Goal: Information Seeking & Learning: Learn about a topic

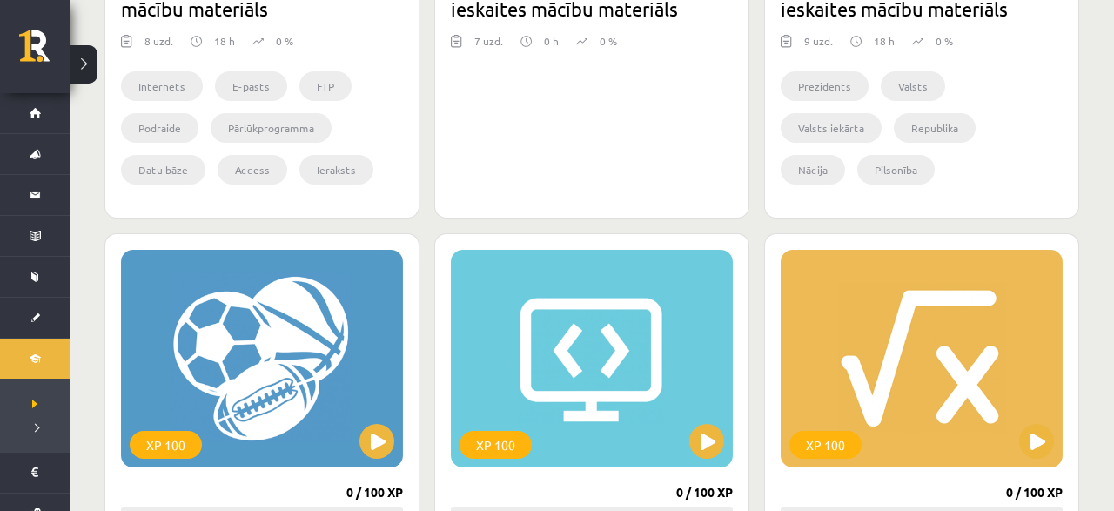
scroll to position [634, 0]
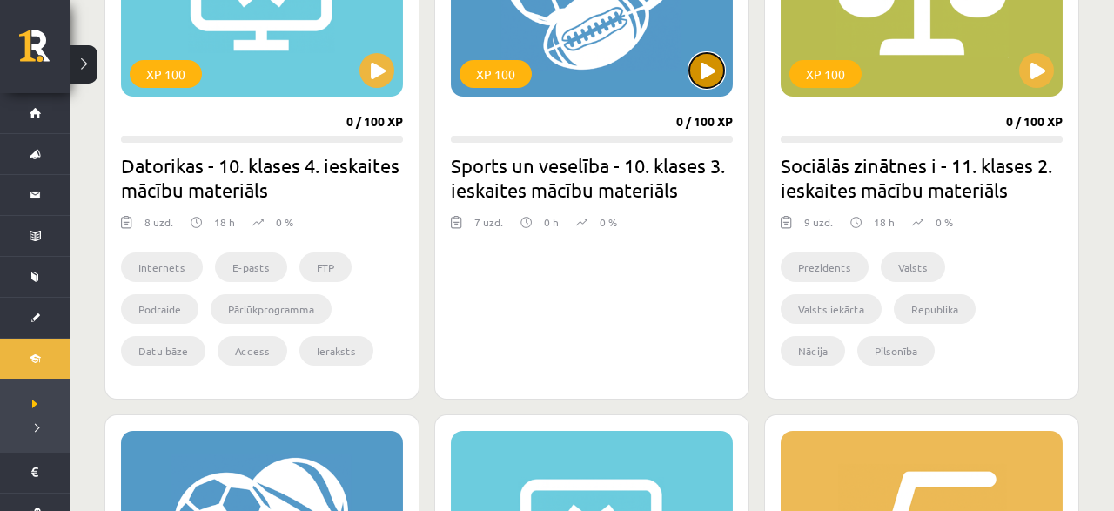
click at [709, 68] on button at bounding box center [706, 70] width 35 height 35
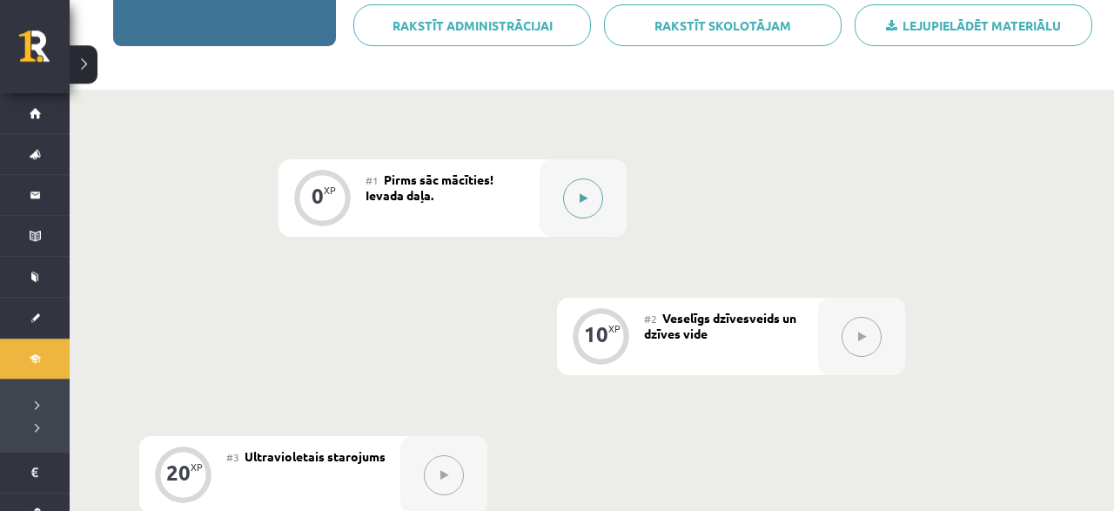
scroll to position [308, 0]
click at [571, 185] on button at bounding box center [583, 200] width 40 height 40
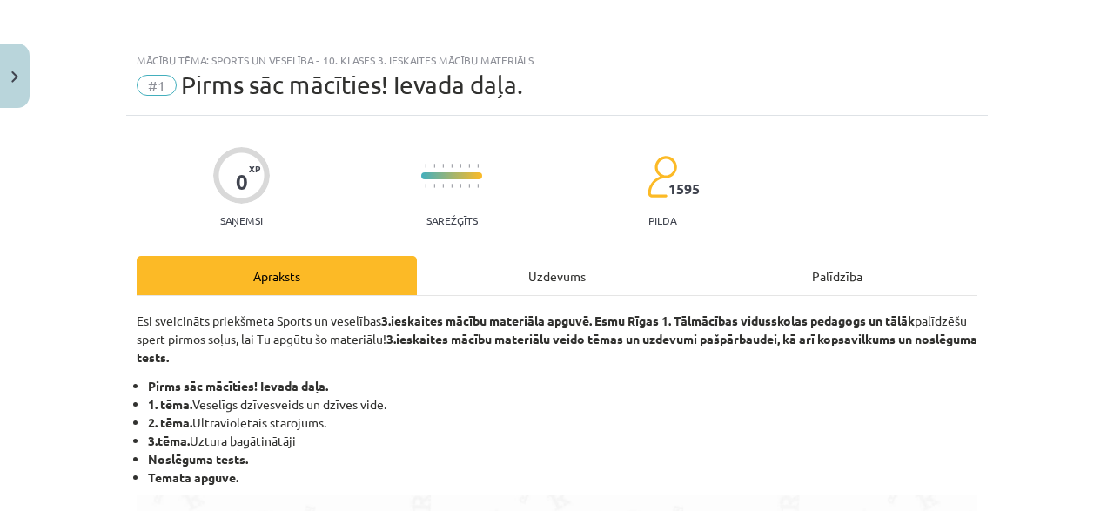
click at [521, 285] on div "Uzdevums" at bounding box center [557, 275] width 280 height 39
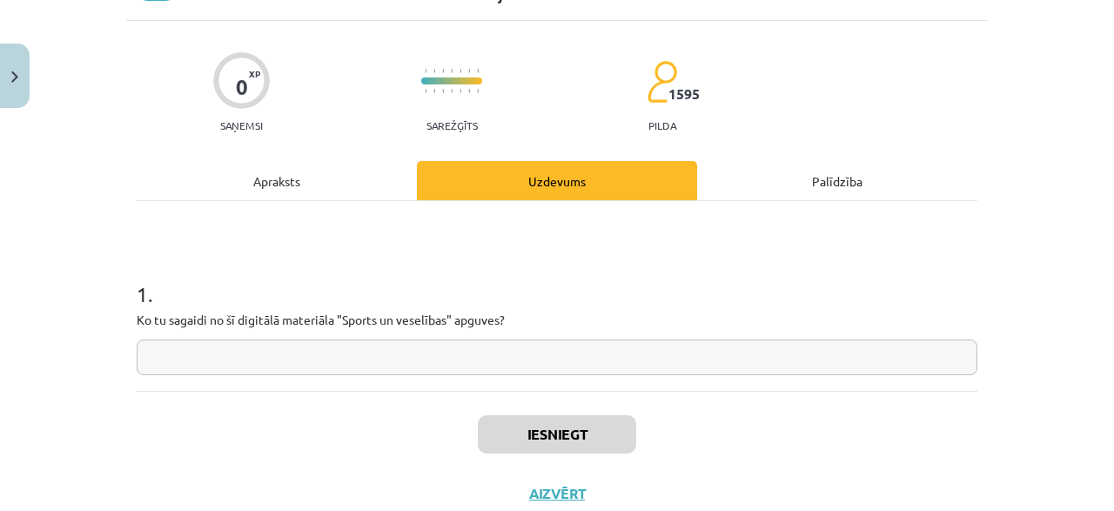
scroll to position [127, 0]
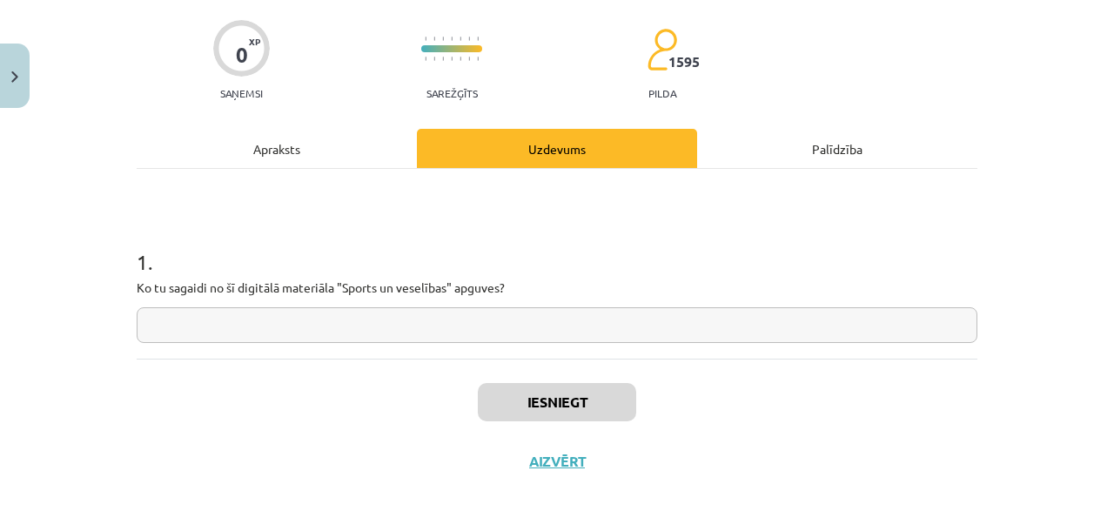
click at [292, 339] on input "text" at bounding box center [557, 325] width 841 height 36
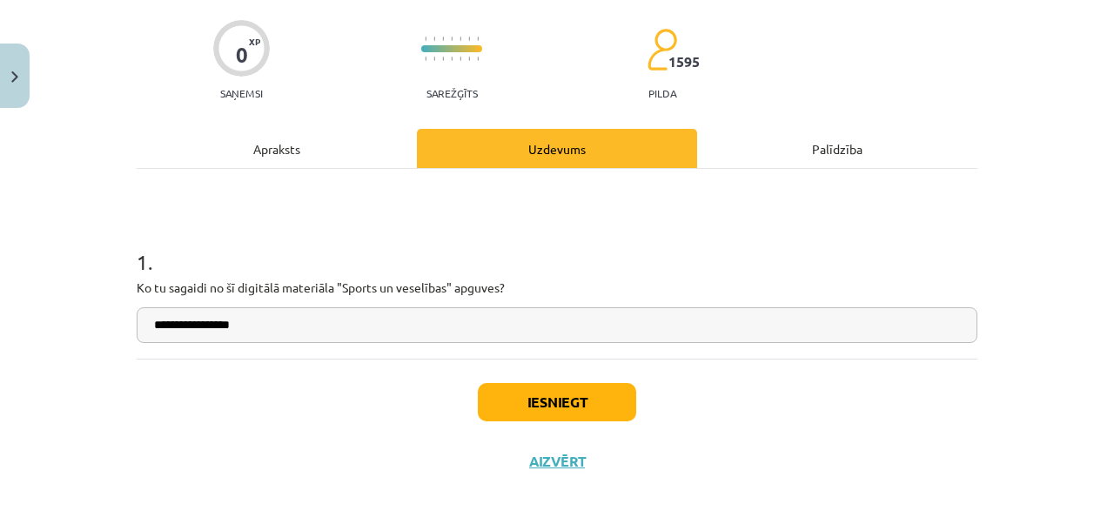
type input "**********"
click at [492, 412] on button "Iesniegt" at bounding box center [557, 402] width 158 height 38
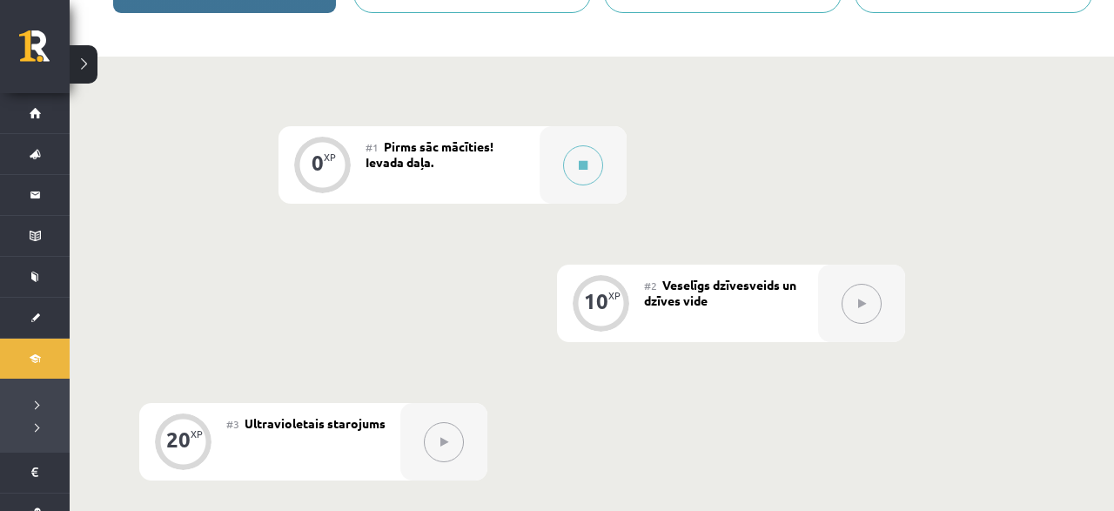
scroll to position [362, 0]
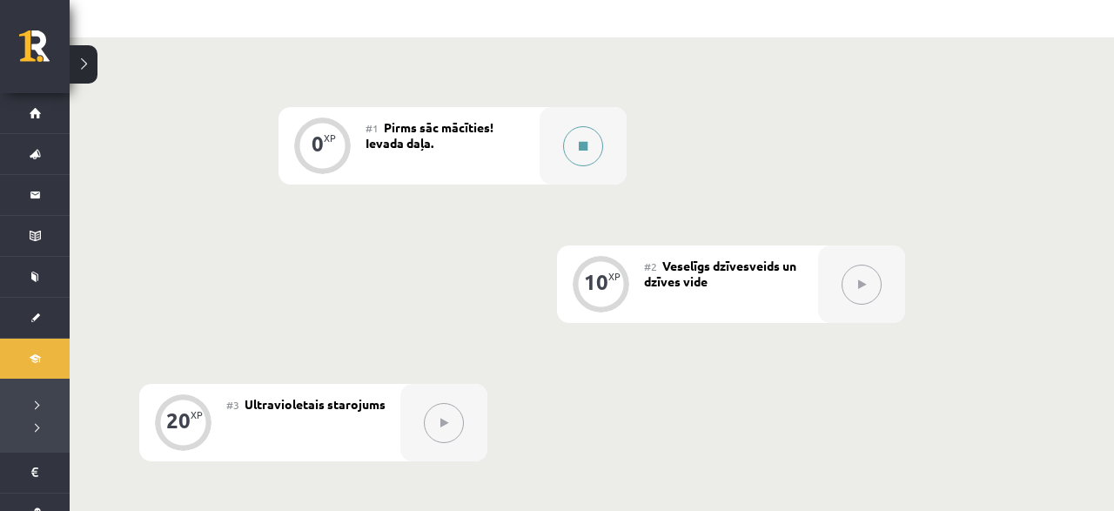
click at [582, 130] on button at bounding box center [583, 146] width 40 height 40
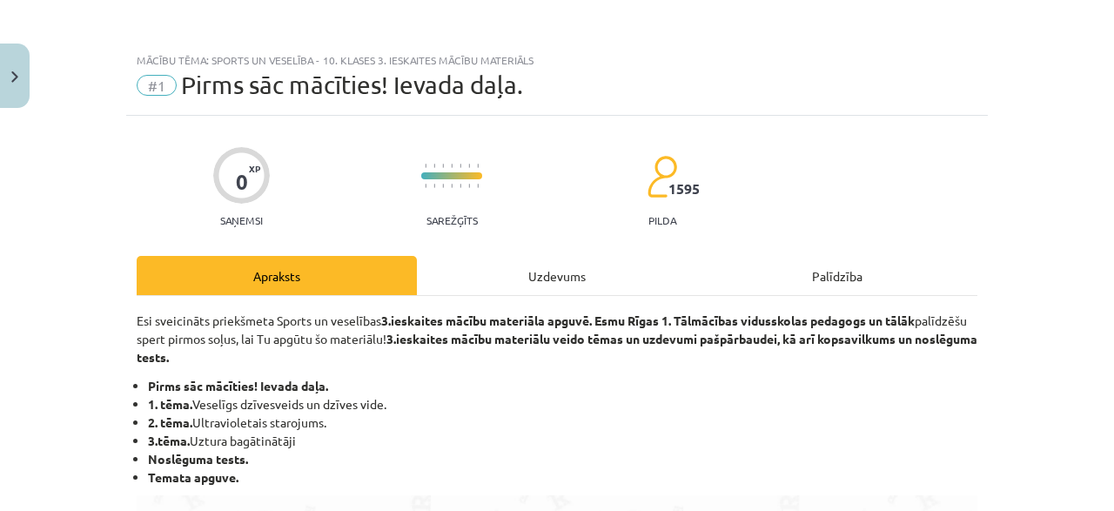
click at [529, 271] on div "Uzdevums" at bounding box center [557, 275] width 280 height 39
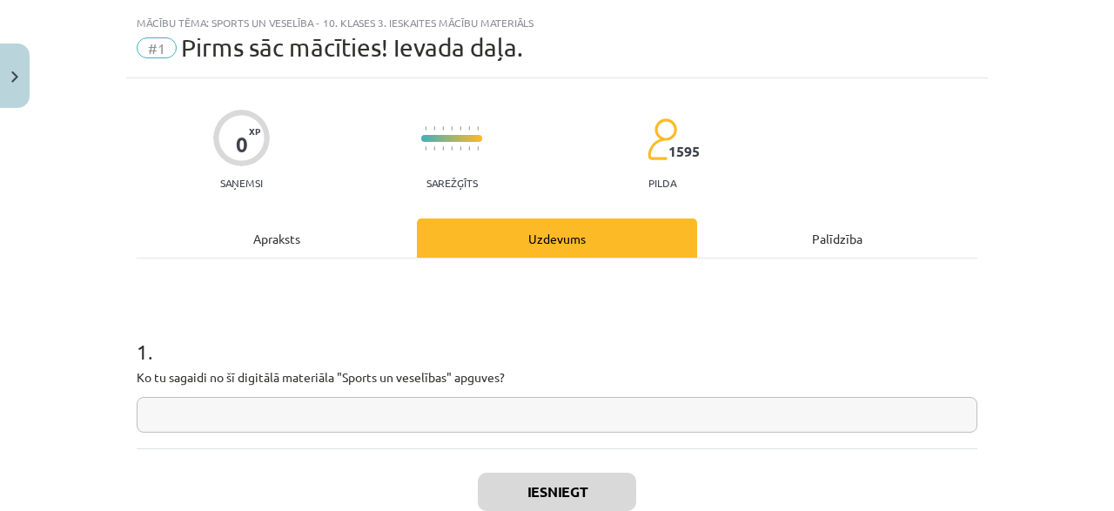
scroll to position [44, 0]
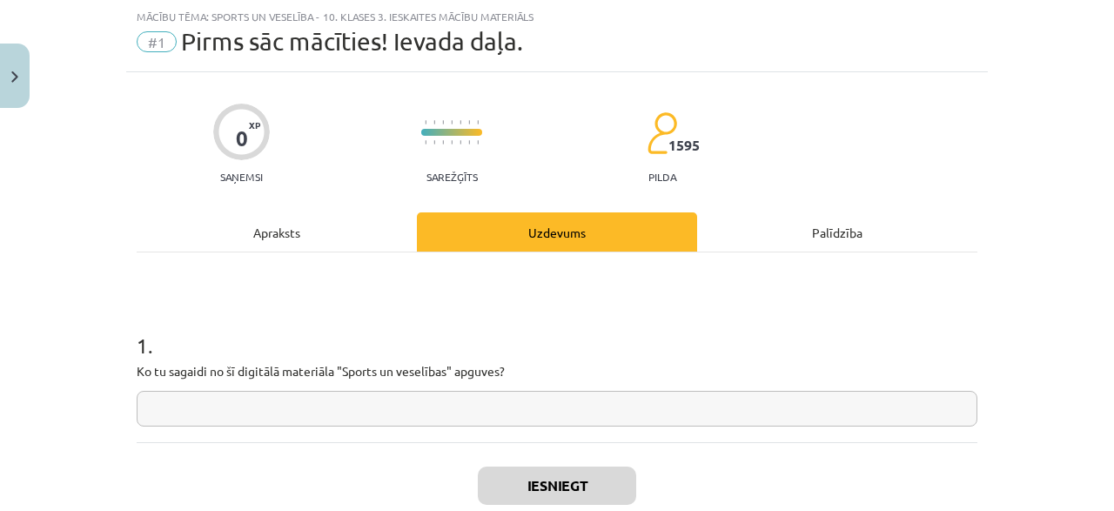
click at [426, 413] on input "text" at bounding box center [557, 409] width 841 height 36
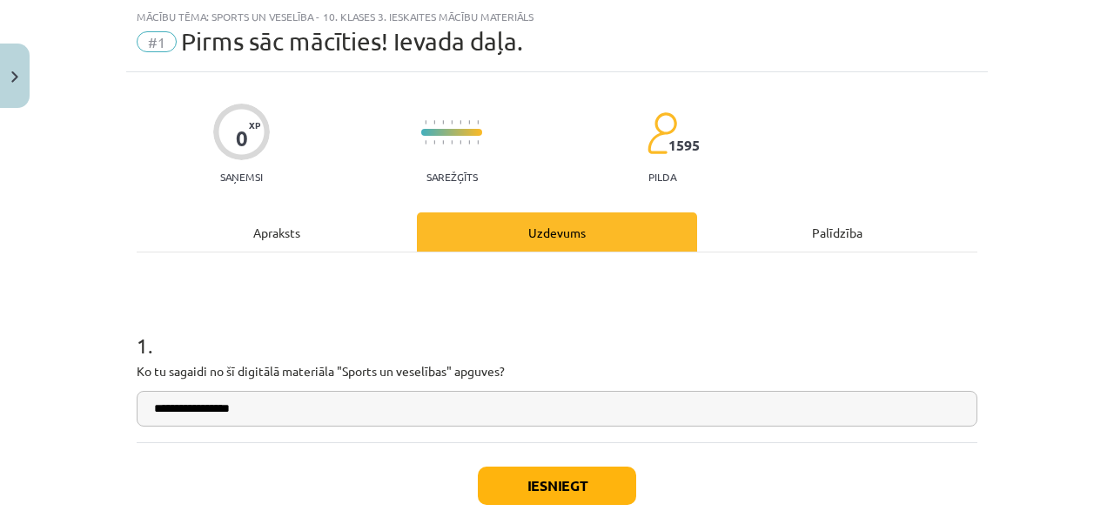
type input "**********"
click at [580, 478] on button "Iesniegt" at bounding box center [557, 485] width 158 height 38
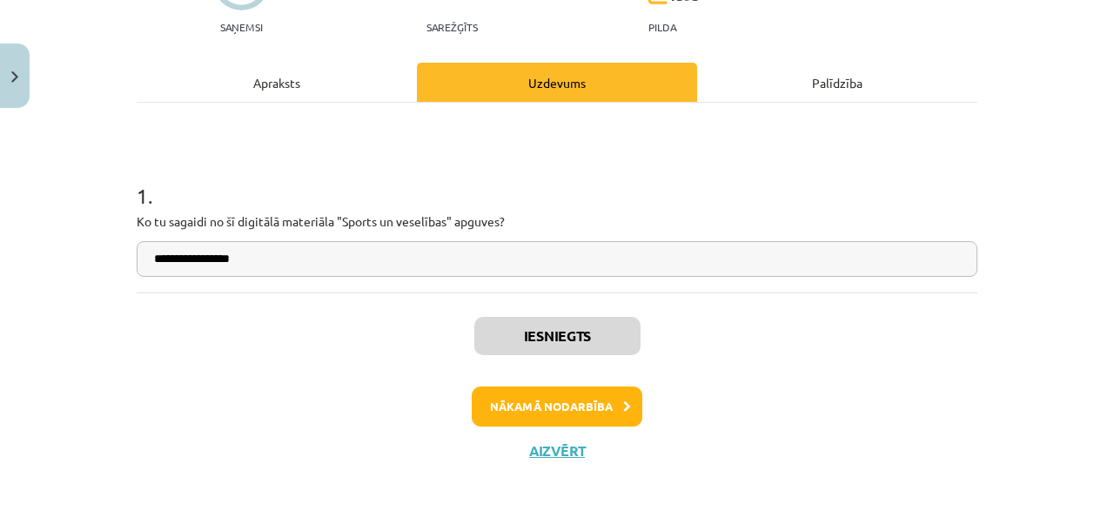
scroll to position [204, 0]
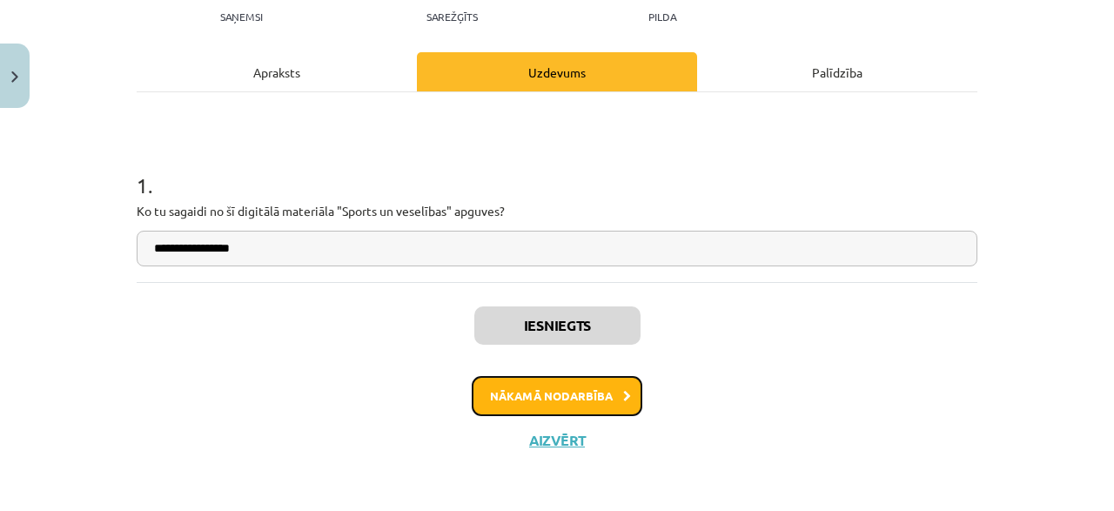
click at [526, 379] on button "Nākamā nodarbība" at bounding box center [557, 396] width 171 height 40
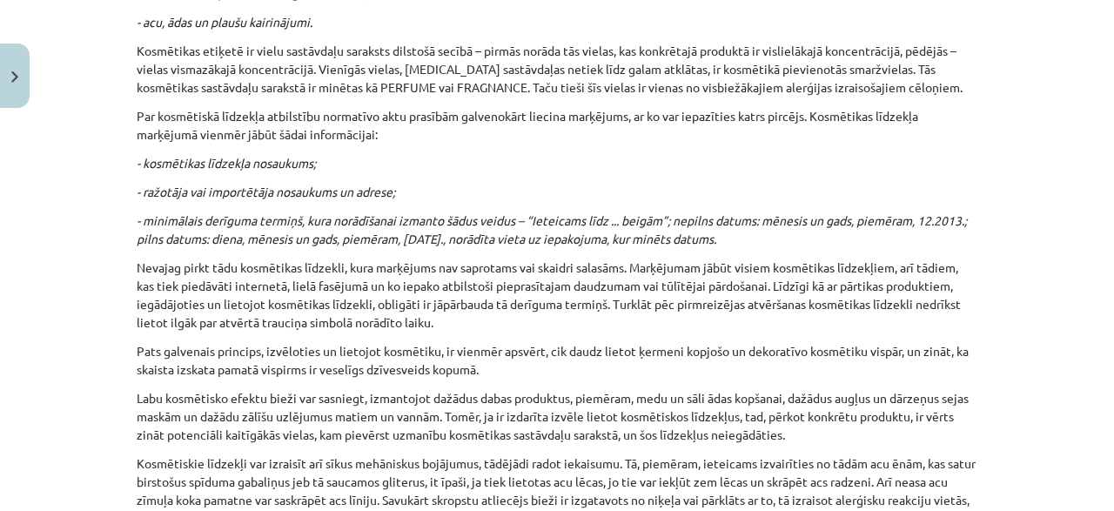
scroll to position [5532, 0]
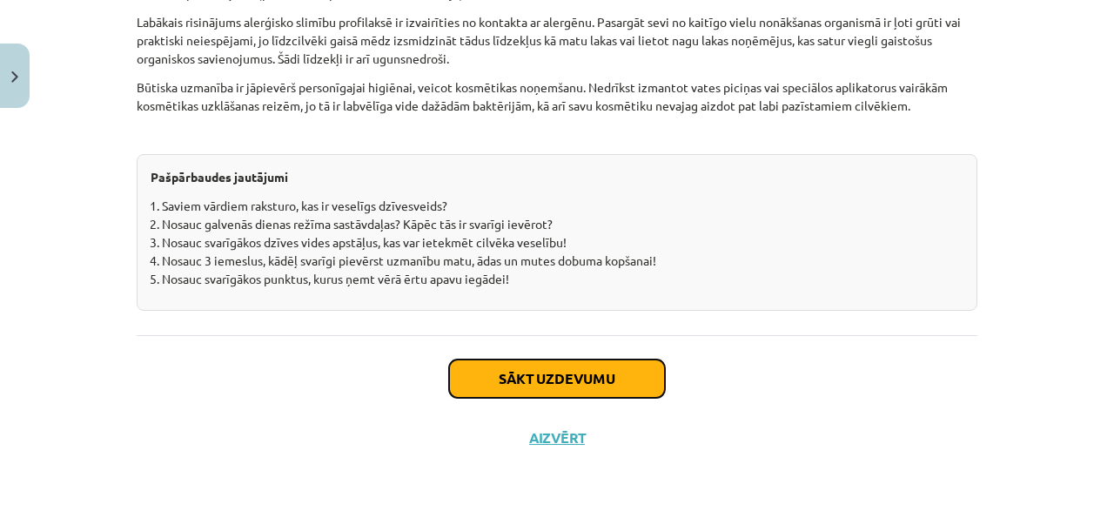
click at [479, 365] on button "Sākt uzdevumu" at bounding box center [557, 378] width 216 height 38
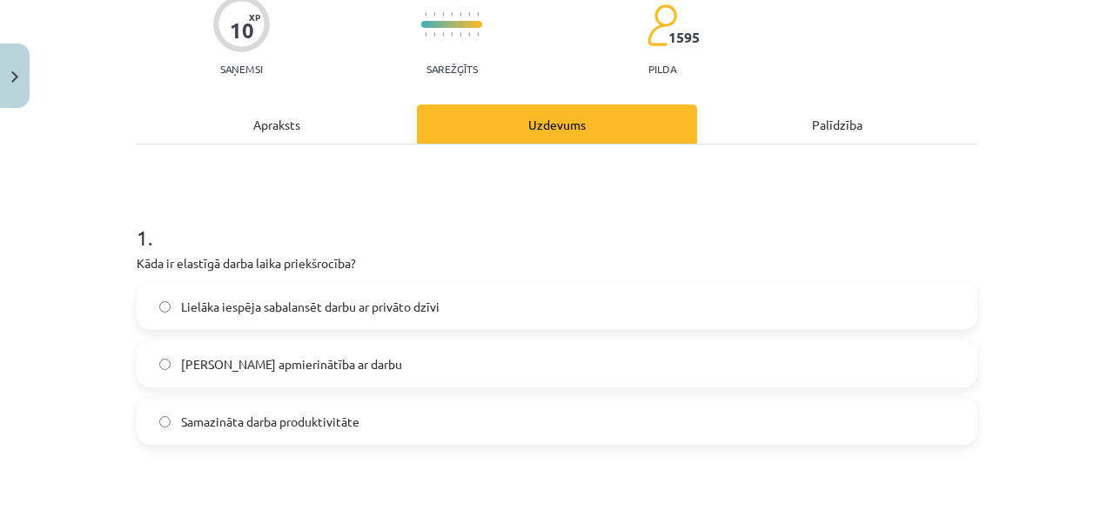
scroll to position [174, 0]
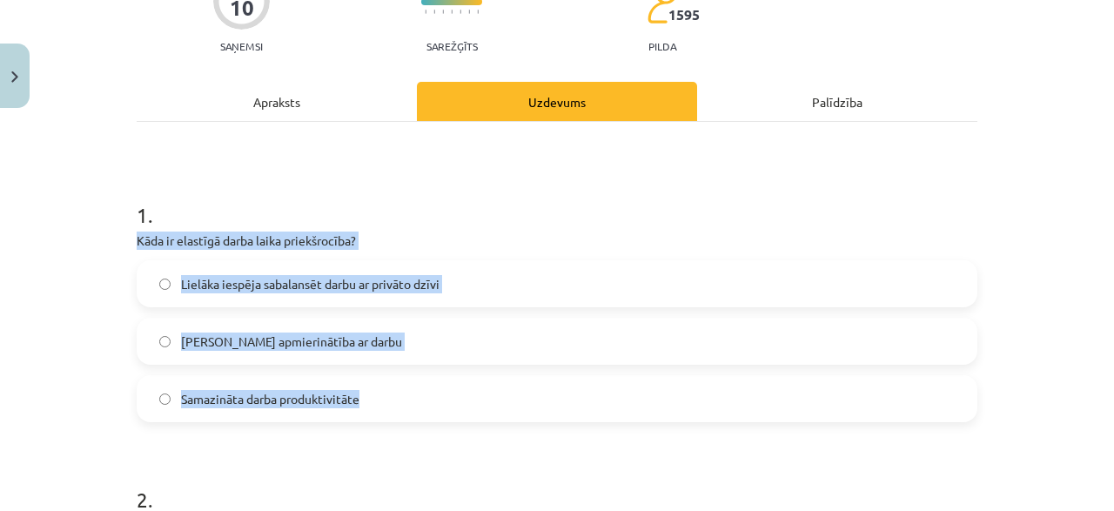
drag, startPoint x: 134, startPoint y: 241, endPoint x: 378, endPoint y: 422, distance: 303.5
copy div "Kāda ir elastīgā darba laika priekšrocība? Lielāka iespēja sabalansēt darbu ar …"
click at [547, 284] on label "Lielāka iespēja sabalansēt darbu ar privāto dzīvi" at bounding box center [556, 284] width 837 height 44
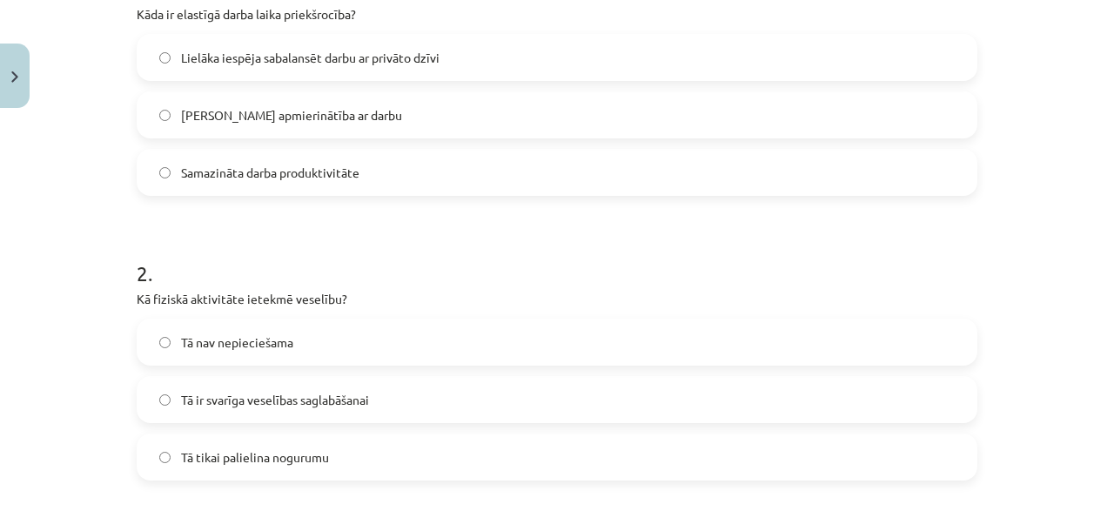
scroll to position [425, 0]
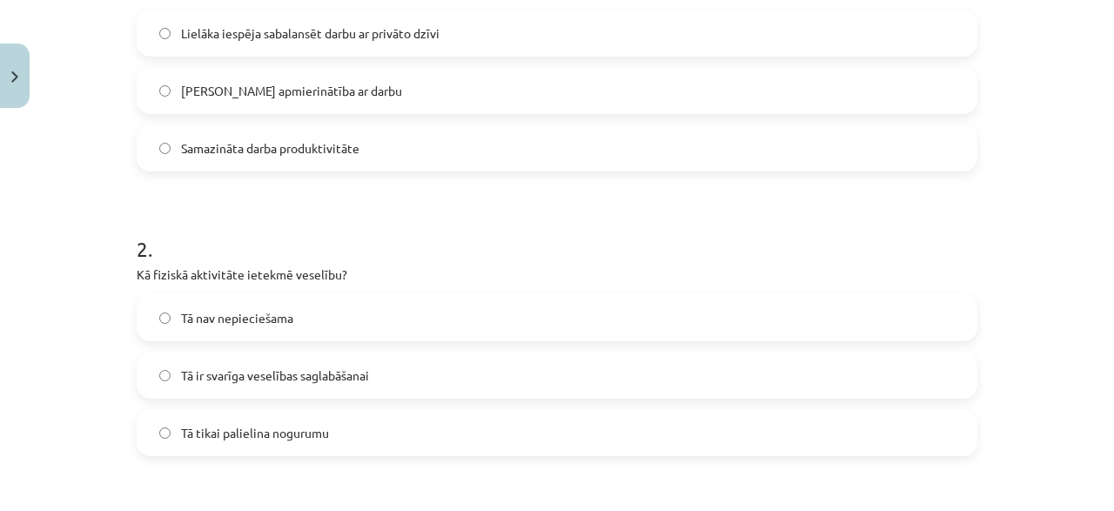
click at [322, 380] on span "Tā ir svarīga veselības saglabāšanai" at bounding box center [275, 375] width 188 height 18
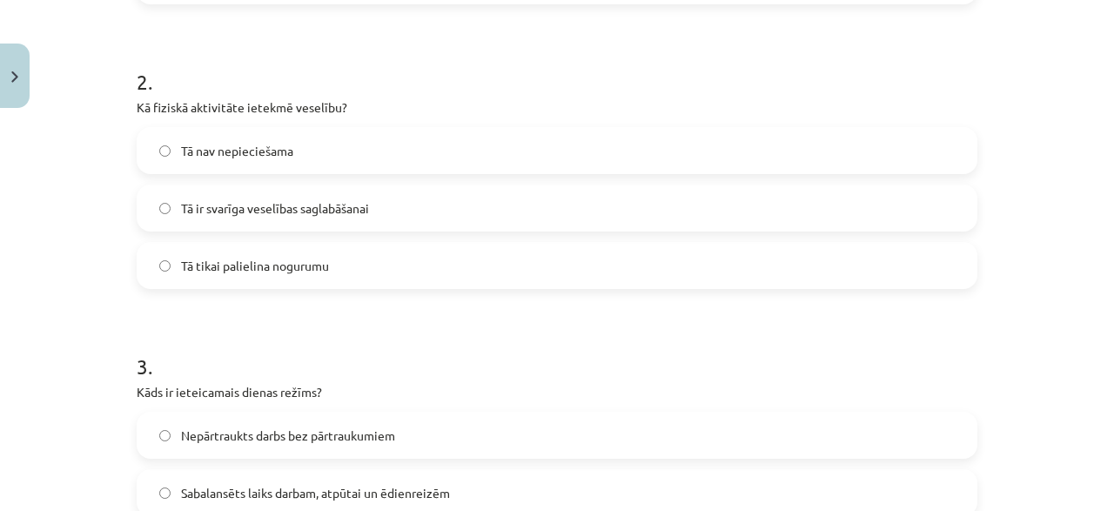
scroll to position [759, 0]
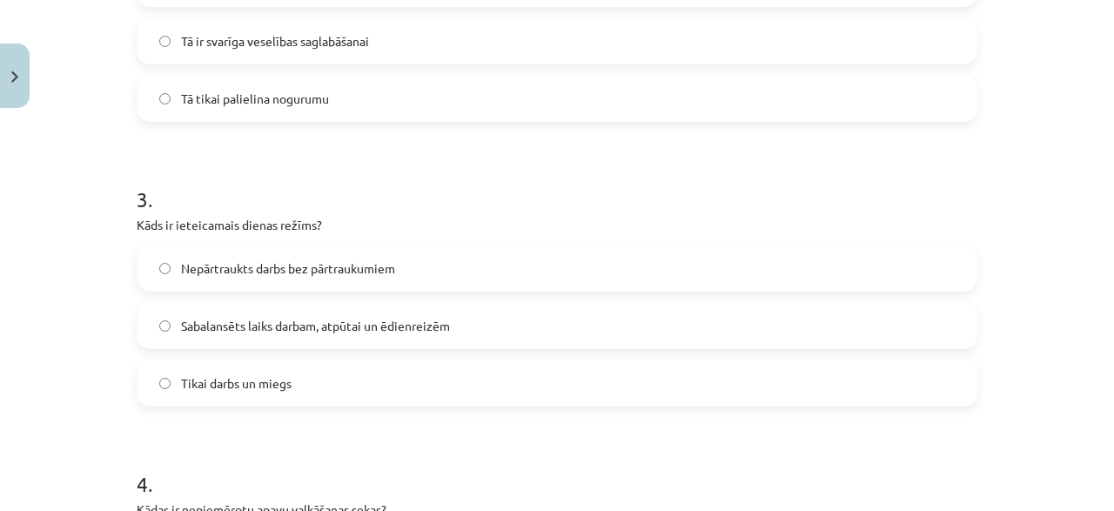
click at [326, 336] on label "Sabalansēts laiks darbam, atpūtai un ēdienreizēm" at bounding box center [556, 326] width 837 height 44
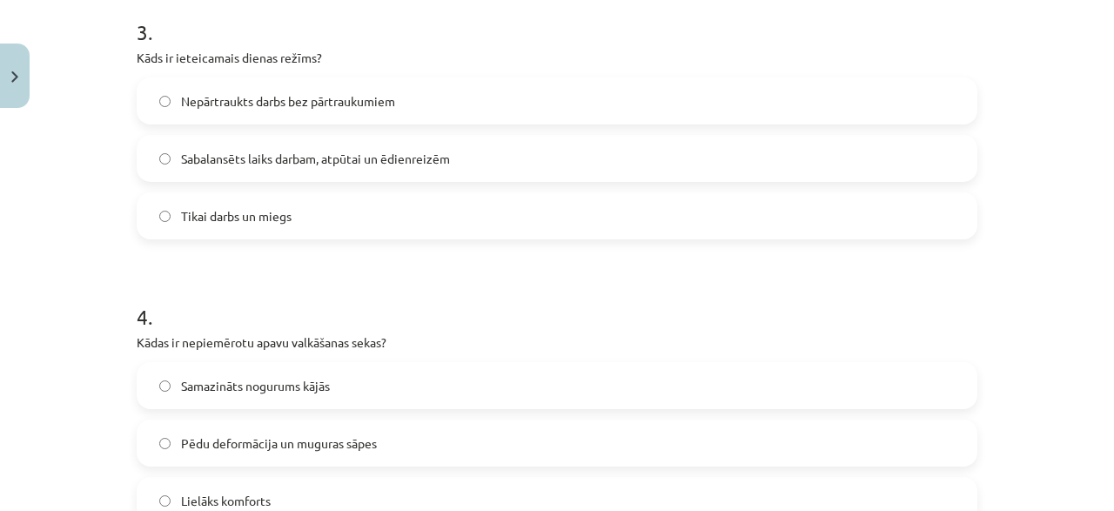
scroll to position [1093, 0]
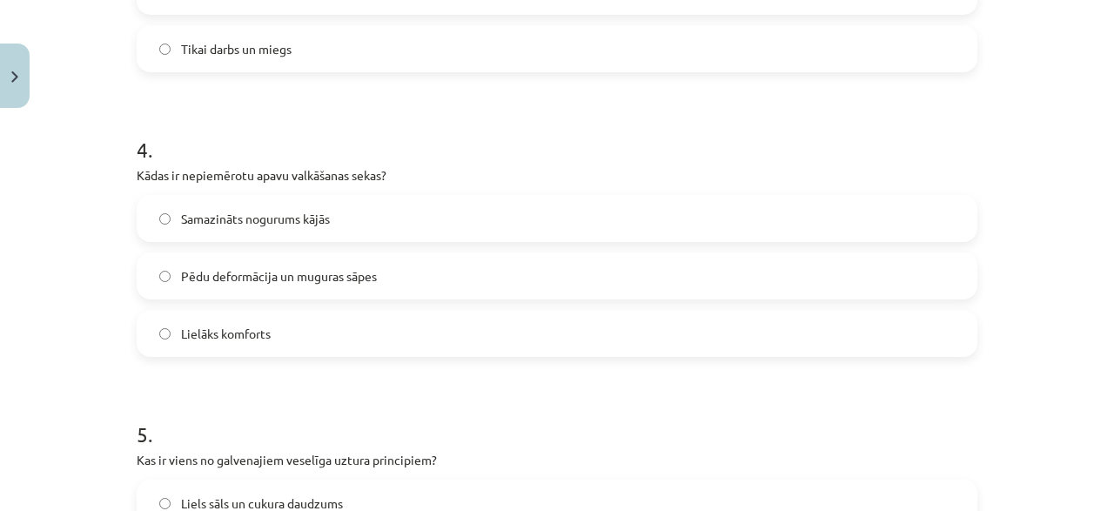
click at [329, 279] on span "Pēdu deformācija un muguras sāpes" at bounding box center [279, 276] width 196 height 18
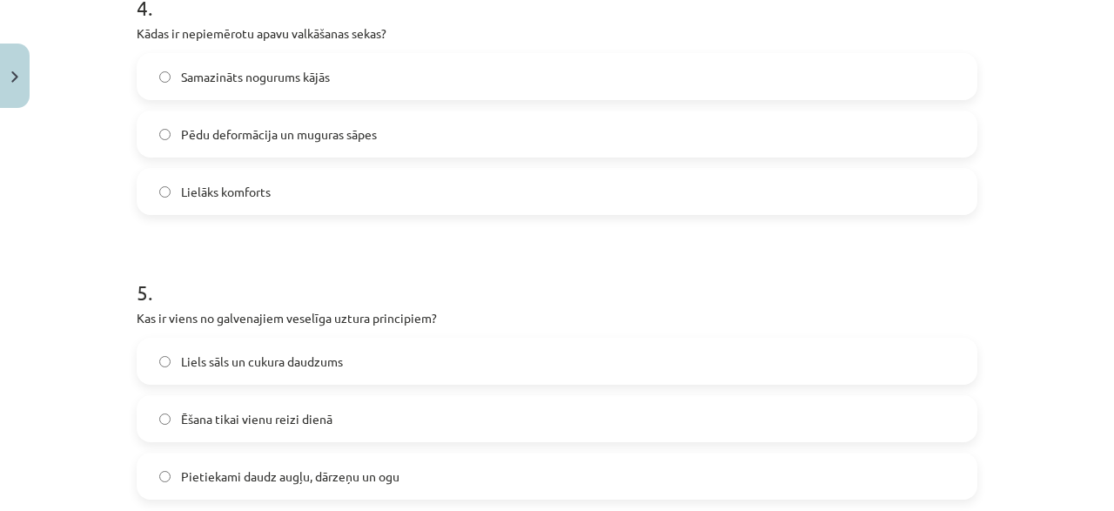
scroll to position [1260, 0]
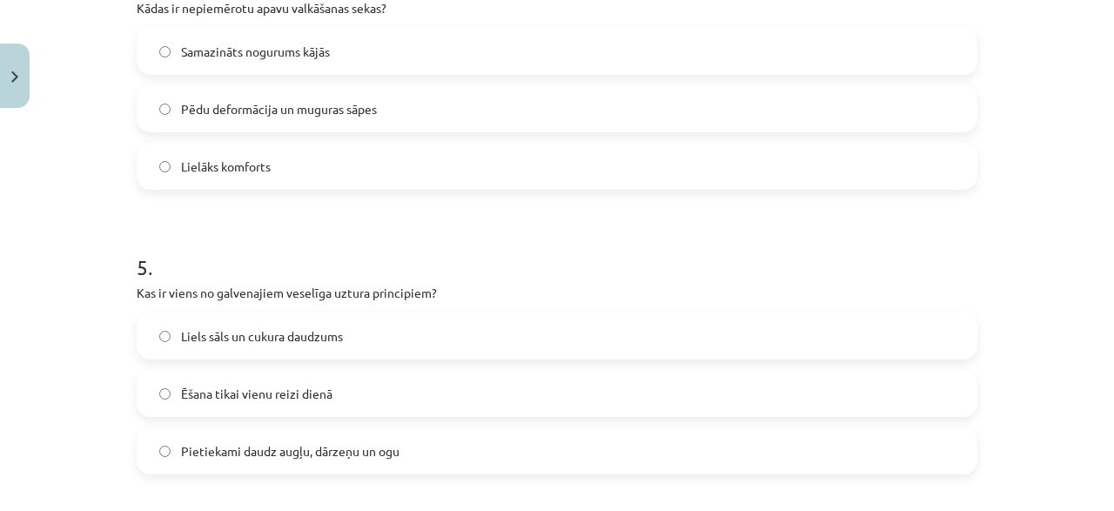
click at [416, 458] on label "Pietiekami daudz augļu, dārzeņu un ogu" at bounding box center [556, 451] width 837 height 44
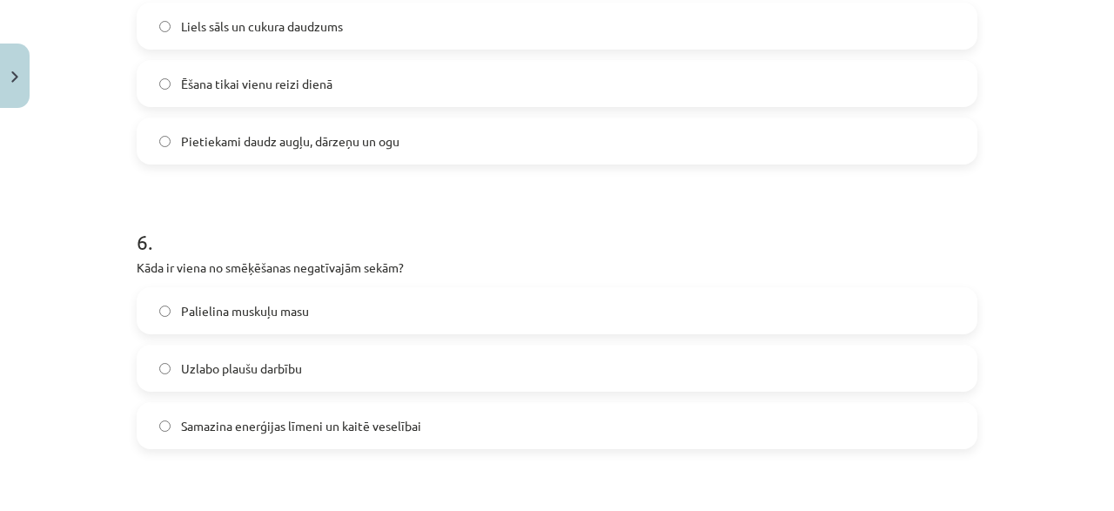
scroll to position [1594, 0]
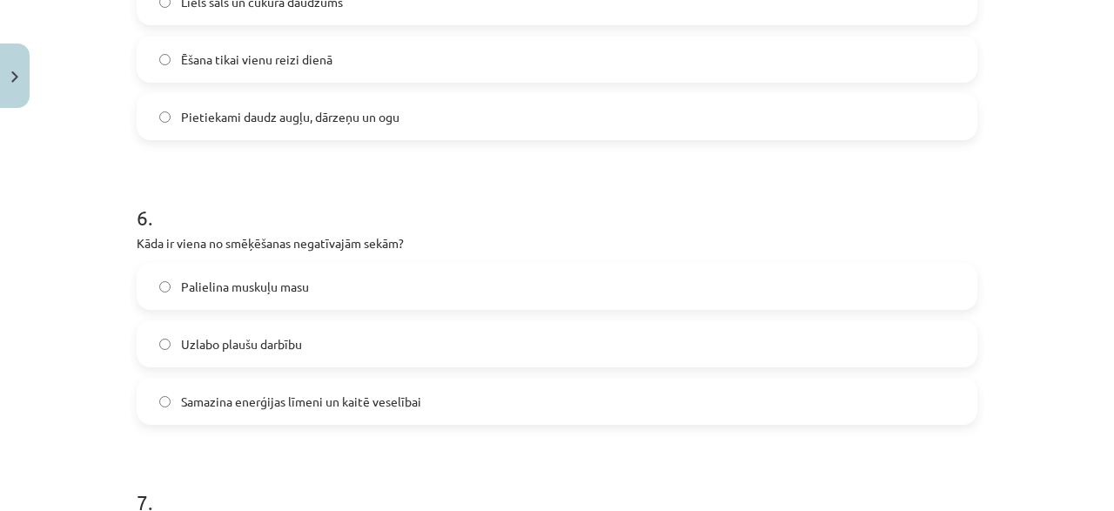
click at [379, 412] on label "Samazina enerģijas līmeni un kaitē veselībai" at bounding box center [556, 401] width 837 height 44
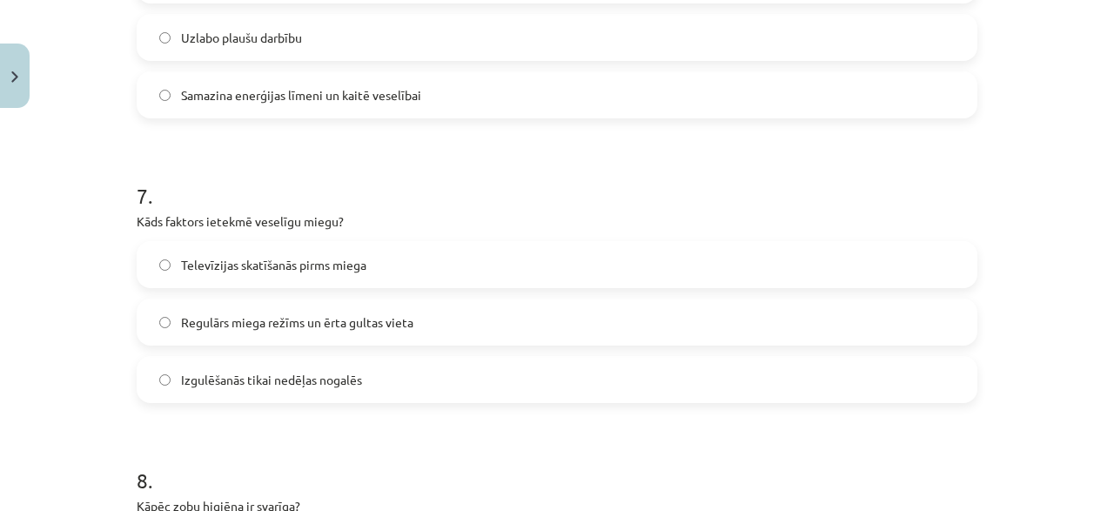
scroll to position [1928, 0]
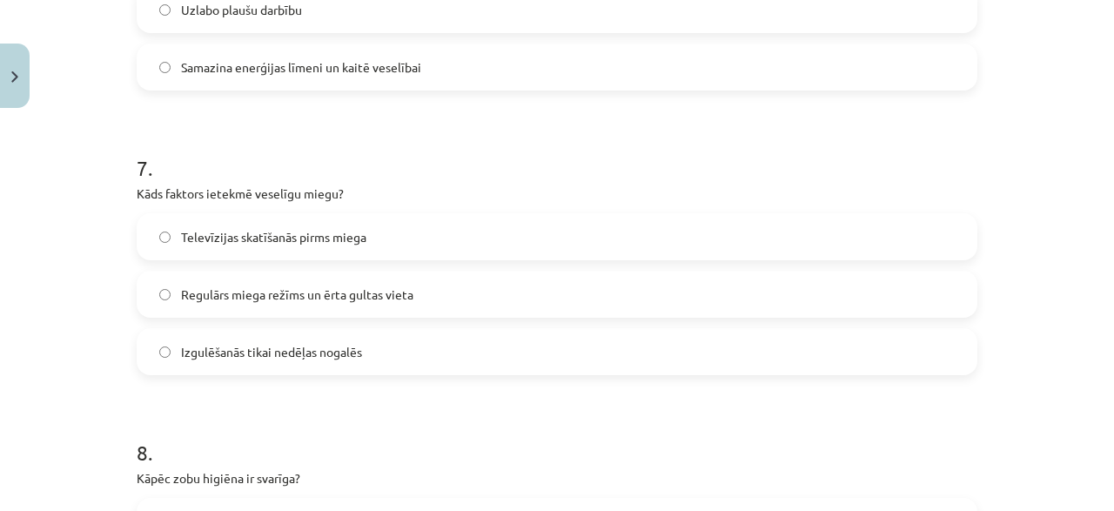
click at [392, 248] on label "Televīzijas skatīšanās pirms miega" at bounding box center [556, 237] width 837 height 44
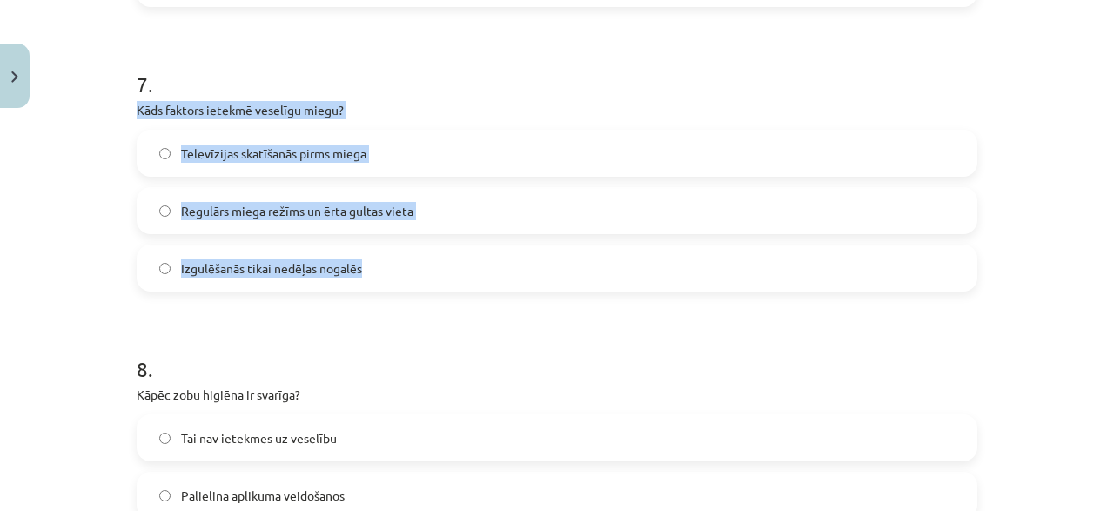
drag, startPoint x: 127, startPoint y: 109, endPoint x: 439, endPoint y: 291, distance: 360.7
copy div "Kāds faktors ietekmē veselīgu miegu? Televīzijas skatīšanās pirms miega Regulār…"
click at [272, 193] on label "Regulārs miega režīms un ērta gultas vieta" at bounding box center [556, 211] width 837 height 44
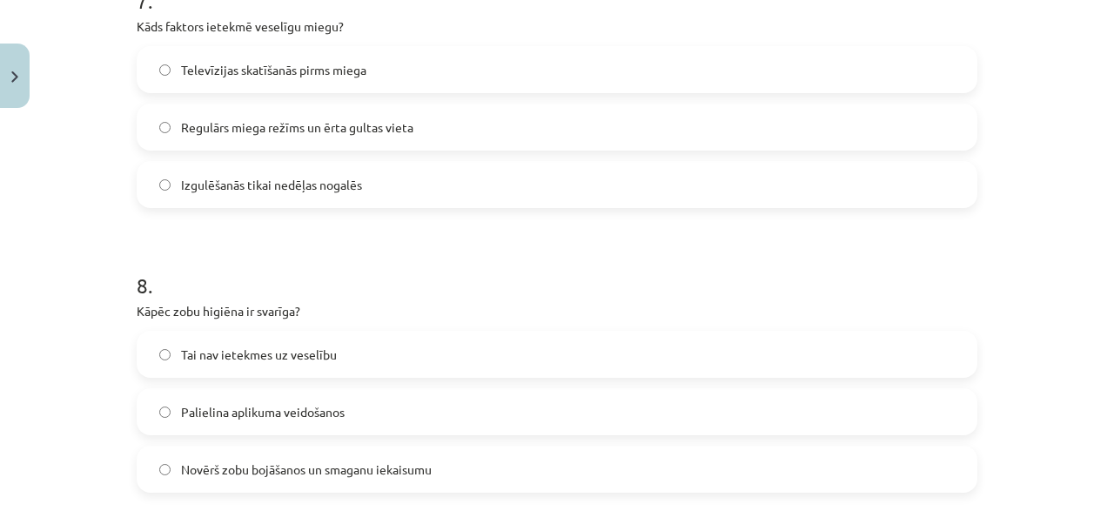
scroll to position [2179, 0]
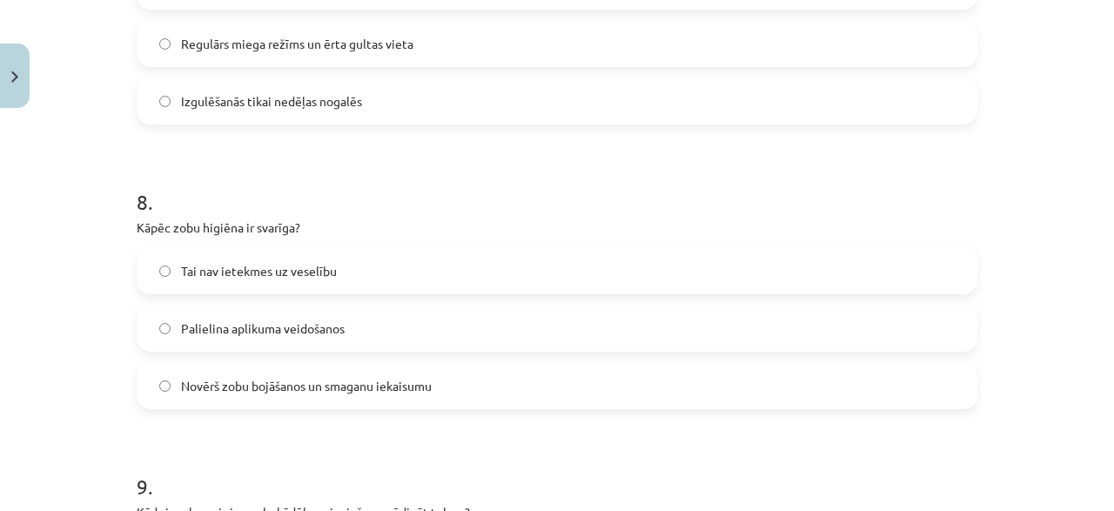
click at [349, 394] on label "Novērš zobu bojāšanos un smaganu iekaisumu" at bounding box center [556, 386] width 837 height 44
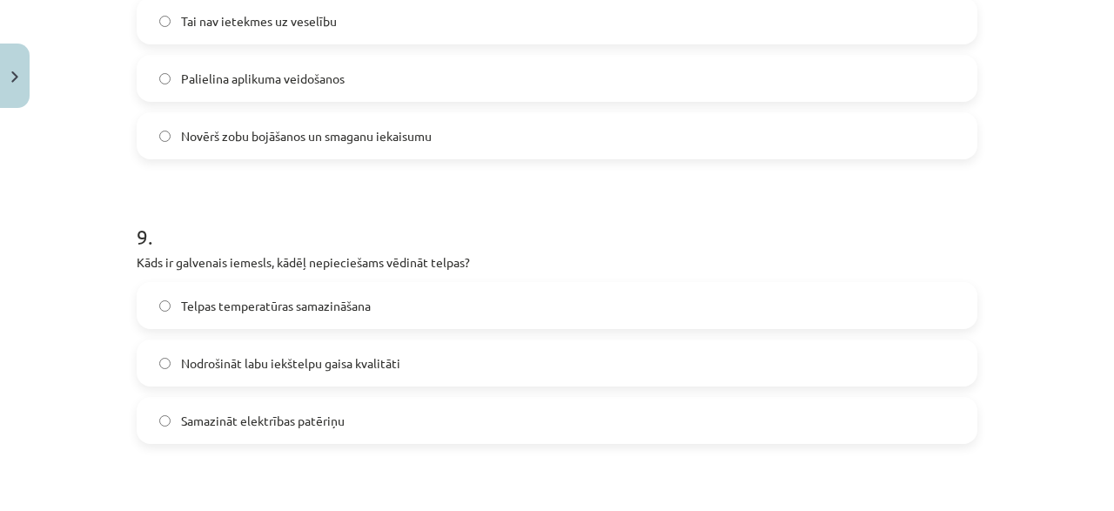
scroll to position [2430, 0]
click at [345, 363] on span "Nodrošināt labu iekštelpu gaisa kvalitāti" at bounding box center [290, 362] width 219 height 18
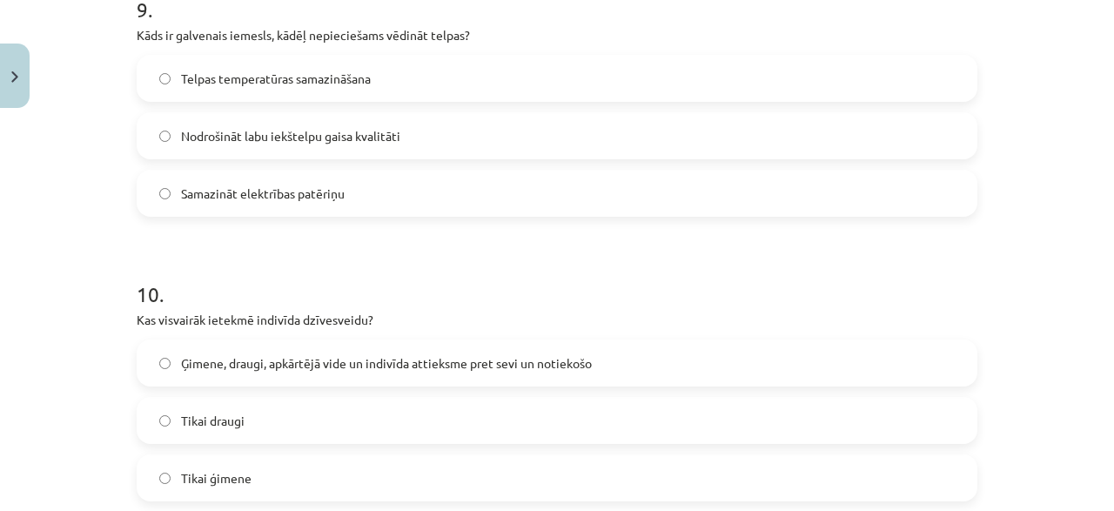
scroll to position [2680, 0]
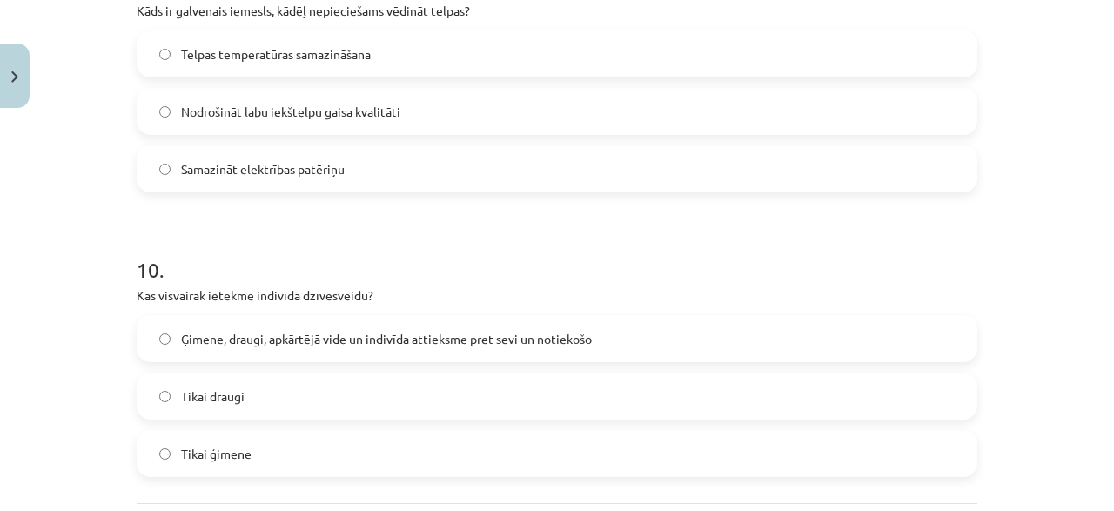
click at [350, 339] on span "Ģimene, draugi, apkārtējā vide un indivīda attieksme pret sevi un notiekošo" at bounding box center [386, 339] width 411 height 18
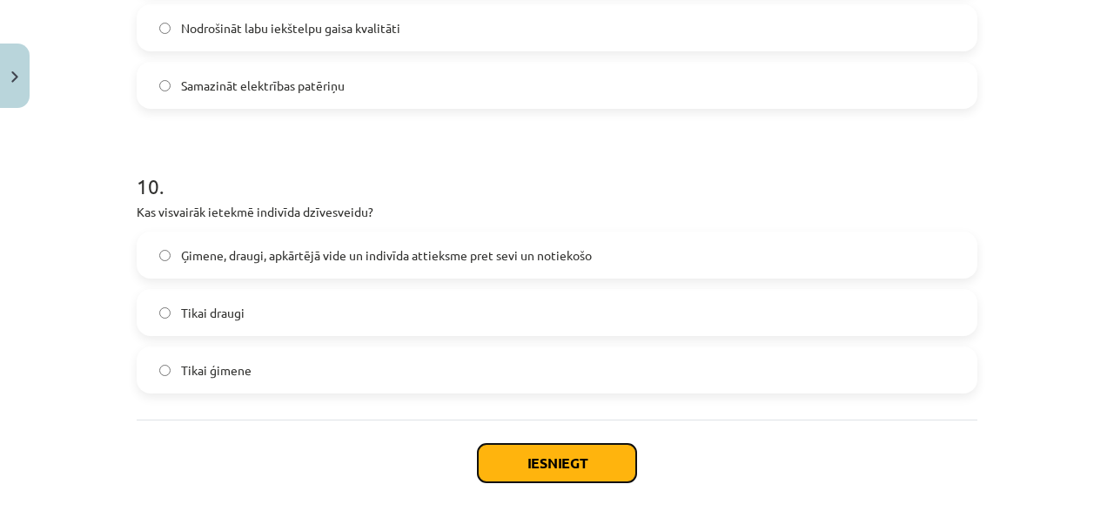
click at [530, 471] on button "Iesniegt" at bounding box center [557, 463] width 158 height 38
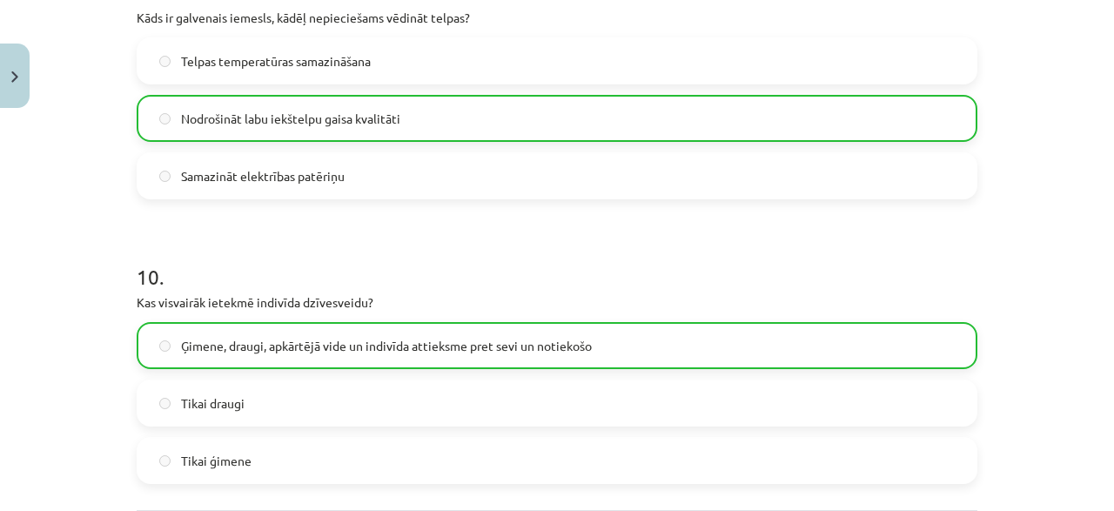
scroll to position [2901, 0]
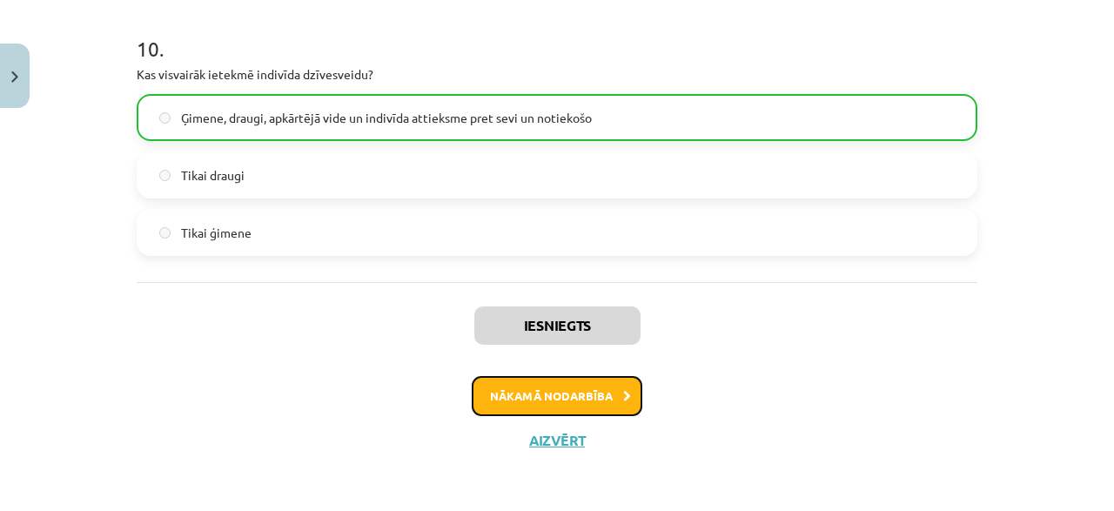
click at [526, 378] on button "Nākamā nodarbība" at bounding box center [557, 396] width 171 height 40
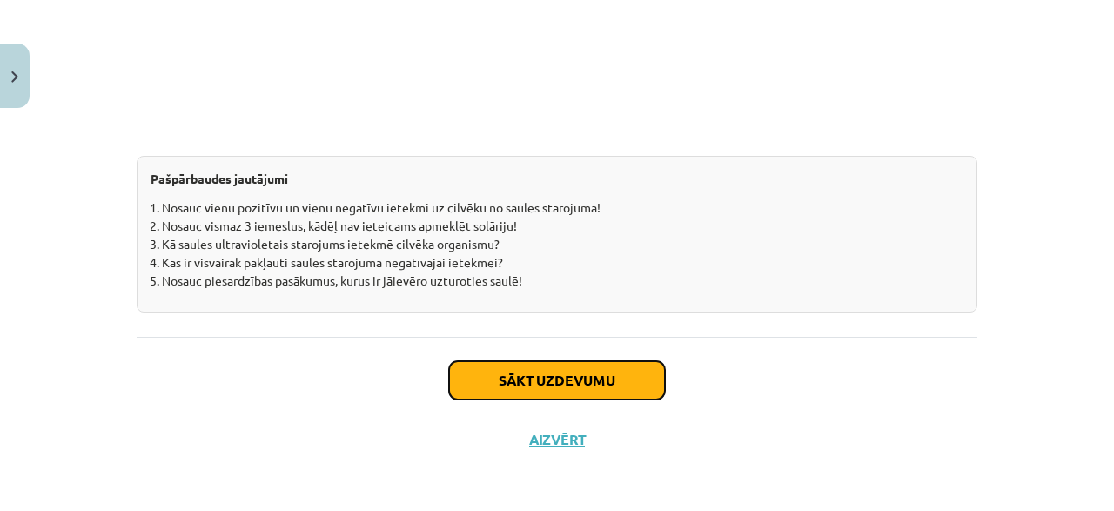
click at [526, 378] on button "Sākt uzdevumu" at bounding box center [557, 380] width 216 height 38
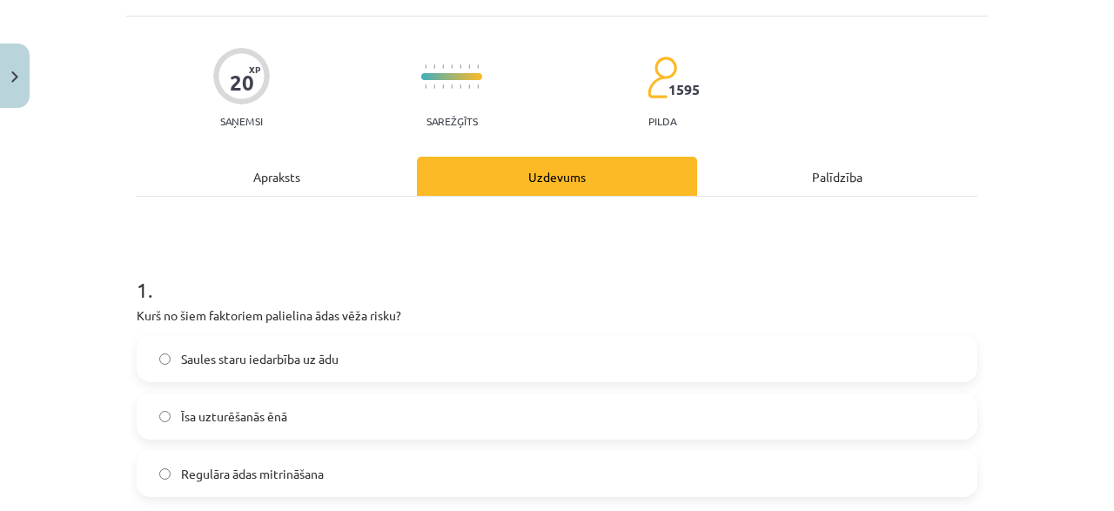
scroll to position [127, 0]
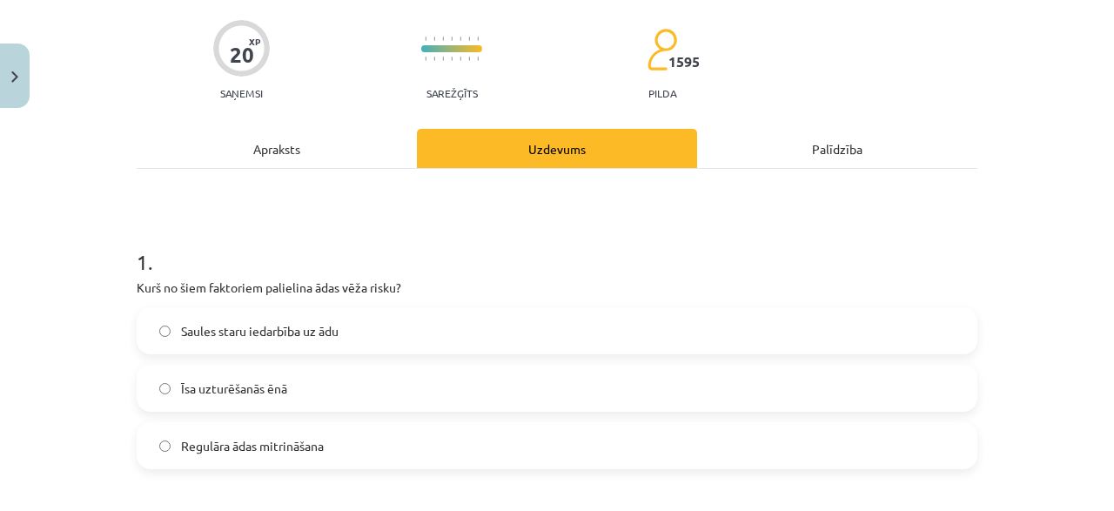
click at [330, 330] on span "Saules staru iedarbība uz ādu" at bounding box center [260, 331] width 158 height 18
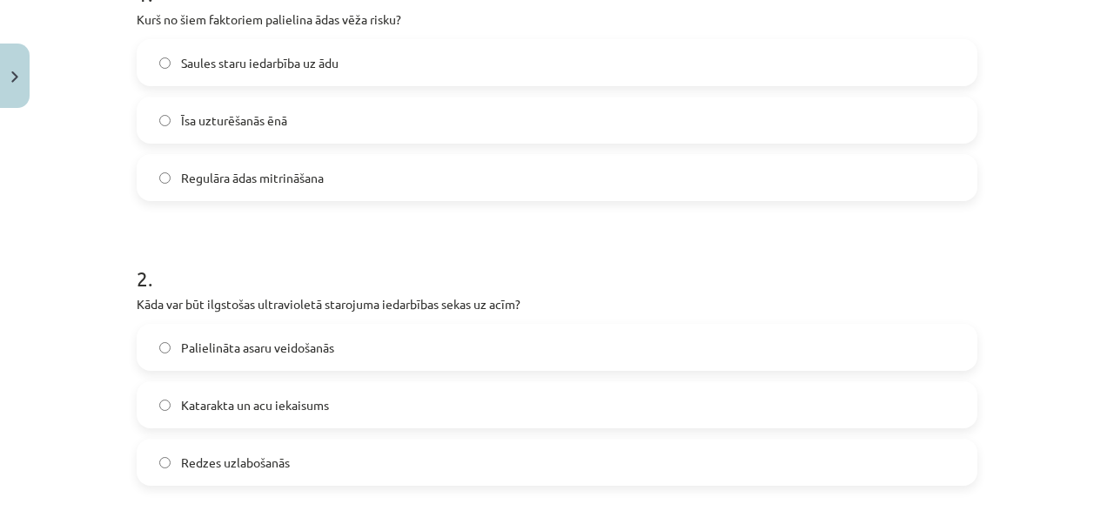
scroll to position [461, 0]
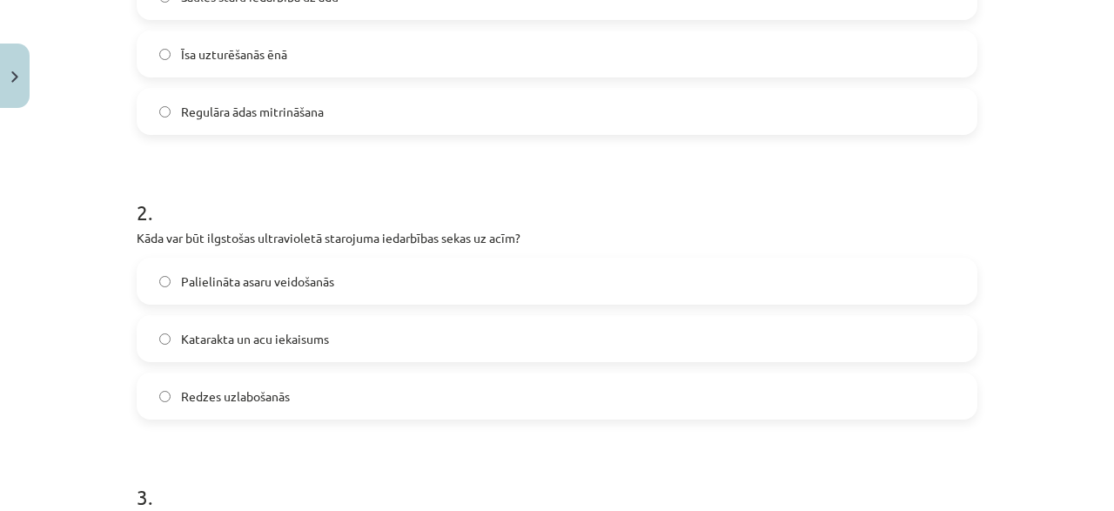
click at [224, 339] on span "Katarakta un acu iekaisums" at bounding box center [255, 339] width 148 height 18
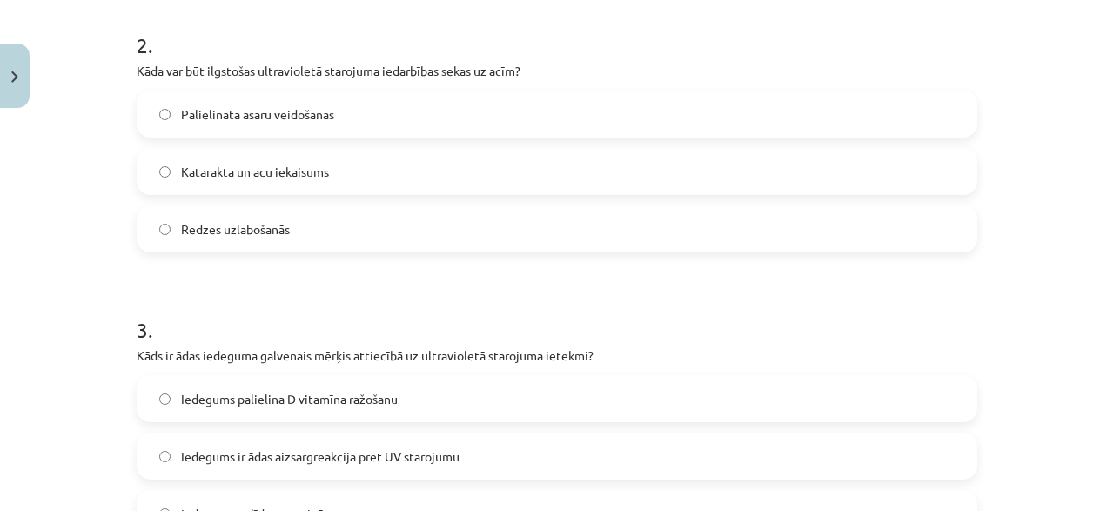
scroll to position [712, 0]
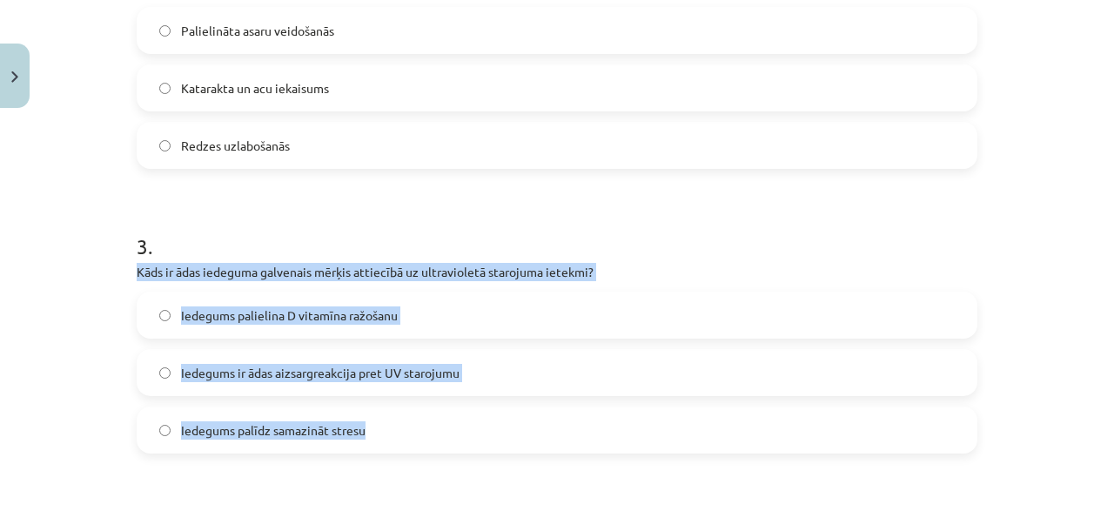
drag, startPoint x: 134, startPoint y: 272, endPoint x: 427, endPoint y: 420, distance: 328.5
copy div "Kāds ir ādas iedeguma galvenais mērķis attiecībā uz ultravioletā starojuma iete…"
click at [427, 364] on span "Iedegums ir ādas aizsargreakcija pret UV starojumu" at bounding box center [320, 373] width 278 height 18
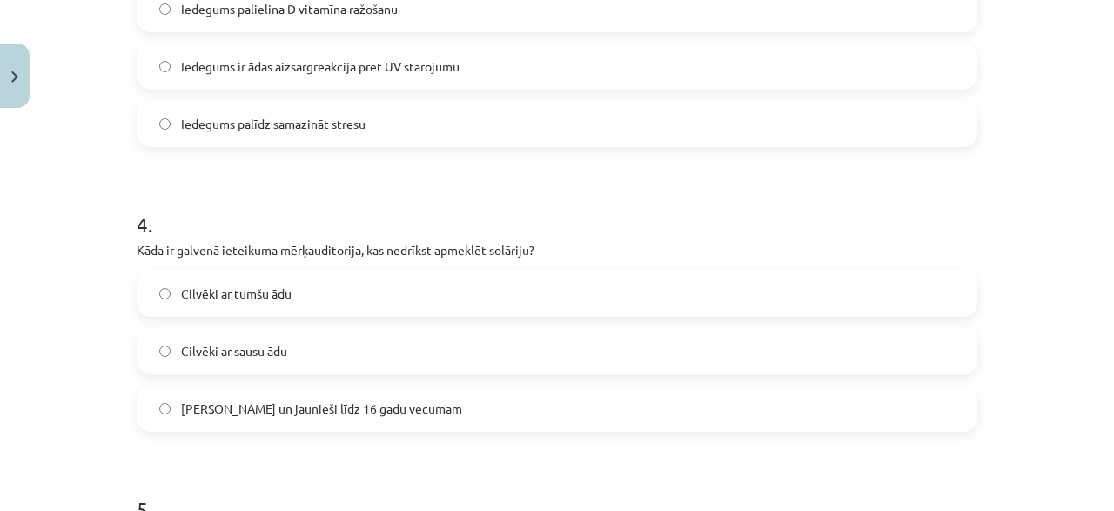
scroll to position [1046, 0]
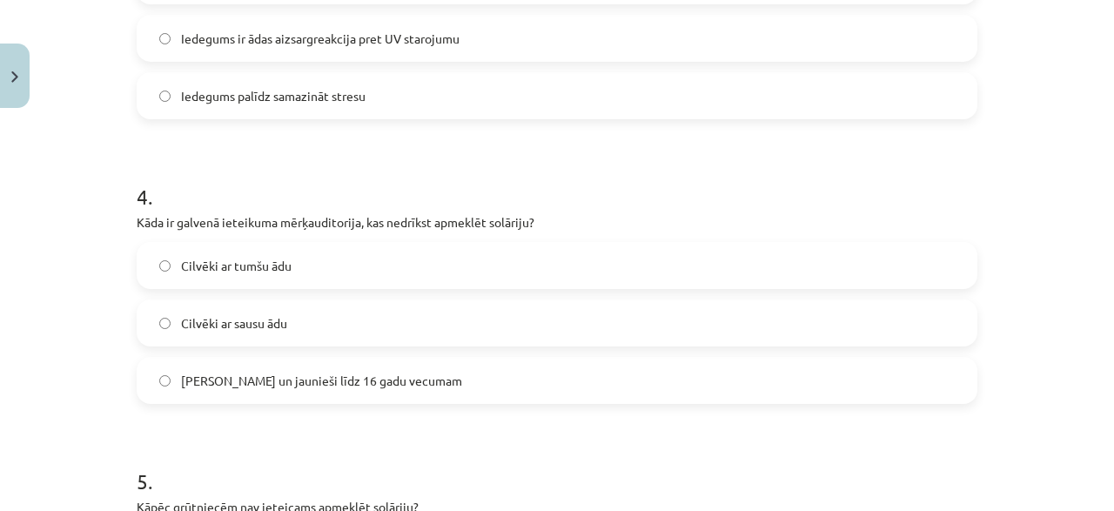
click at [292, 392] on label "Bērni un jaunieši līdz 16 gadu vecumam" at bounding box center [556, 381] width 837 height 44
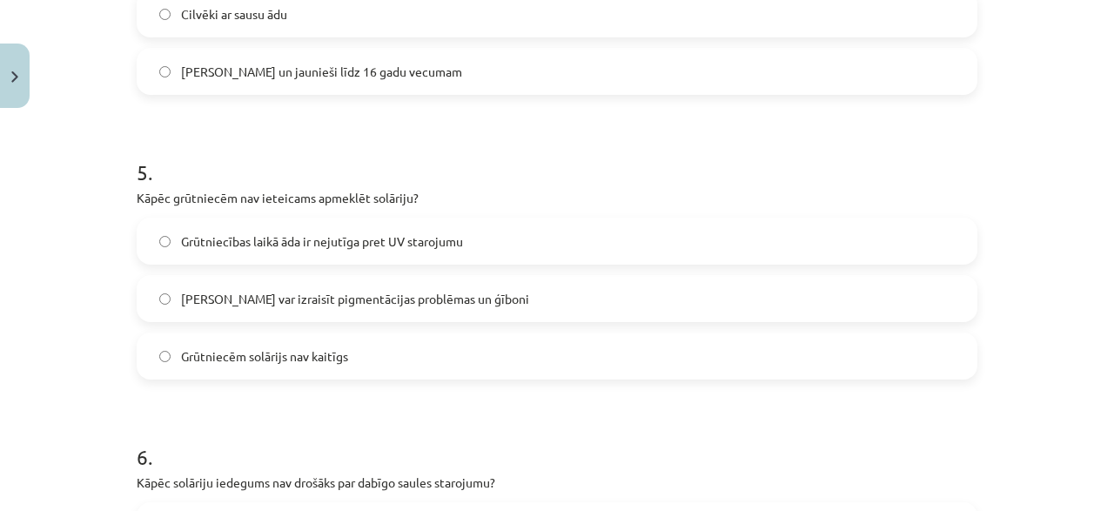
scroll to position [1380, 0]
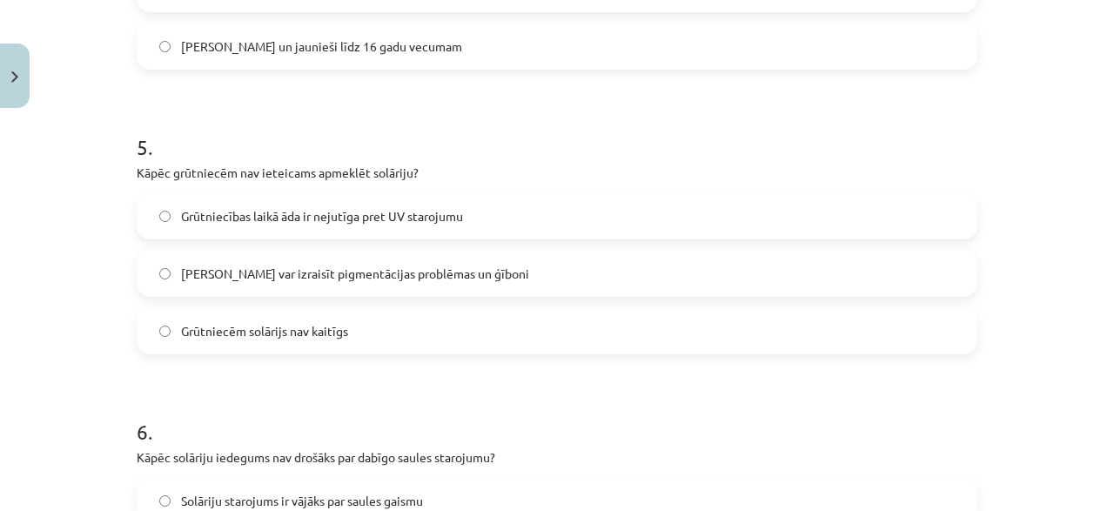
click at [331, 225] on label "Grūtniecības laikā āda ir nejutīga pret UV starojumu" at bounding box center [556, 216] width 837 height 44
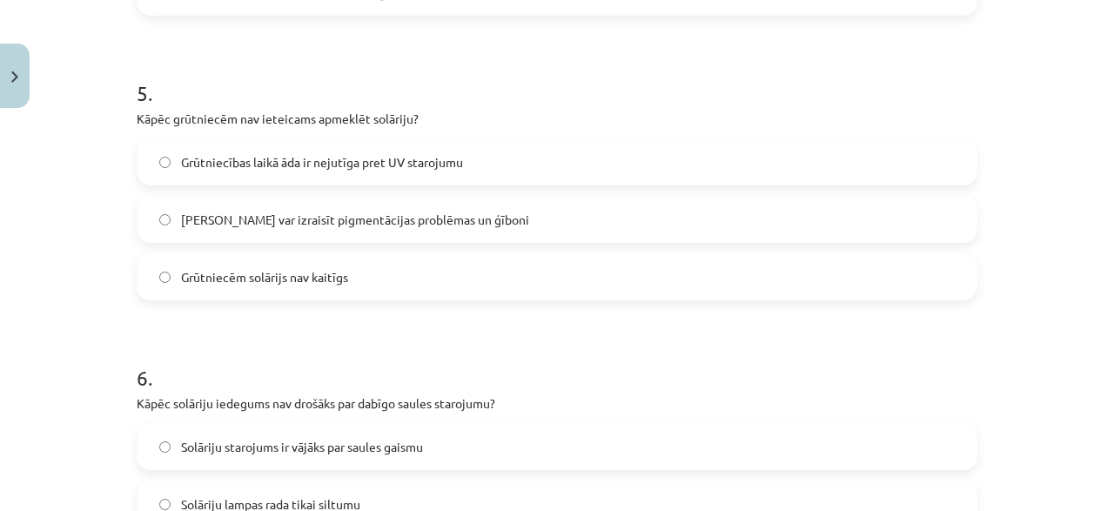
scroll to position [1464, 0]
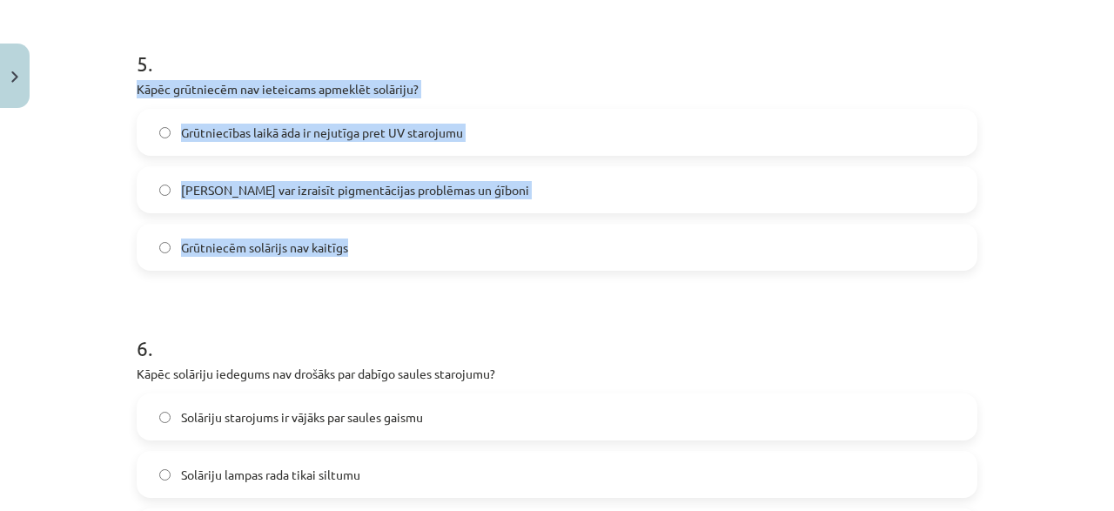
drag, startPoint x: 136, startPoint y: 97, endPoint x: 352, endPoint y: 248, distance: 263.6
click at [352, 248] on div "20 XP Saņemsi Sarežģīts 1595 pilda Apraksts Uzdevums Palīdzība 1 . Kurš no šiem…" at bounding box center [556, 252] width 861 height 3200
copy div "Kāpēc grūtniecēm nav ieteicams apmeklēt solāriju? Grūtniecības laikā āda ir nej…"
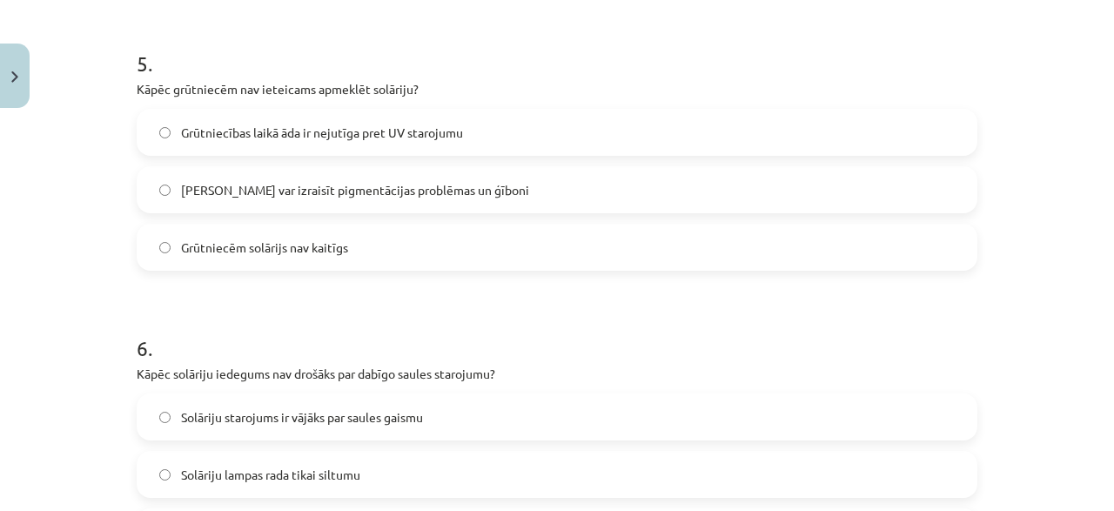
click at [273, 333] on h1 "6 ." at bounding box center [557, 332] width 841 height 54
click at [312, 198] on span "Solārijs var izraisīt pigmentācijas problēmas un ģīboni" at bounding box center [355, 190] width 348 height 18
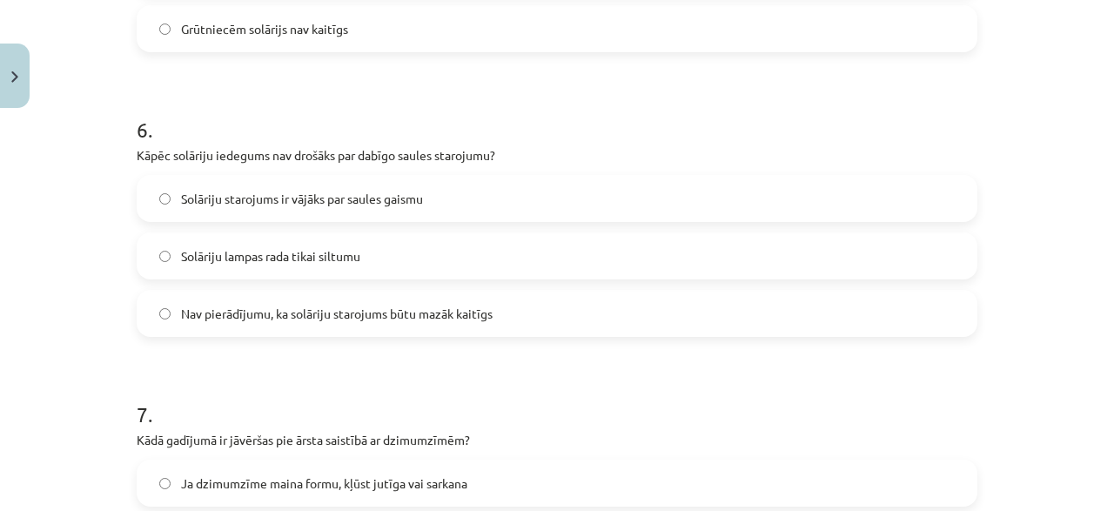
scroll to position [1714, 0]
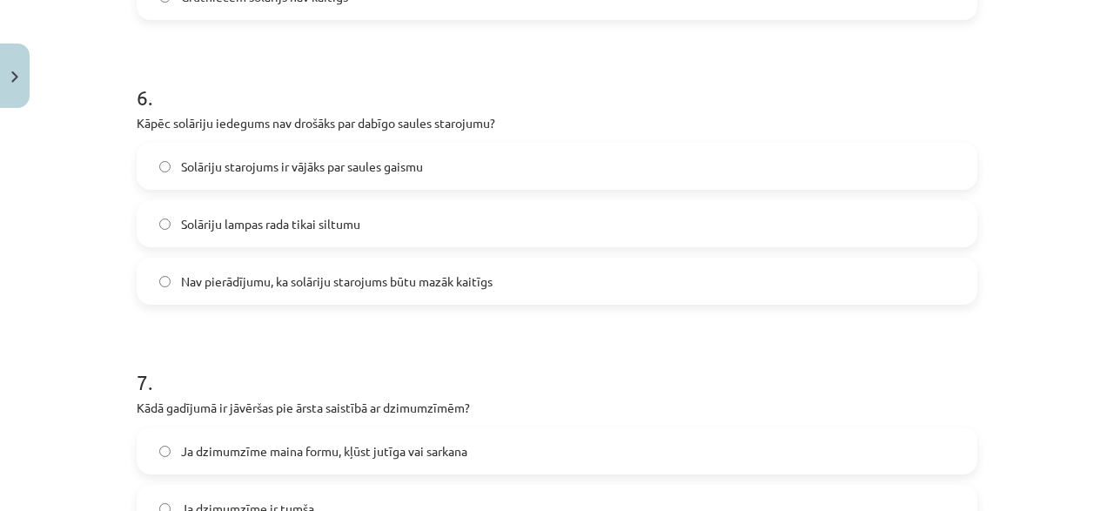
click at [274, 285] on span "Nav pierādījumu, ka solāriju starojums būtu mazāk kaitīgs" at bounding box center [337, 281] width 312 height 18
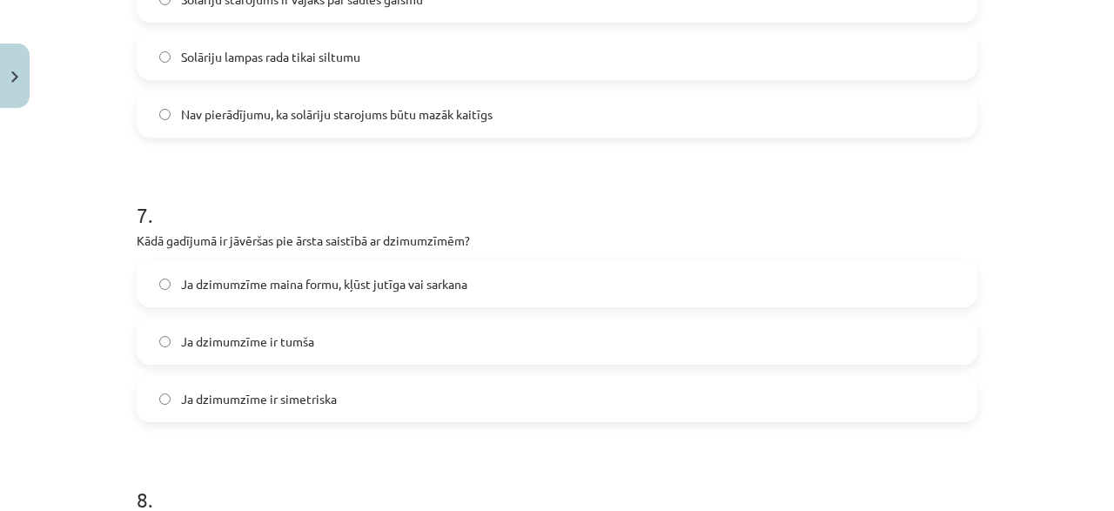
scroll to position [1965, 0]
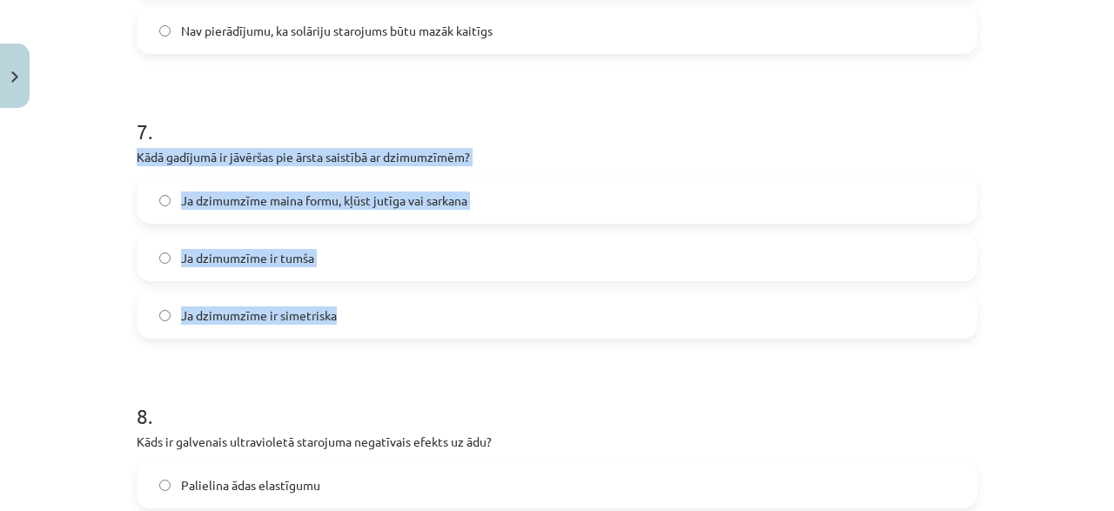
drag, startPoint x: 131, startPoint y: 149, endPoint x: 366, endPoint y: 302, distance: 280.5
copy div "Kādā gadījumā ir jāvēršas pie ārsta saistībā ar dzimumzīmēm? Ja dzimumzīme main…"
click at [283, 218] on label "Ja dzimumzīme maina formu, kļūst jutīga vai sarkana" at bounding box center [556, 200] width 837 height 44
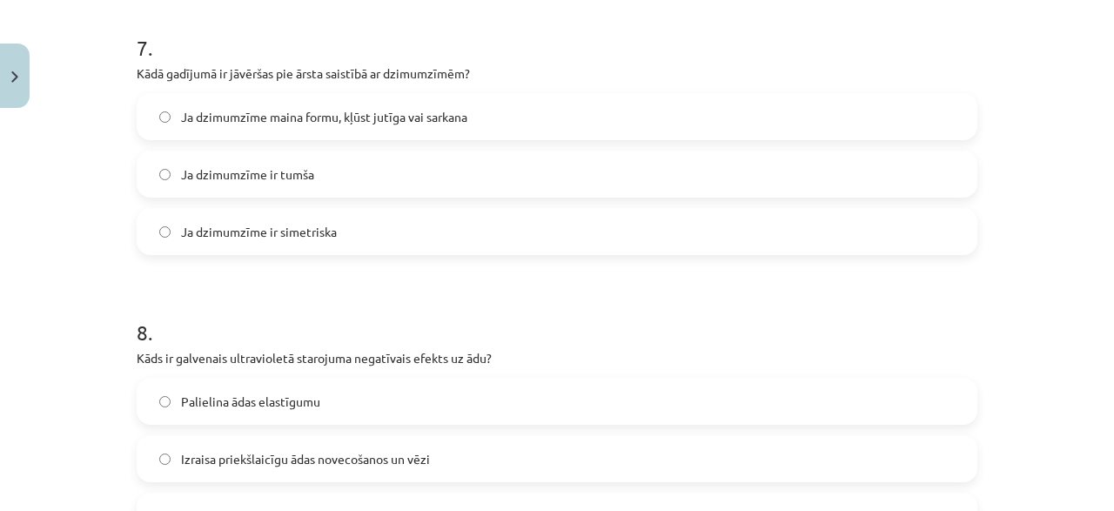
scroll to position [2132, 0]
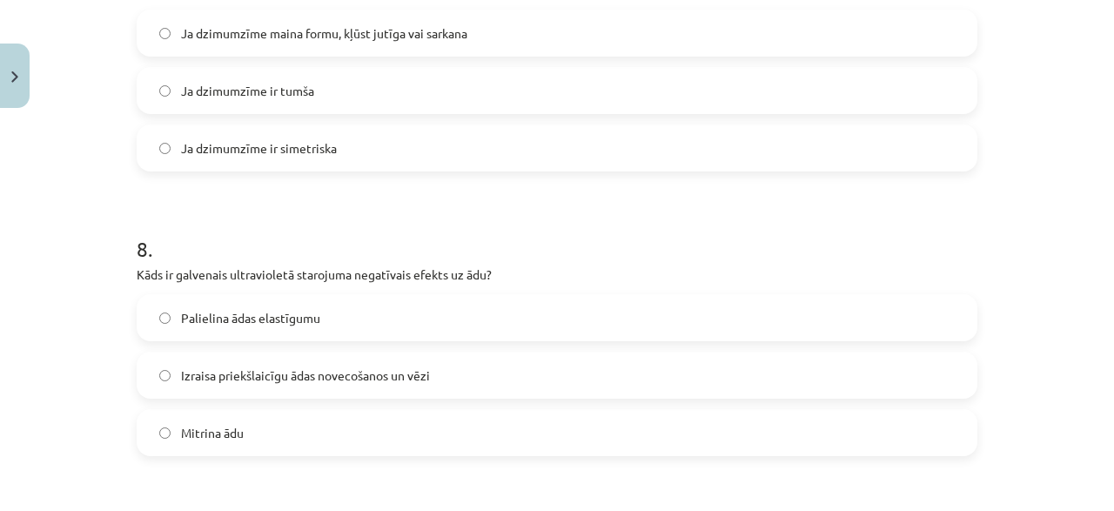
click at [360, 379] on span "Izraisa priekšlaicīgu ādas novecošanos un vēzi" at bounding box center [305, 375] width 249 height 18
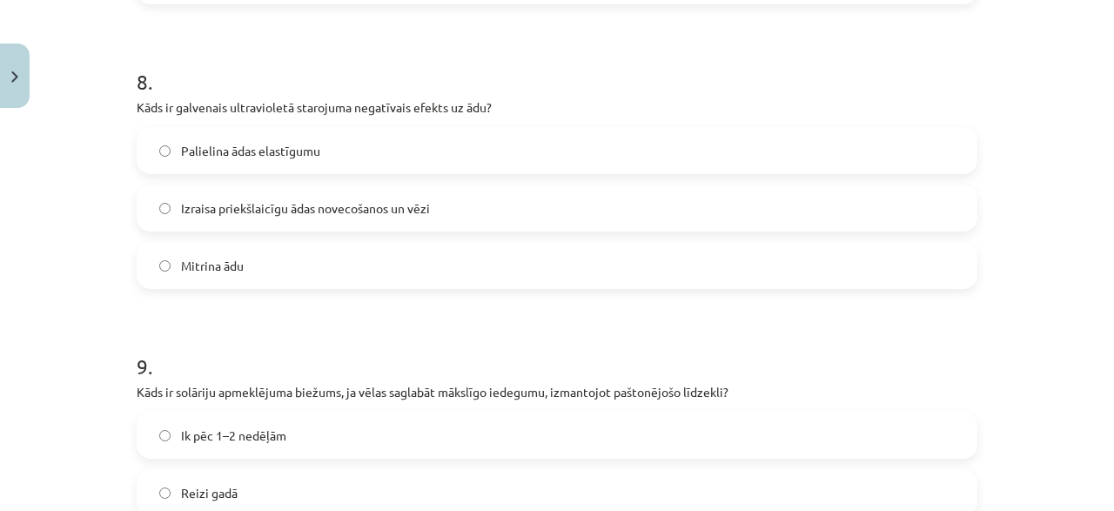
scroll to position [2466, 0]
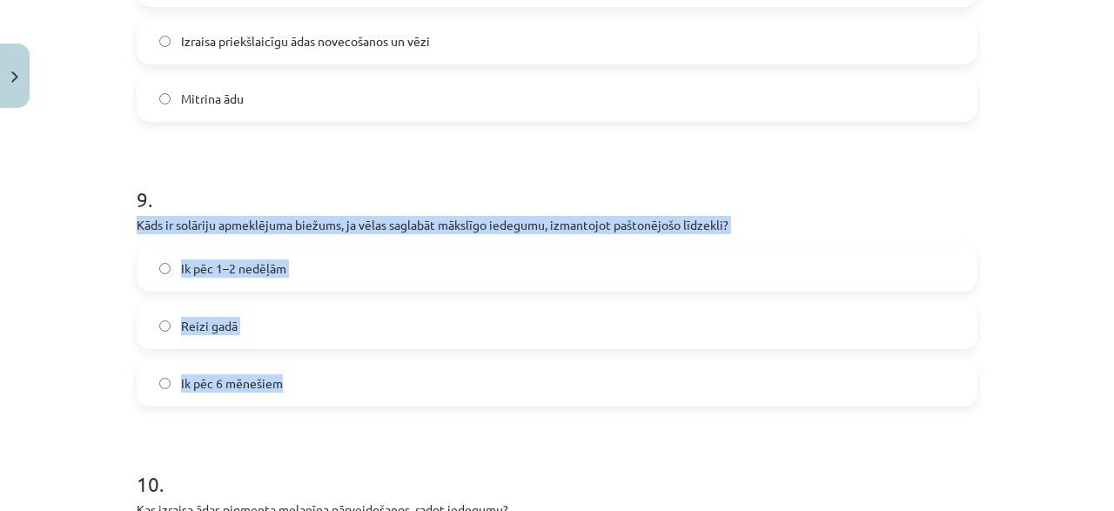
drag, startPoint x: 131, startPoint y: 219, endPoint x: 427, endPoint y: 378, distance: 335.6
copy div "Kāds ir solāriju apmeklējuma biežums, ja vēlas saglabāt mākslīgo iedegumu, izma…"
click at [282, 268] on span "Ik pēc 1–2 nedēļām" at bounding box center [233, 268] width 105 height 18
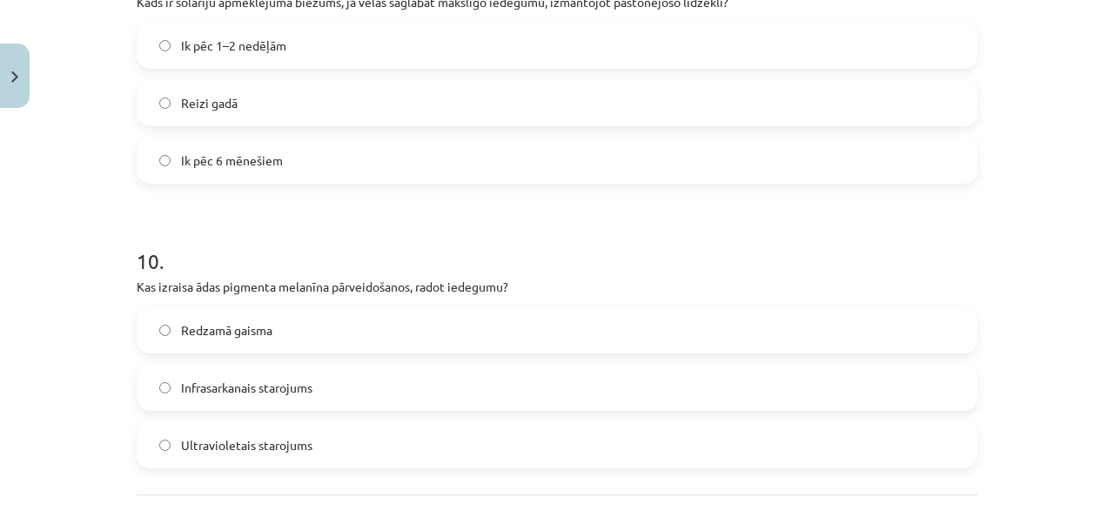
scroll to position [2717, 0]
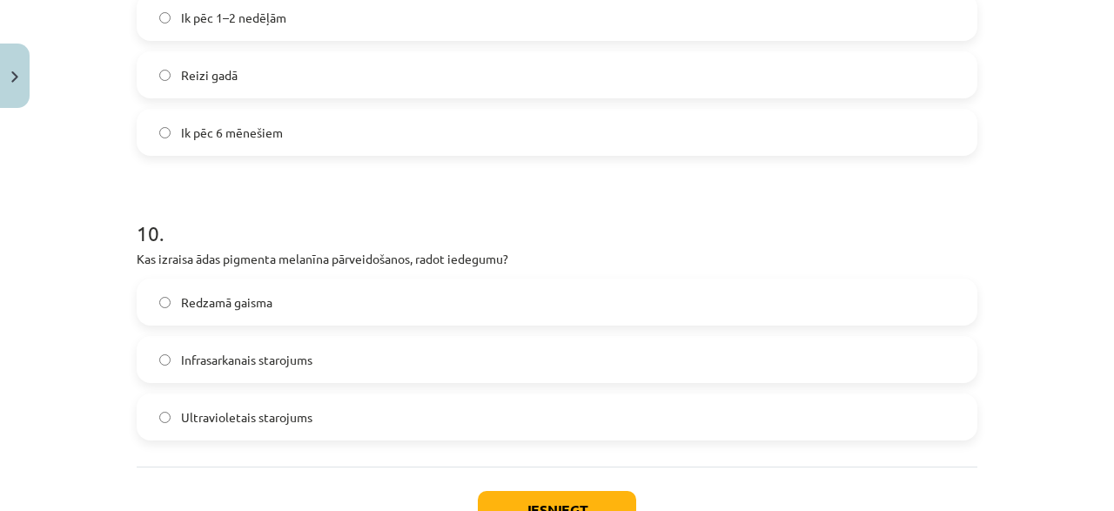
click at [241, 426] on label "Ultravioletais starojums" at bounding box center [556, 417] width 837 height 44
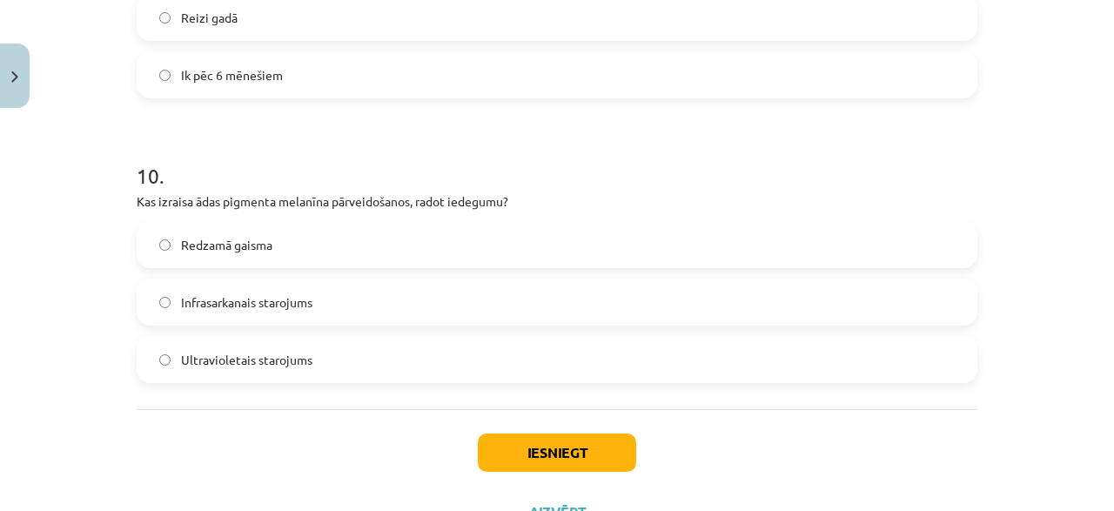
scroll to position [2800, 0]
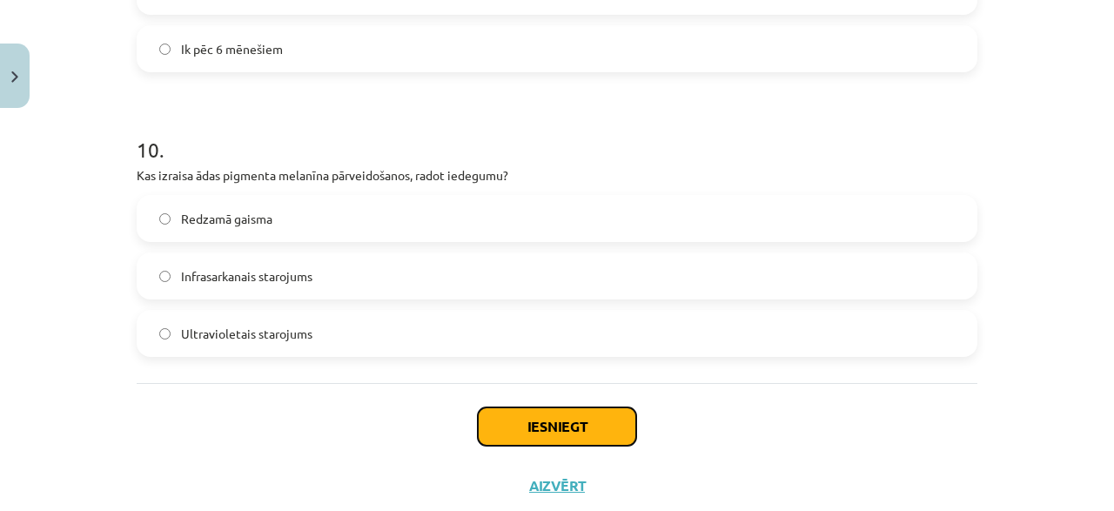
click at [505, 419] on button "Iesniegt" at bounding box center [557, 426] width 158 height 38
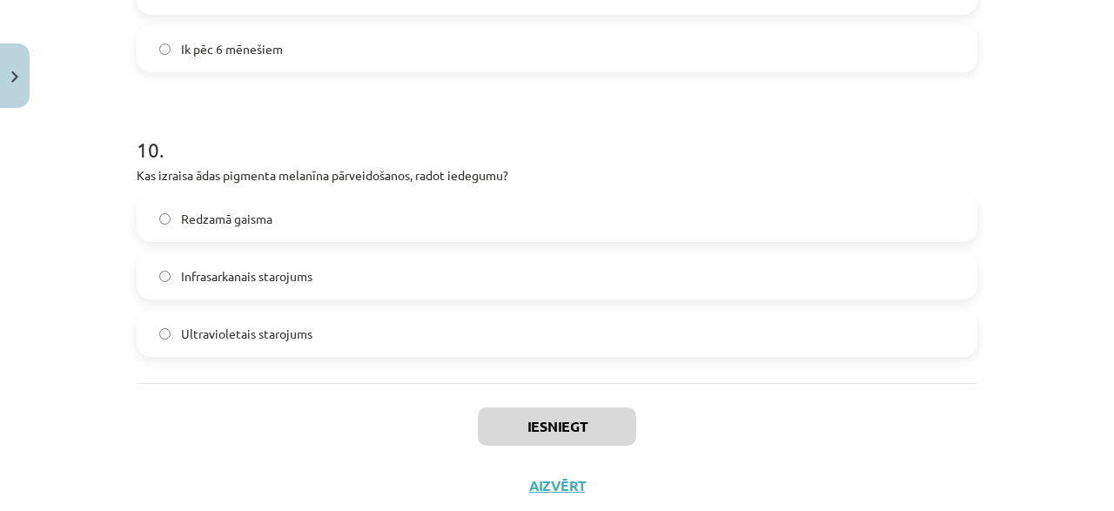
click at [360, 276] on label "Infrasarkanais starojums" at bounding box center [556, 276] width 837 height 44
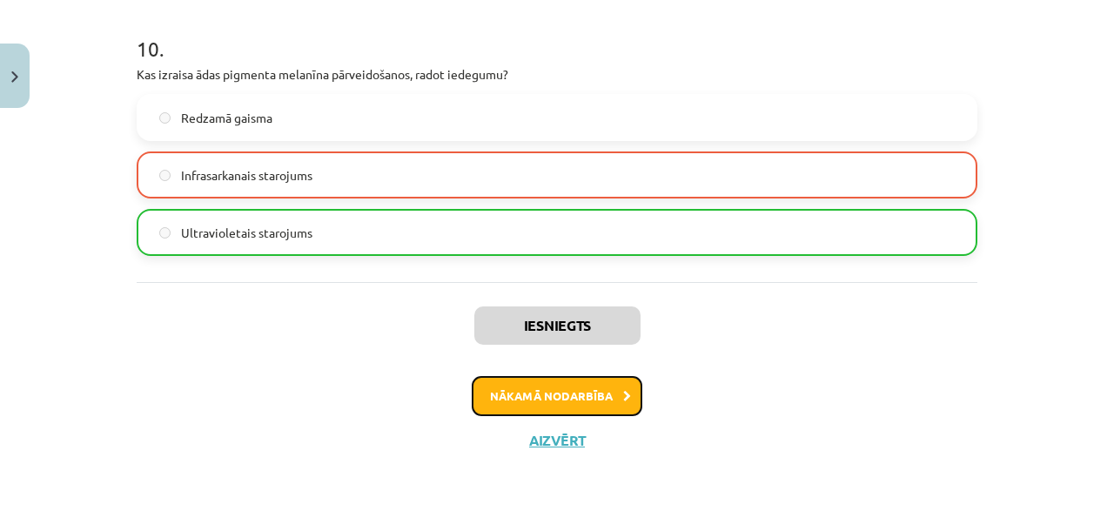
click at [526, 384] on button "Nākamā nodarbība" at bounding box center [557, 396] width 171 height 40
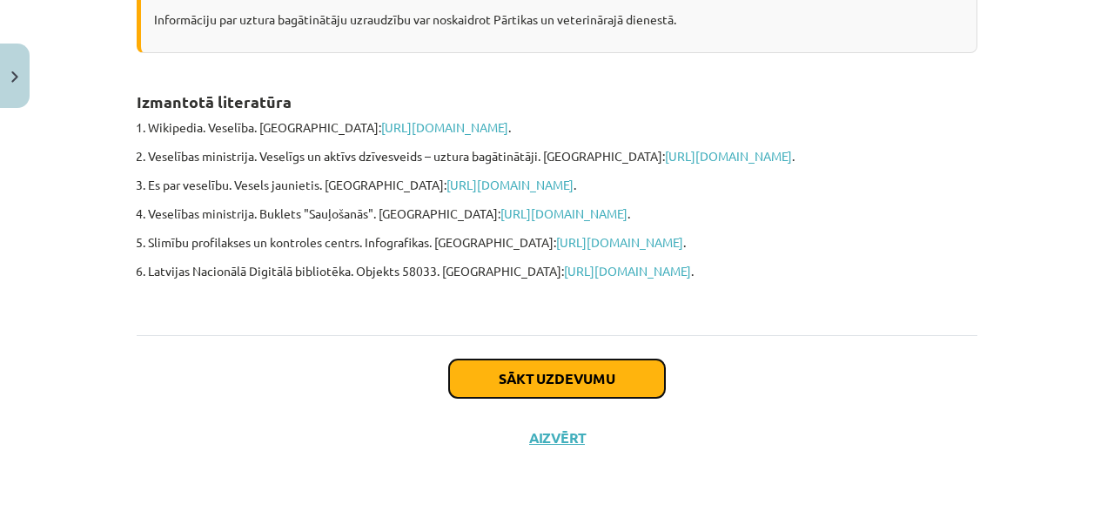
click at [526, 384] on button "Sākt uzdevumu" at bounding box center [557, 378] width 216 height 38
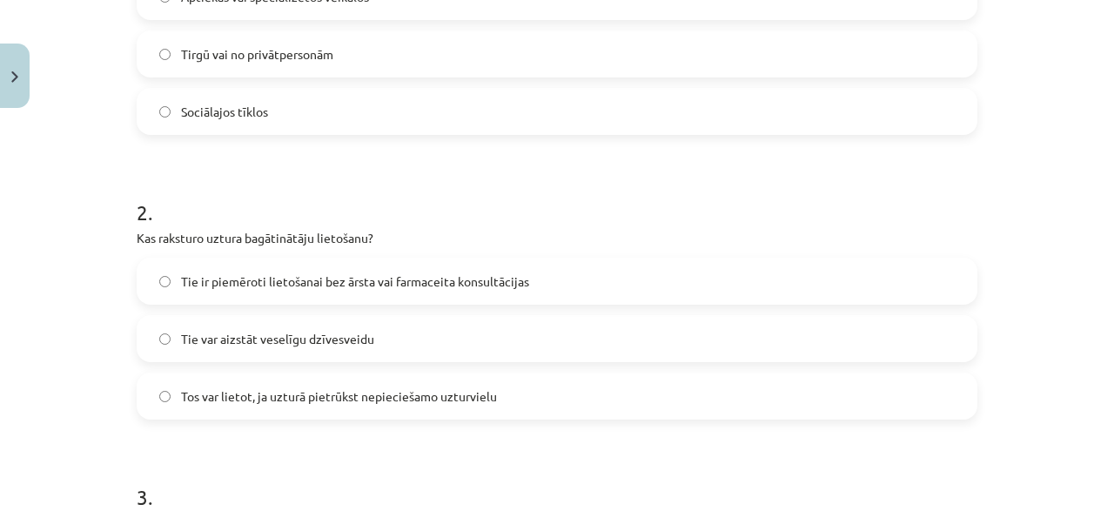
click at [526, 391] on label "Tos var lietot, ja uzturā pietrūkst nepieciešamo uzturvielu" at bounding box center [556, 396] width 837 height 44
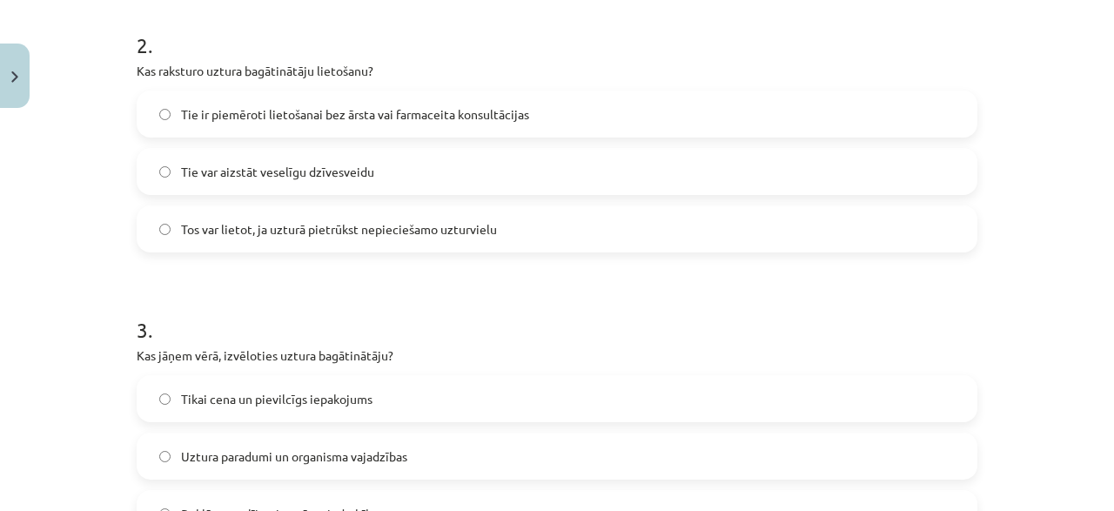
scroll to position [795, 0]
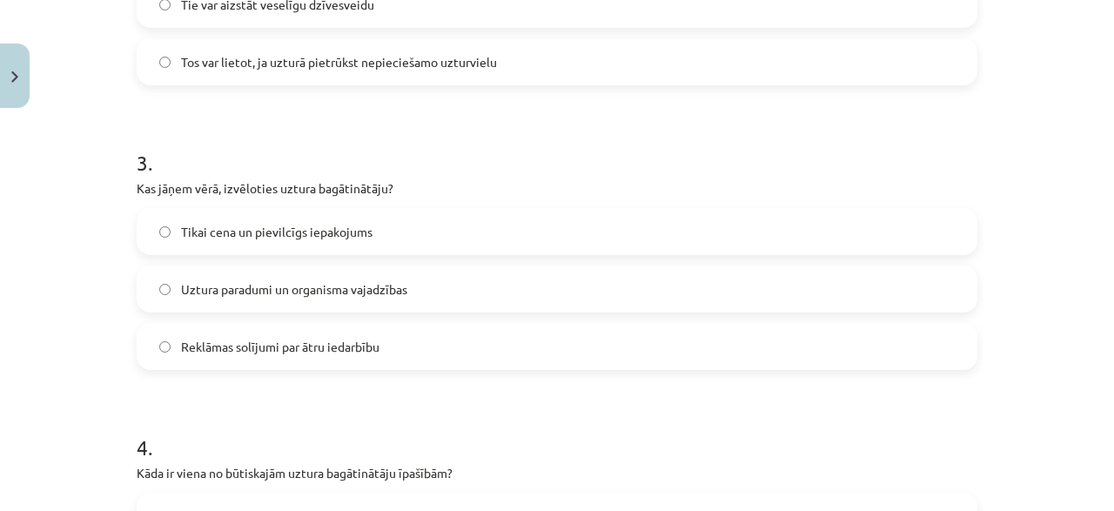
click at [238, 295] on span "Uztura paradumi un organisma vajadzības" at bounding box center [294, 289] width 226 height 18
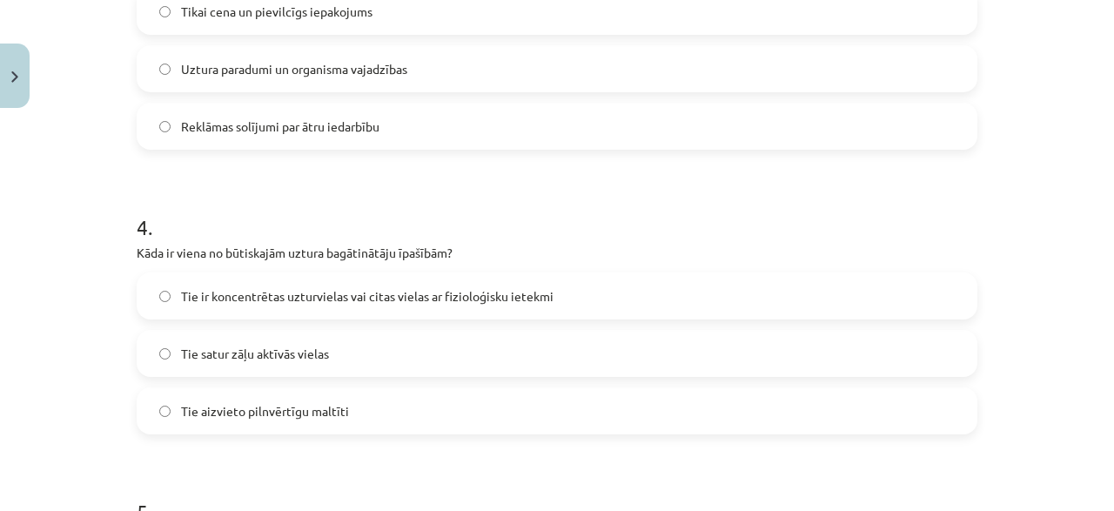
scroll to position [1046, 0]
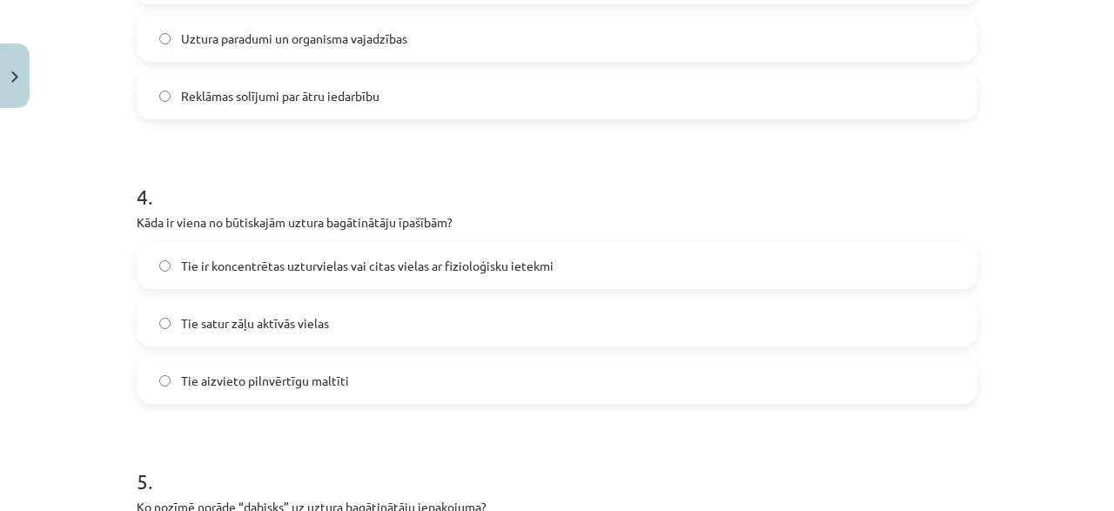
click at [295, 268] on span "Tie ir koncentrētas uzturvielas vai citas vielas ar fizioloģisku ietekmi" at bounding box center [367, 266] width 372 height 18
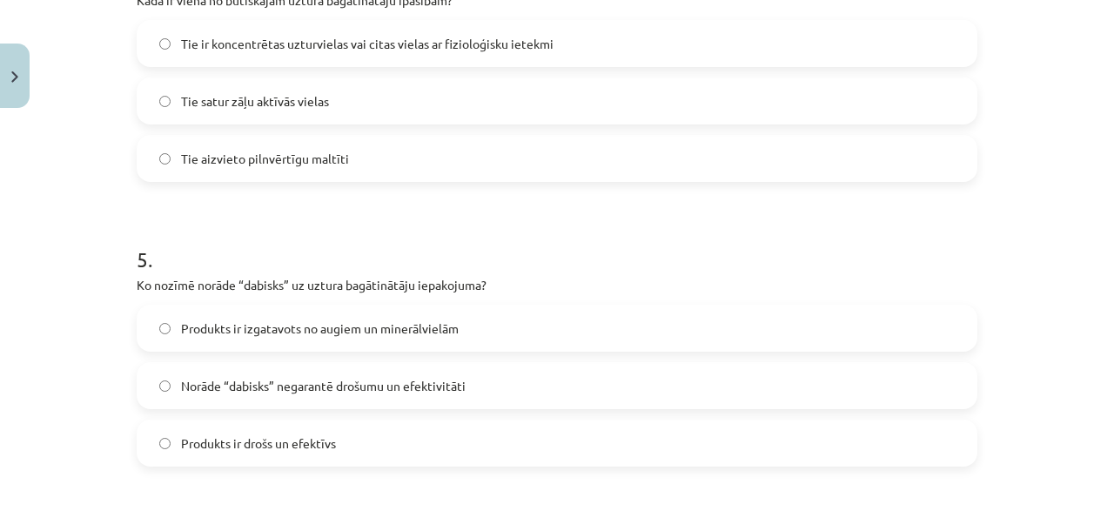
scroll to position [1297, 0]
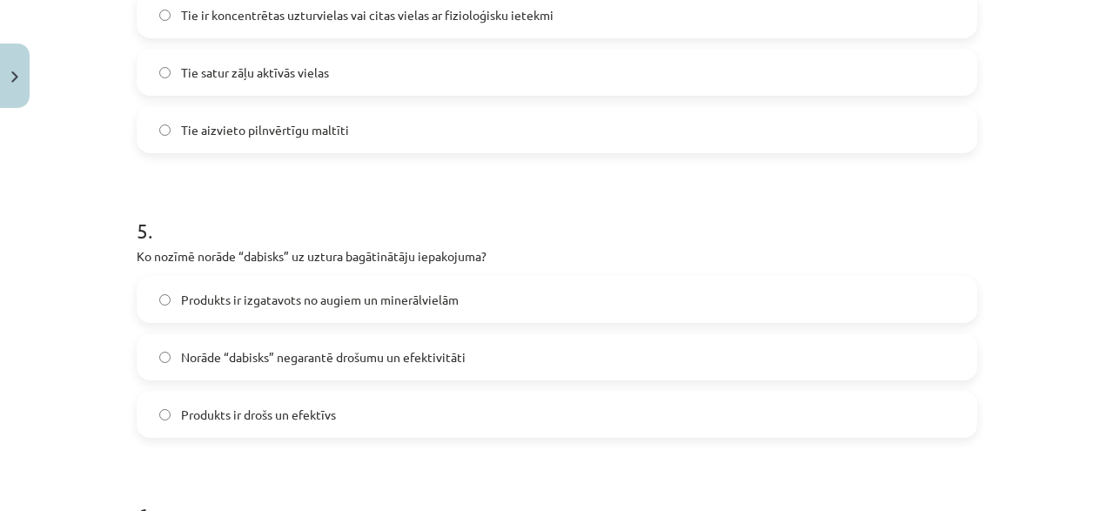
click at [304, 348] on span "Norāde “dabisks” negarantē drošumu un efektivitāti" at bounding box center [323, 357] width 285 height 18
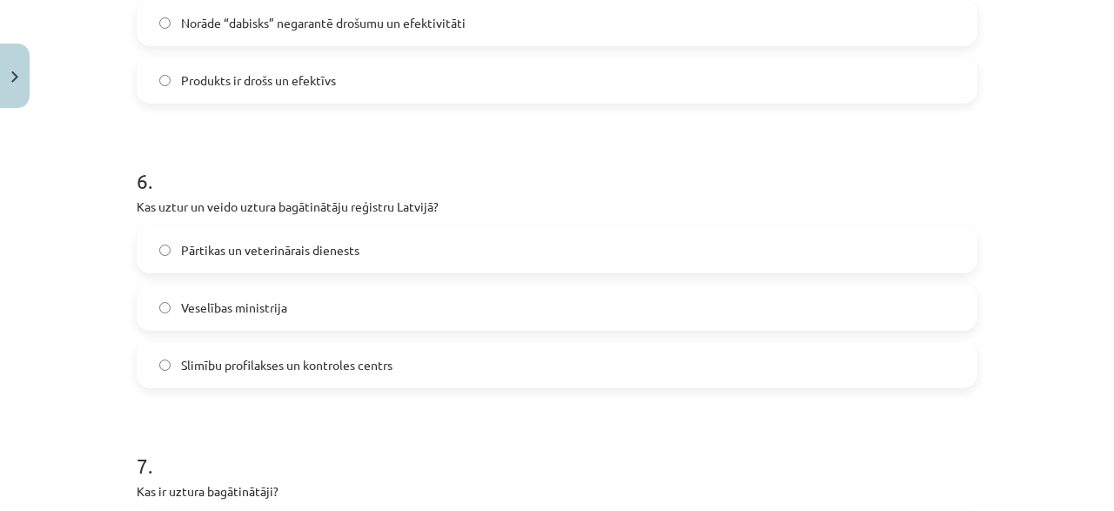
scroll to position [1380, 0]
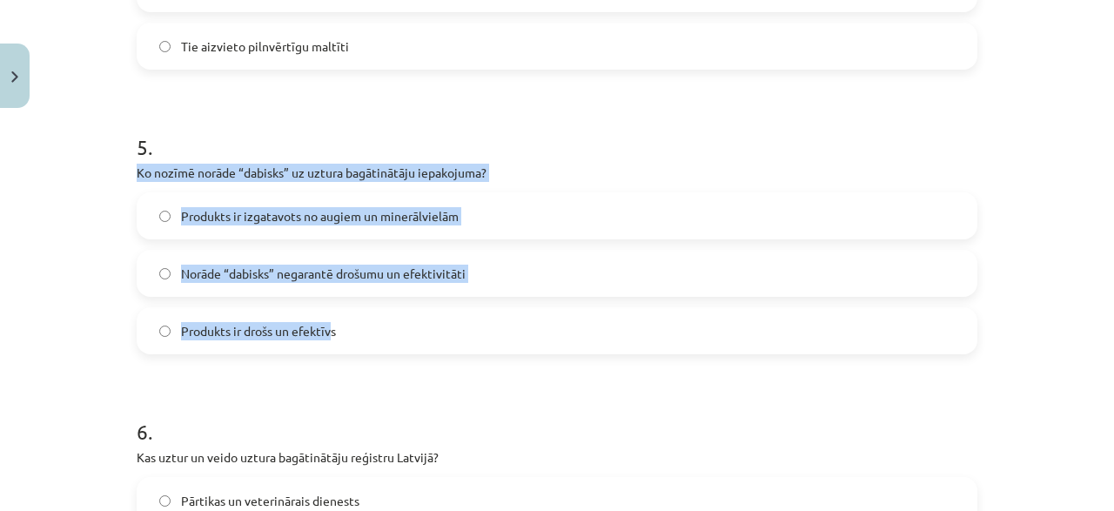
drag, startPoint x: 128, startPoint y: 174, endPoint x: 326, endPoint y: 342, distance: 259.9
click at [328, 342] on div "20 XP Saņemsi Sarežģīts 1595 pilda Apraksts Uzdevums Palīdzība 1 . Kur jāiegādā…" at bounding box center [556, 336] width 861 height 3200
click at [325, 342] on label "Produkts ir drošs un efektīvs" at bounding box center [556, 331] width 837 height 44
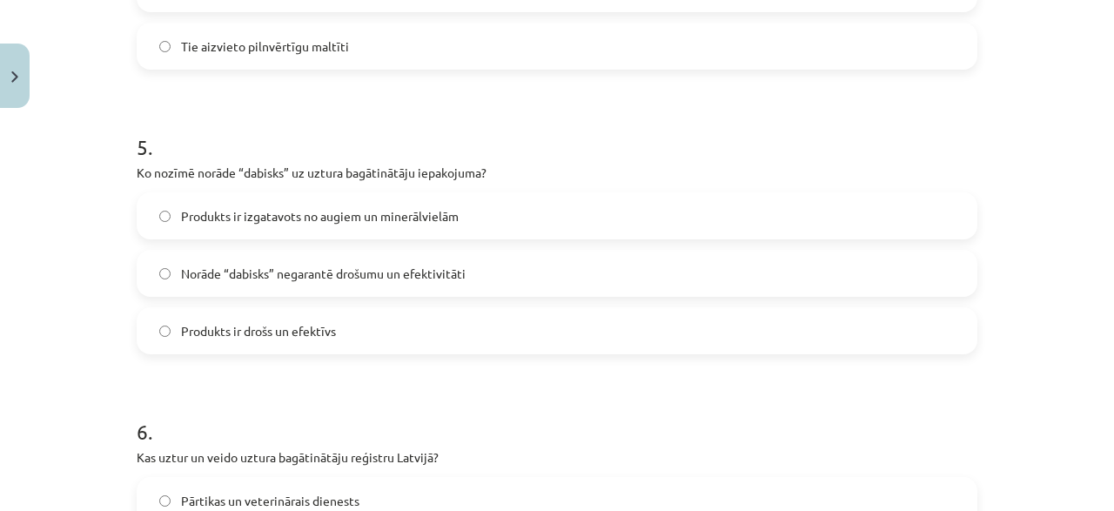
click at [293, 267] on span "Norāde “dabisks” negarantē drošumu un efektivitāti" at bounding box center [323, 274] width 285 height 18
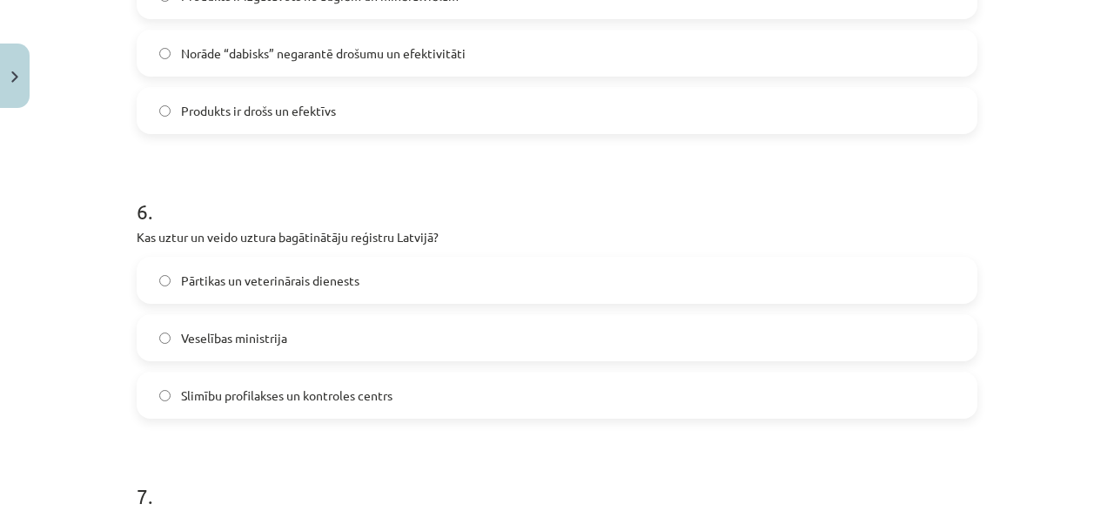
scroll to position [1631, 0]
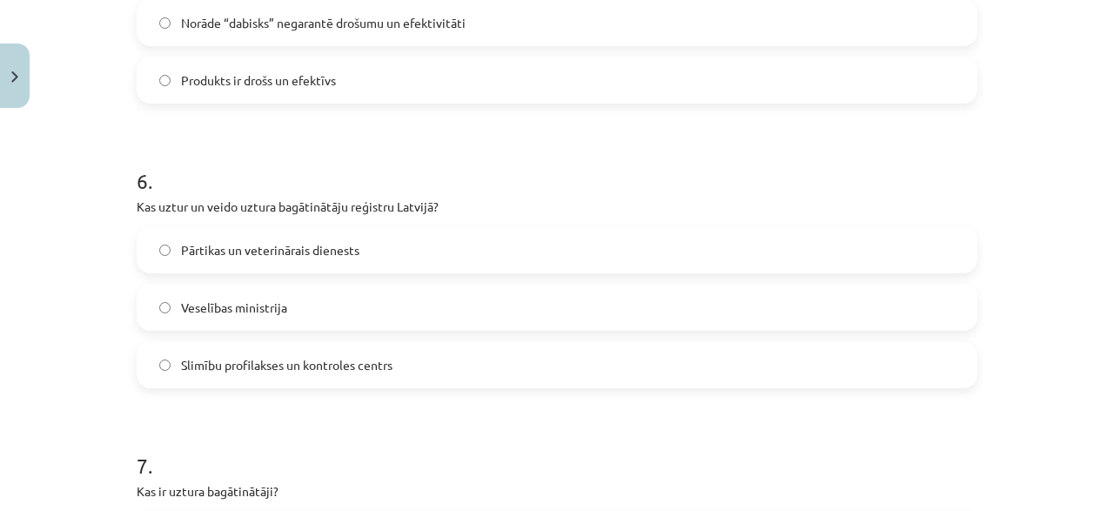
click at [195, 245] on span "Pārtikas un veterinārais dienests" at bounding box center [270, 250] width 178 height 18
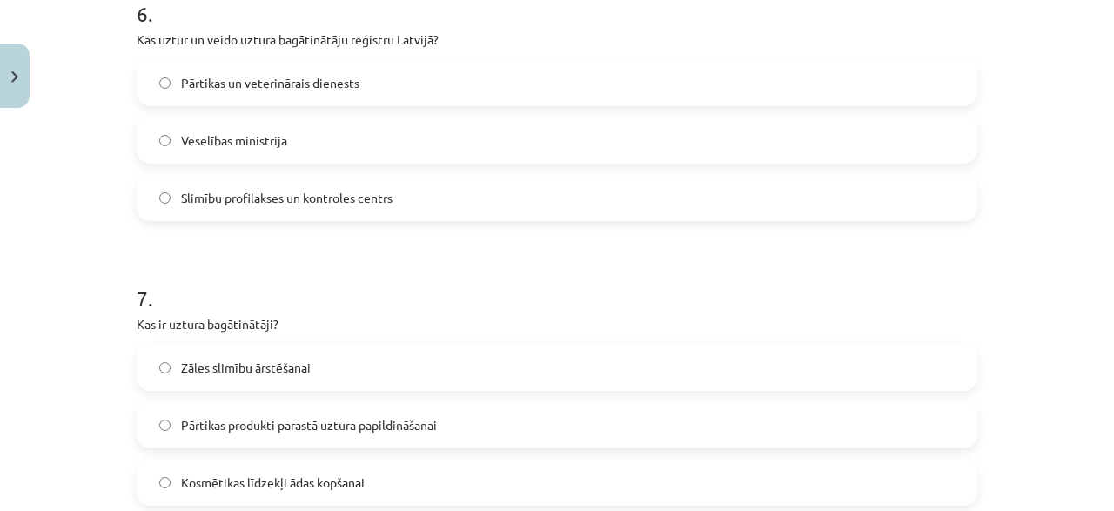
scroll to position [1881, 0]
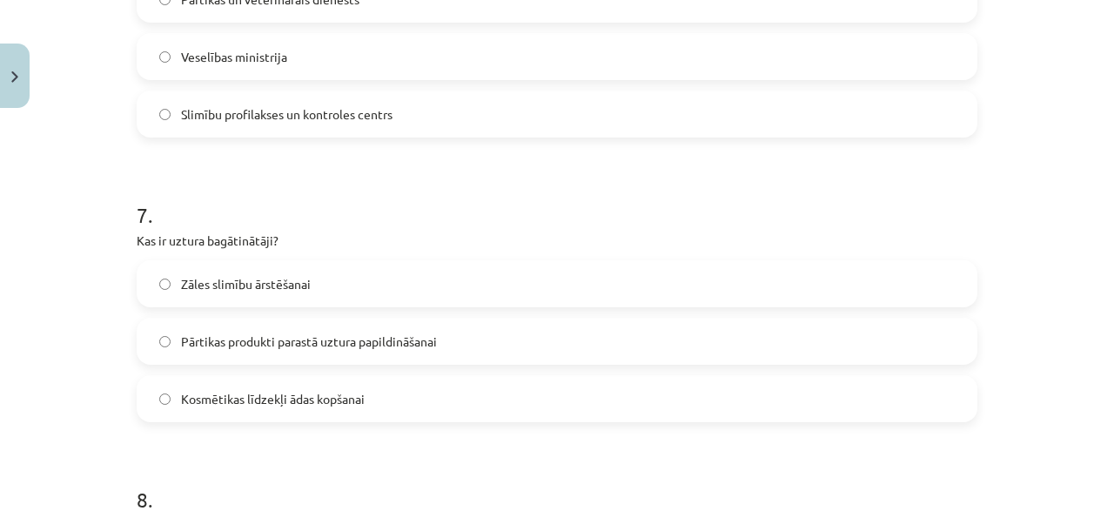
click at [192, 342] on span "Pārtikas produkti parastā uztura papildināšanai" at bounding box center [309, 341] width 256 height 18
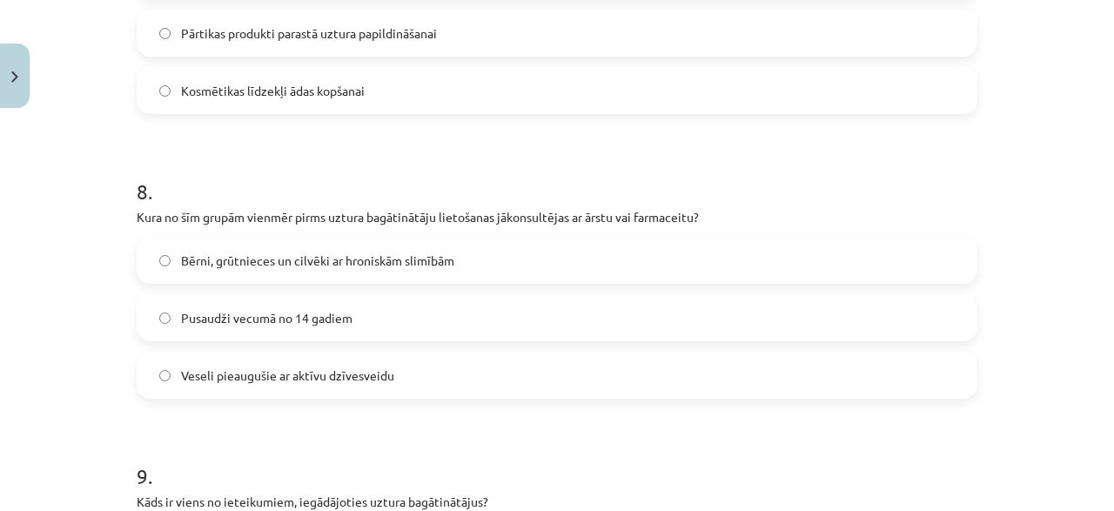
scroll to position [2216, 0]
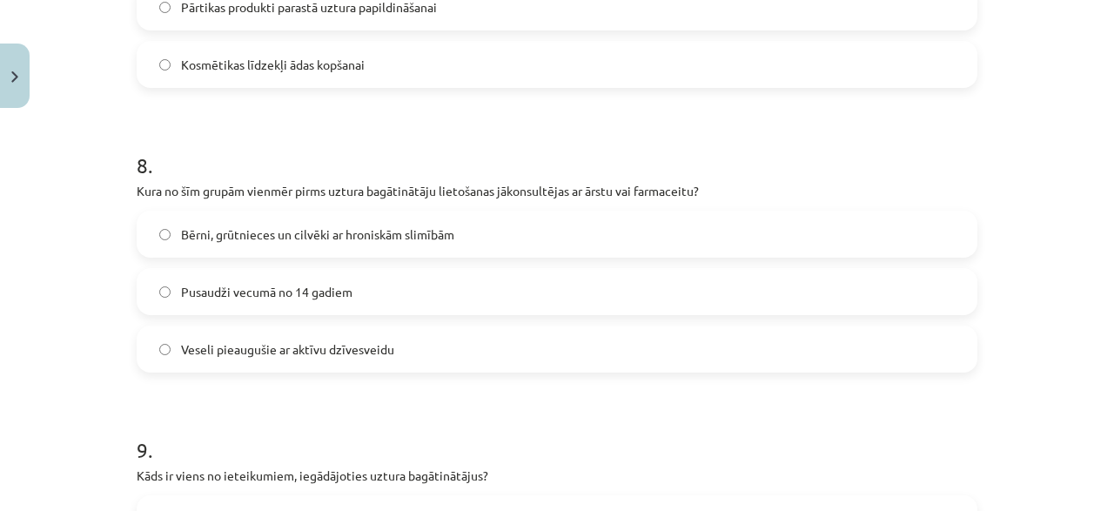
click at [364, 229] on span "Bērni, grūtnieces un cilvēki ar hroniskām slimībām" at bounding box center [317, 234] width 273 height 18
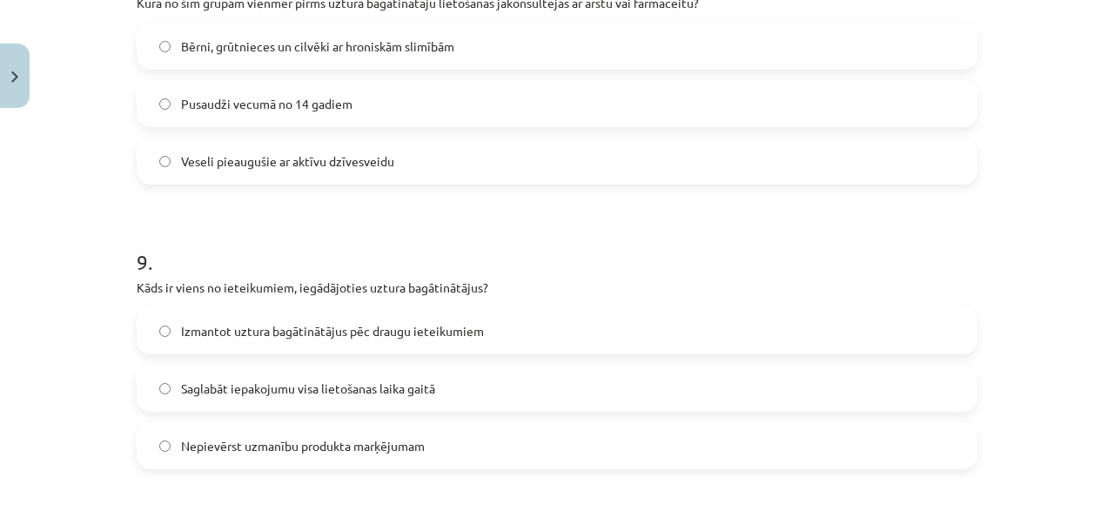
scroll to position [2466, 0]
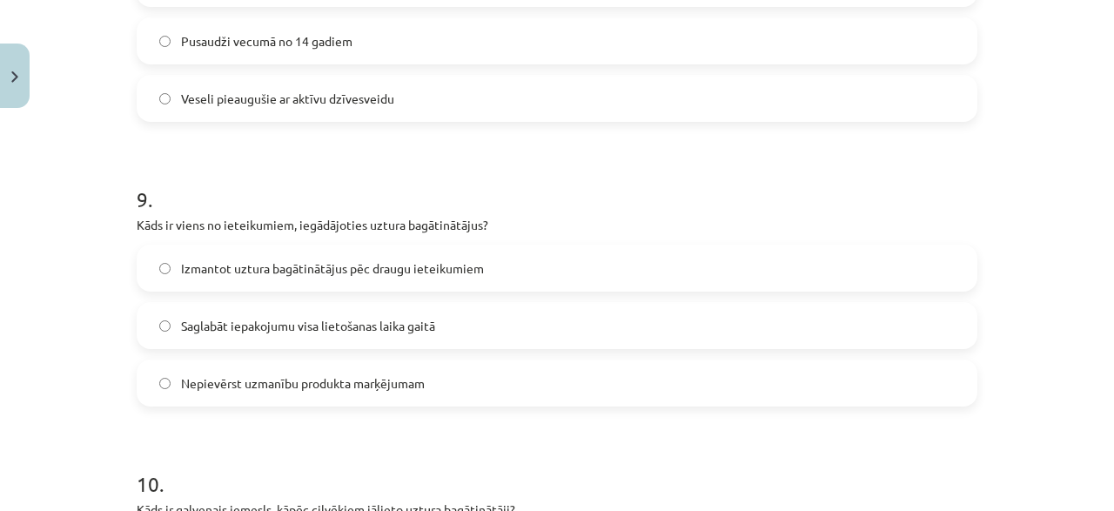
click at [267, 318] on span "Saglabāt iepakojumu visa lietošanas laika gaitā" at bounding box center [308, 326] width 254 height 18
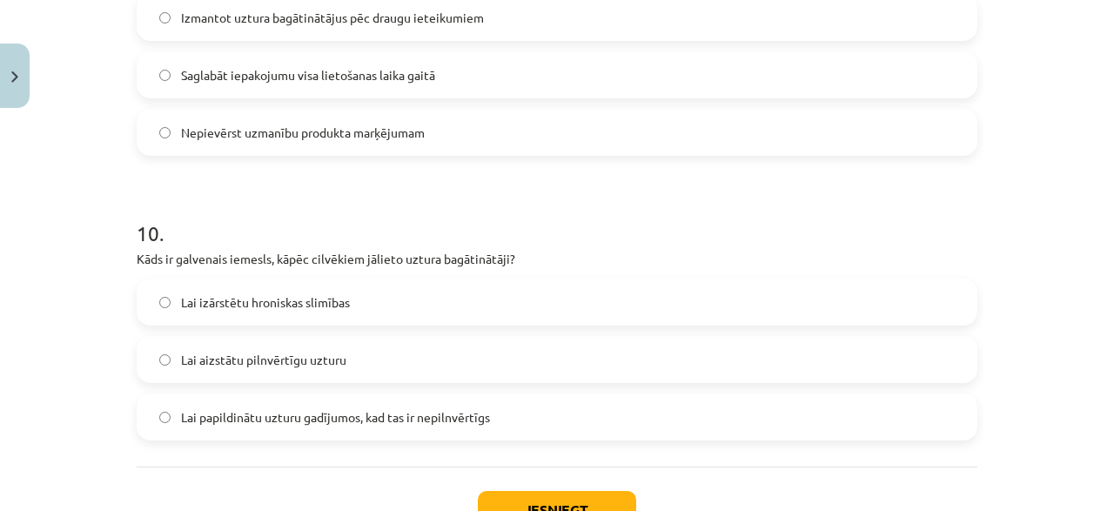
scroll to position [2800, 0]
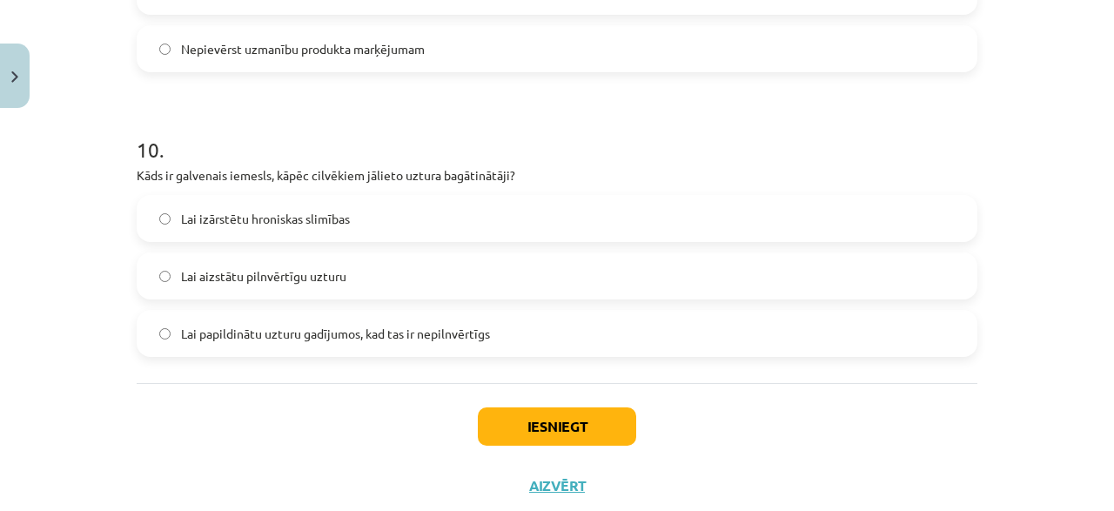
click at [287, 272] on span "Lai aizstātu pilnvērtīgu uzturu" at bounding box center [263, 276] width 165 height 18
click at [369, 326] on span "Lai papildinātu uzturu gadījumos, kad tas ir nepilnvērtīgs" at bounding box center [335, 334] width 309 height 18
click at [516, 411] on button "Iesniegt" at bounding box center [557, 426] width 158 height 38
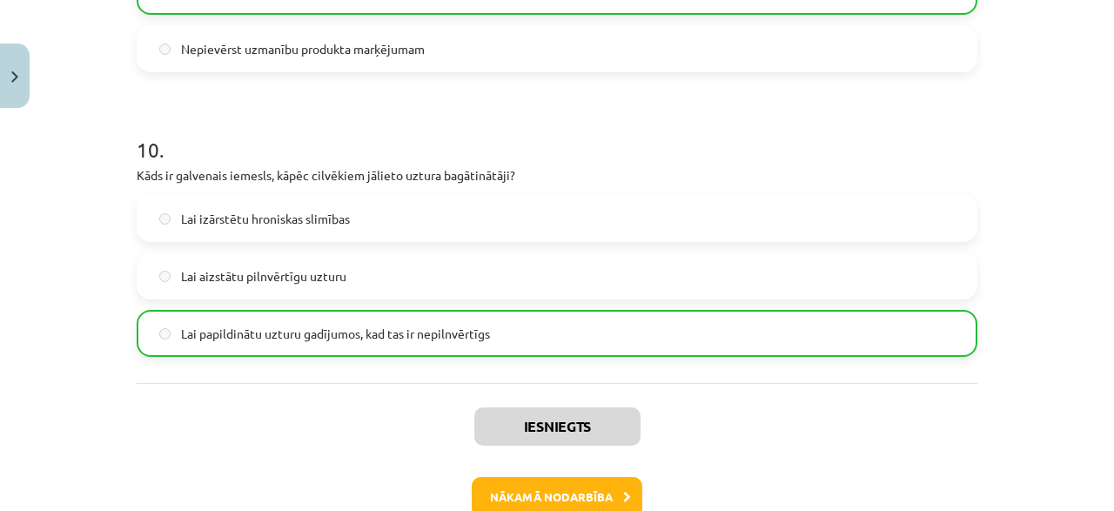
scroll to position [2797, 0]
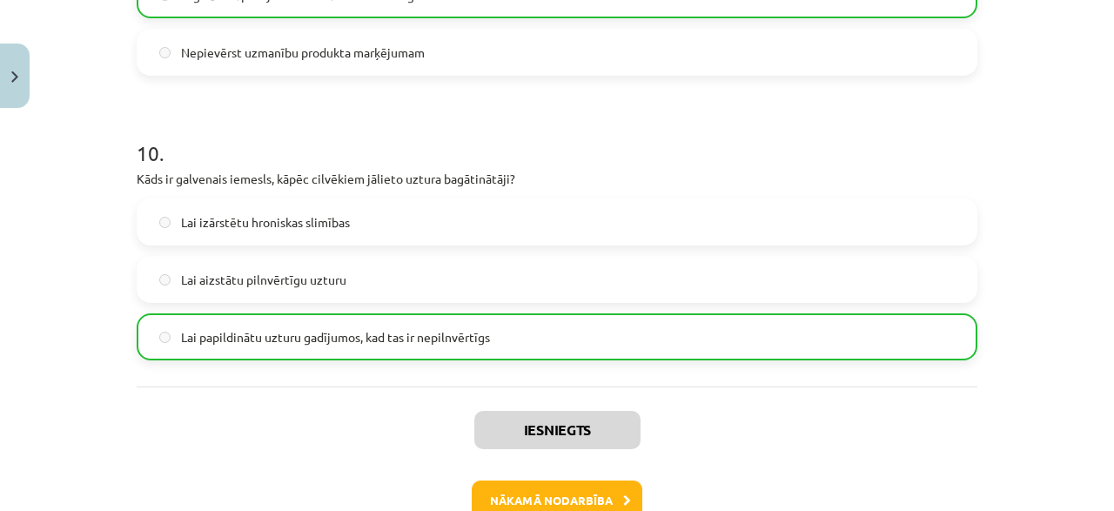
click at [976, 412] on div "Iesniegts Nākamā nodarbība Aizvērt" at bounding box center [557, 475] width 841 height 178
click at [563, 336] on label "Lai papildinātu uzturu gadījumos, kad tas ir nepilnvērtīgs" at bounding box center [556, 337] width 837 height 44
click at [595, 499] on button "Nākamā nodarbība" at bounding box center [557, 500] width 171 height 40
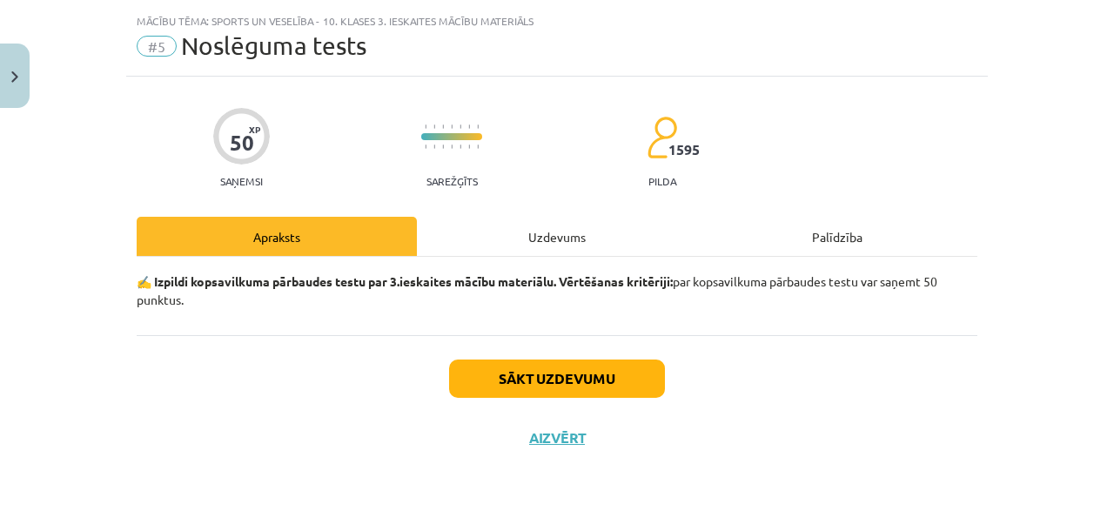
scroll to position [38, 0]
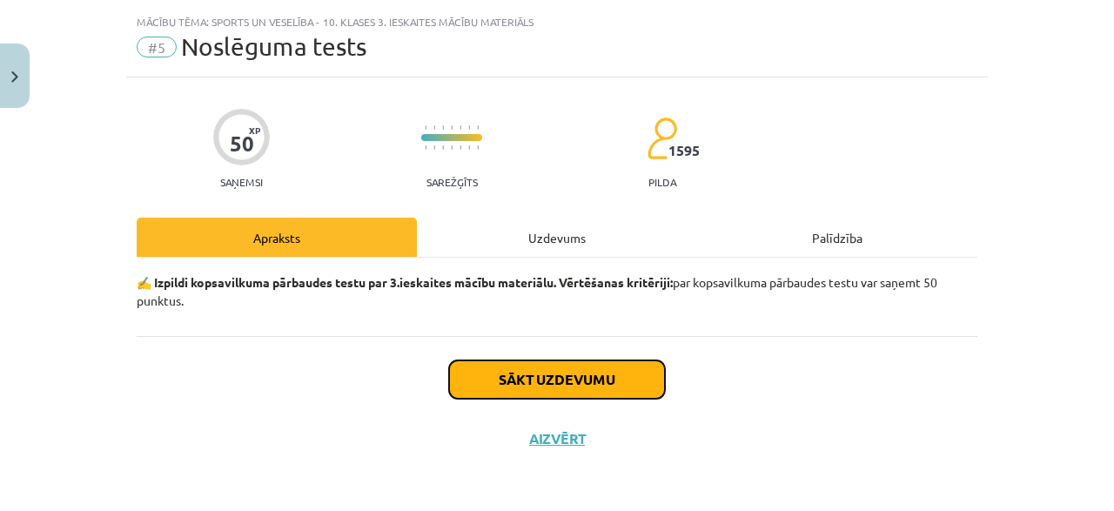
click at [627, 376] on button "Sākt uzdevumu" at bounding box center [557, 379] width 216 height 38
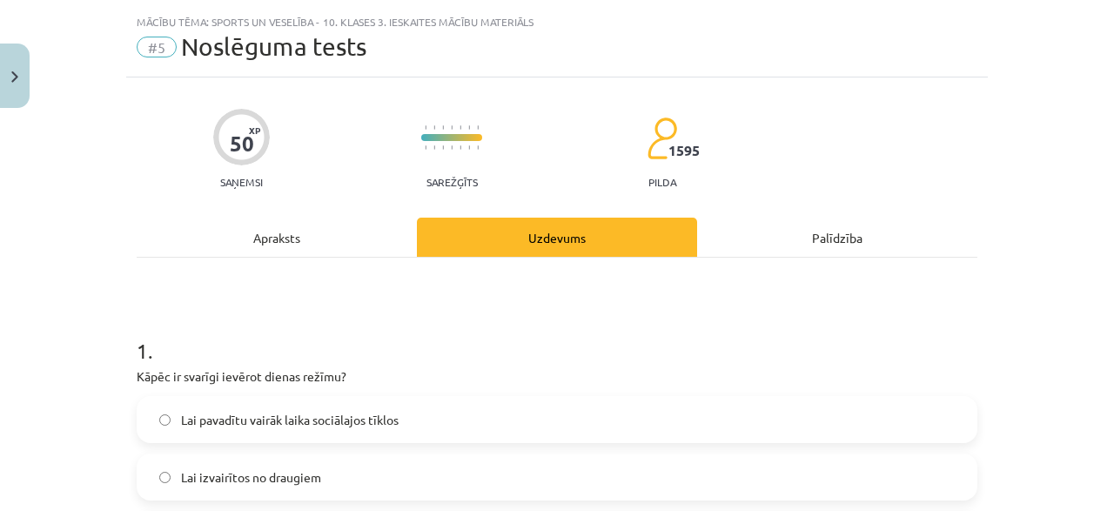
scroll to position [289, 0]
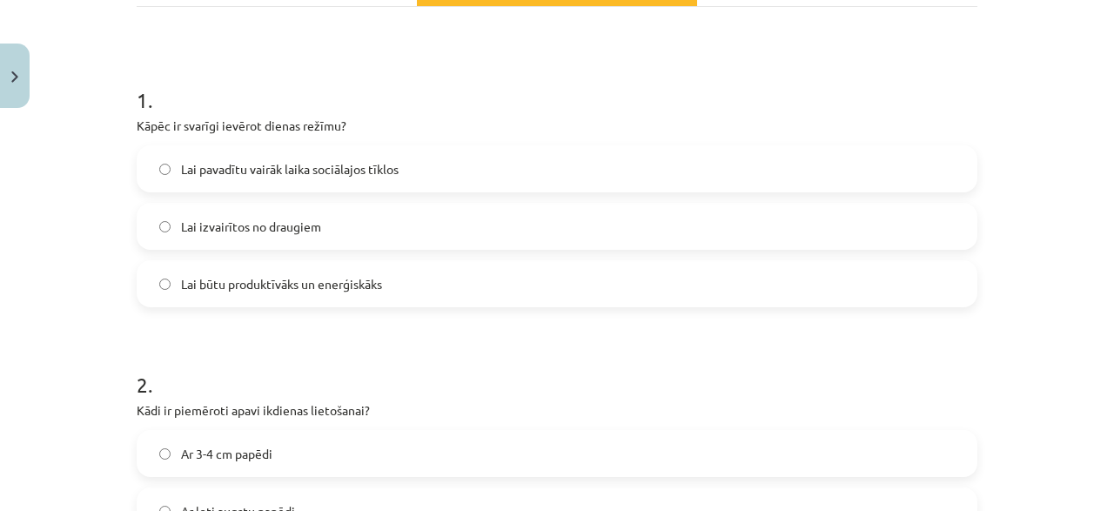
click at [204, 272] on label "Lai būtu produktīvāks un enerģiskāks" at bounding box center [556, 284] width 837 height 44
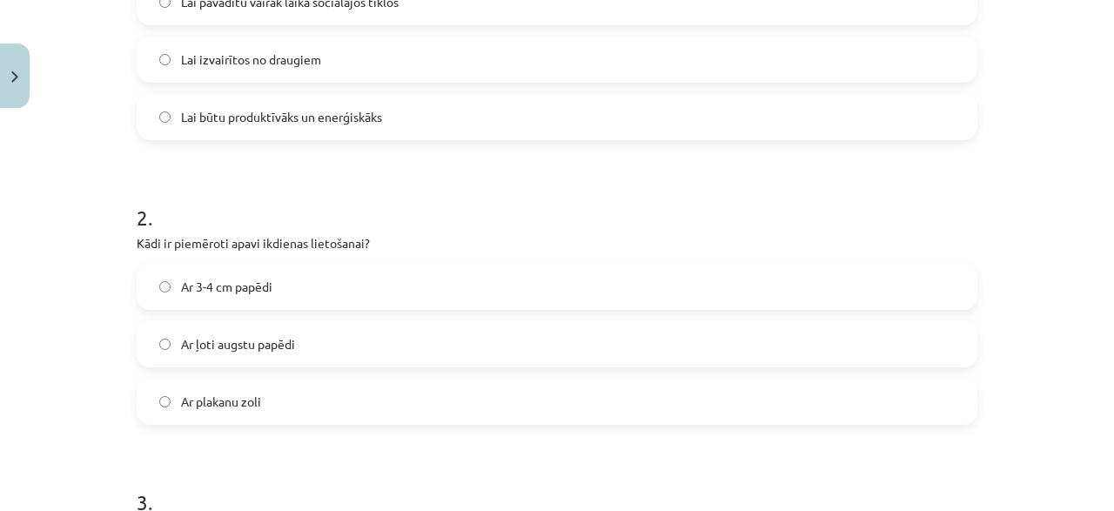
click at [239, 286] on span "Ar 3-4 cm papēdi" at bounding box center [226, 287] width 91 height 18
click at [265, 290] on span "Ar 3-4 cm papēdi" at bounding box center [226, 287] width 91 height 18
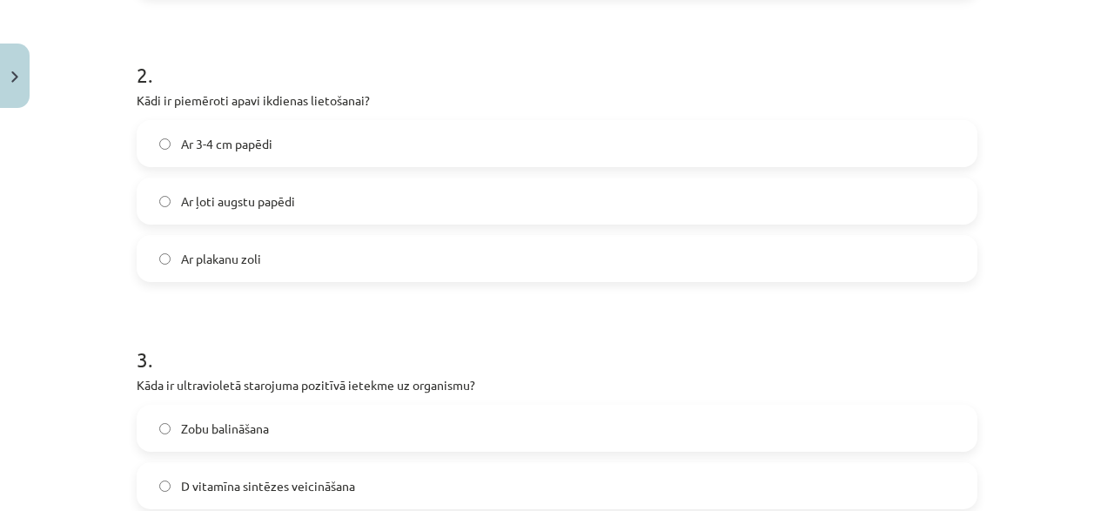
scroll to position [790, 0]
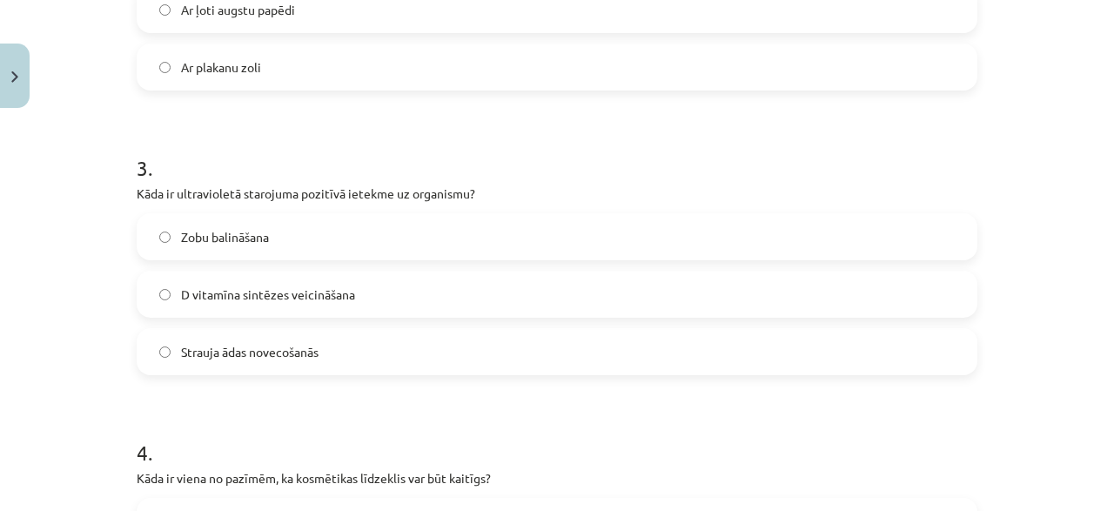
click at [262, 303] on label "D vitamīna sintēzes veicināšana" at bounding box center [556, 294] width 837 height 44
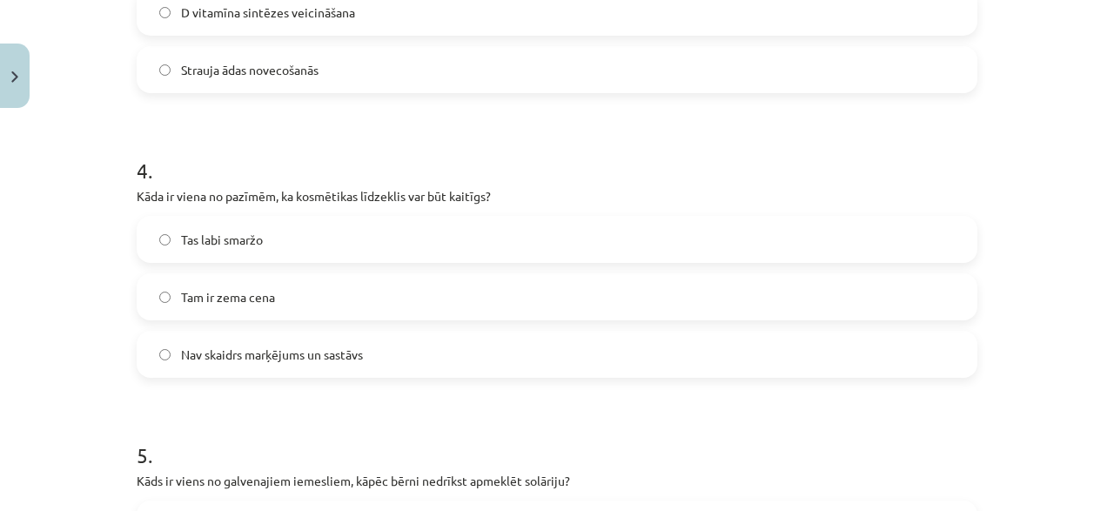
scroll to position [1124, 0]
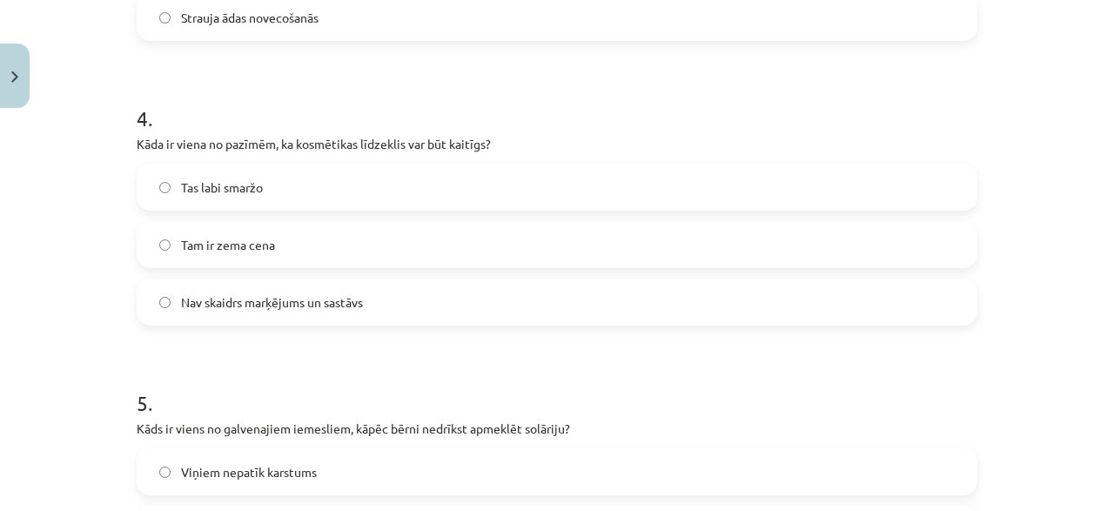
click at [246, 317] on label "Nav skaidrs marķējums un sastāvs" at bounding box center [556, 302] width 837 height 44
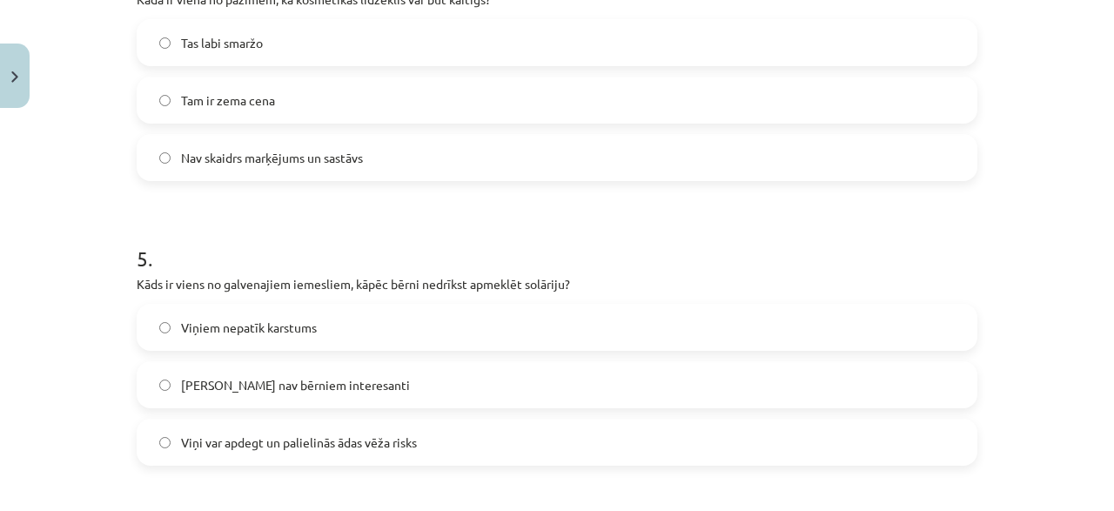
scroll to position [1291, 0]
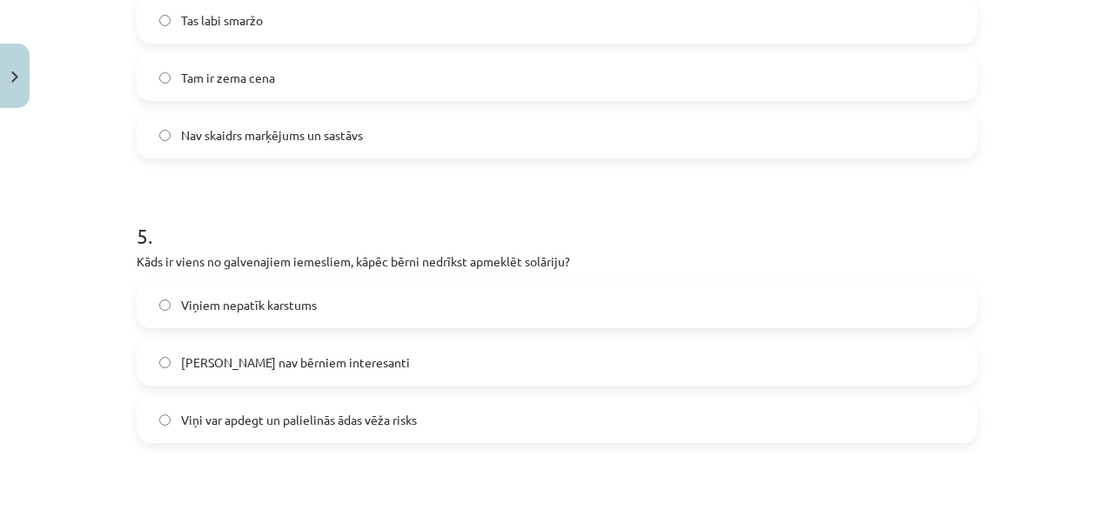
click at [281, 431] on label "Viņi var apdegt un palielinās ādas vēža risks" at bounding box center [556, 420] width 837 height 44
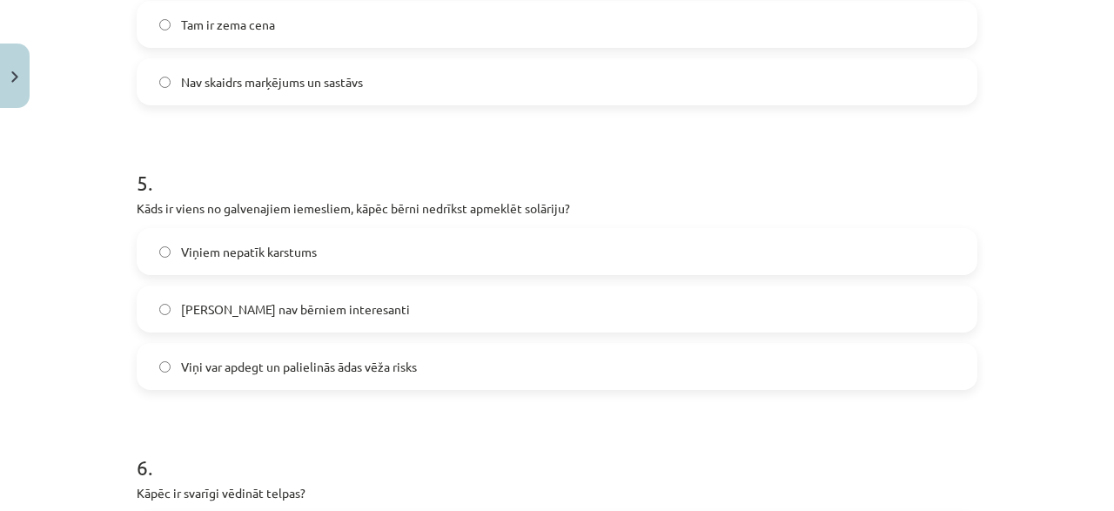
scroll to position [1375, 0]
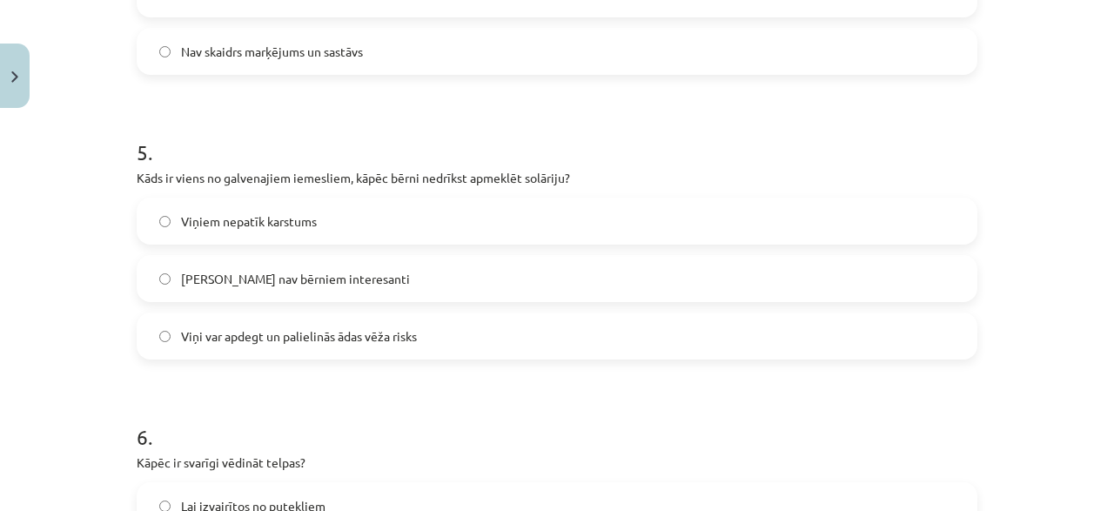
click at [285, 352] on label "Viņi var apdegt un palielinās ādas vēža risks" at bounding box center [556, 336] width 837 height 44
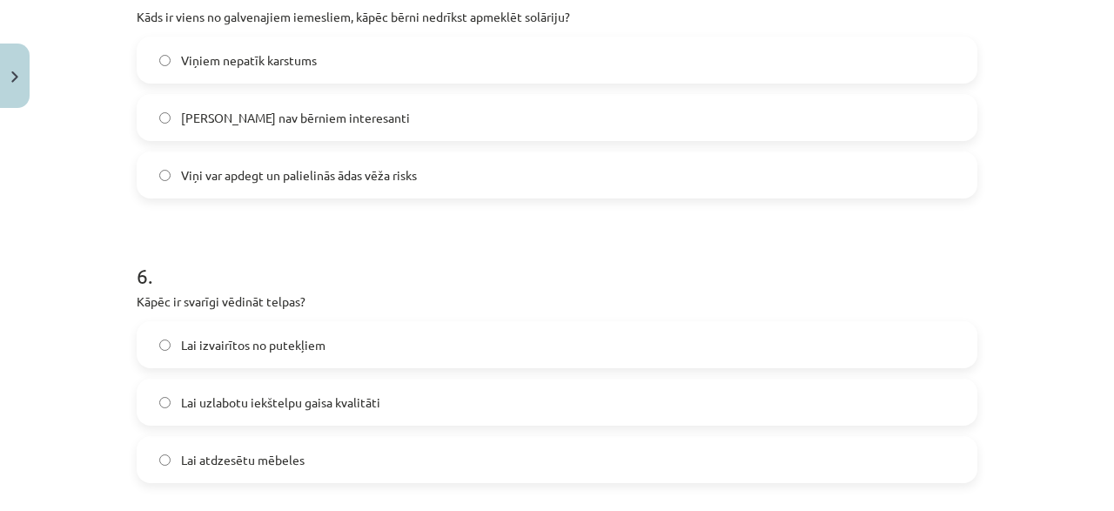
scroll to position [1542, 0]
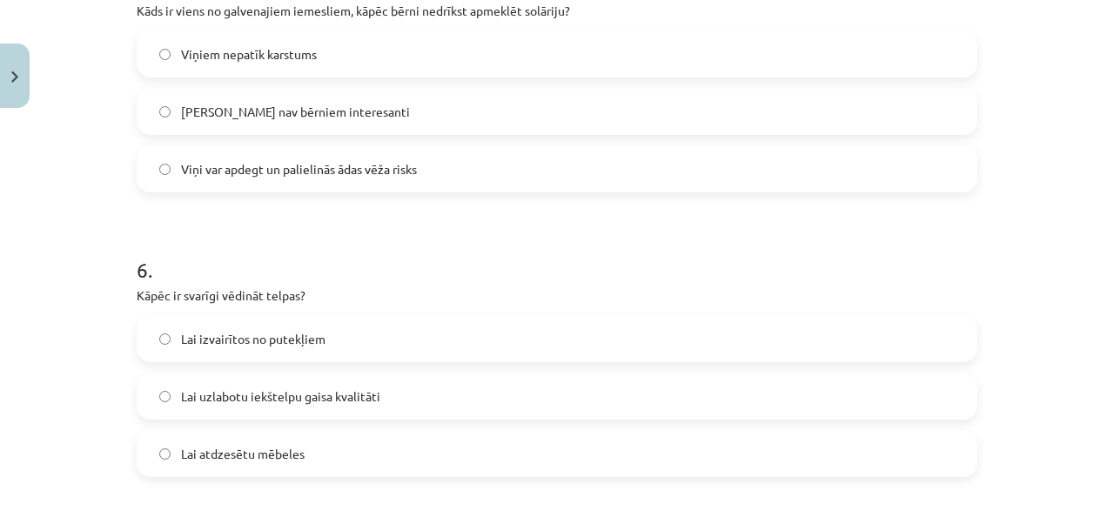
click at [298, 377] on label "Lai uzlabotu iekštelpu gaisa kvalitāti" at bounding box center [556, 396] width 837 height 44
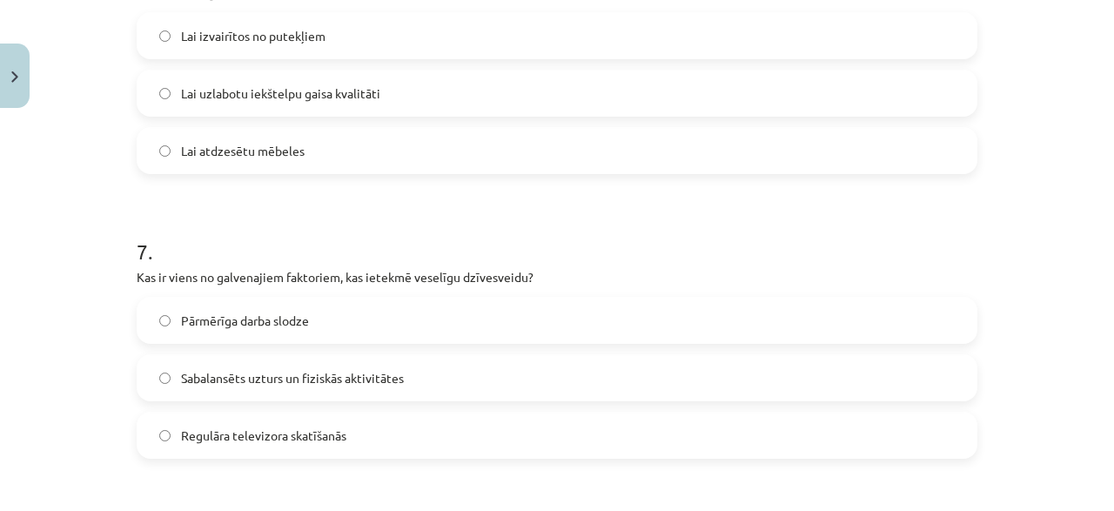
scroll to position [1876, 0]
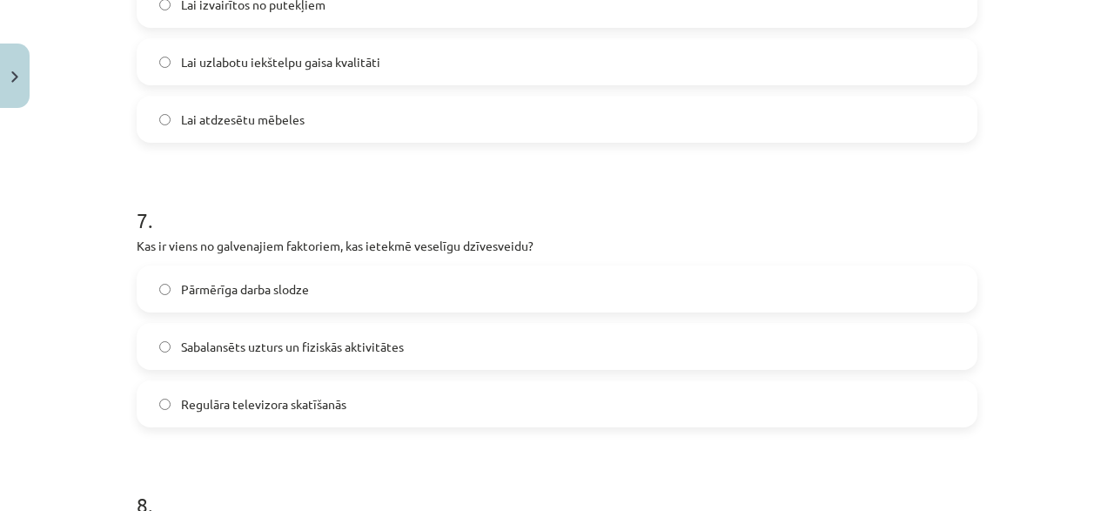
click at [297, 366] on label "Sabalansēts uzturs un fiziskās aktivitātes" at bounding box center [556, 347] width 837 height 44
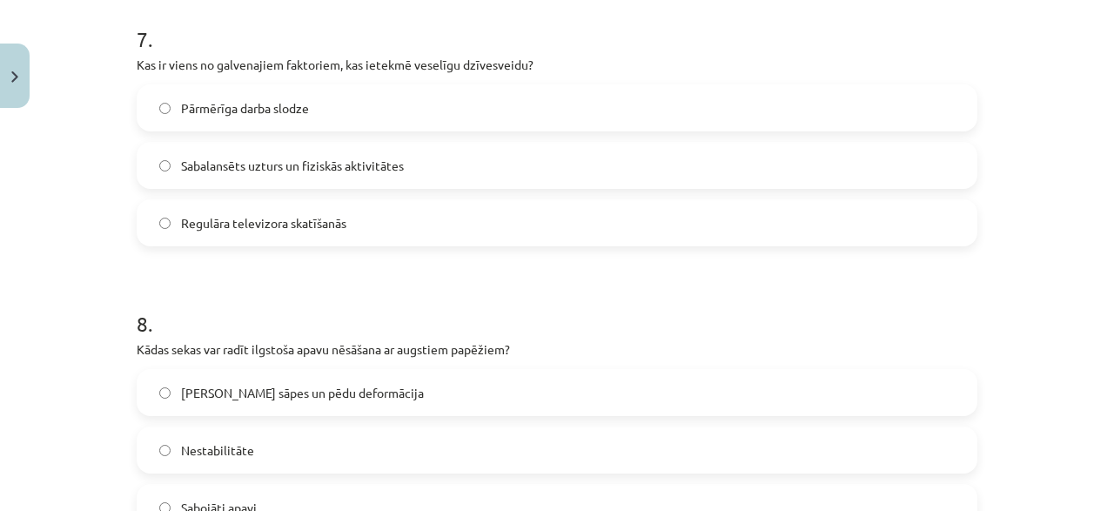
scroll to position [2127, 0]
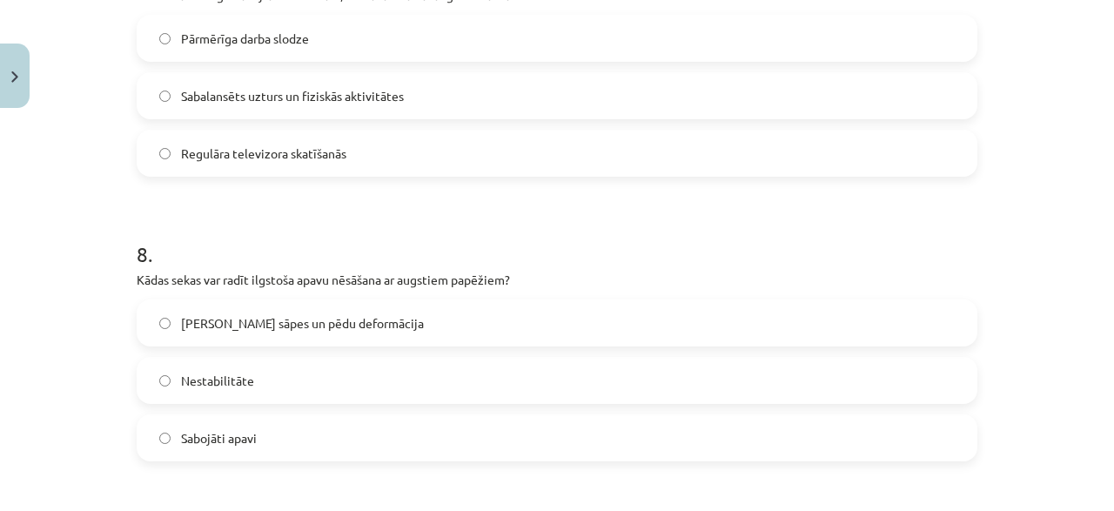
click at [325, 315] on span "Muguras sāpes un pēdu deformācija" at bounding box center [302, 323] width 243 height 18
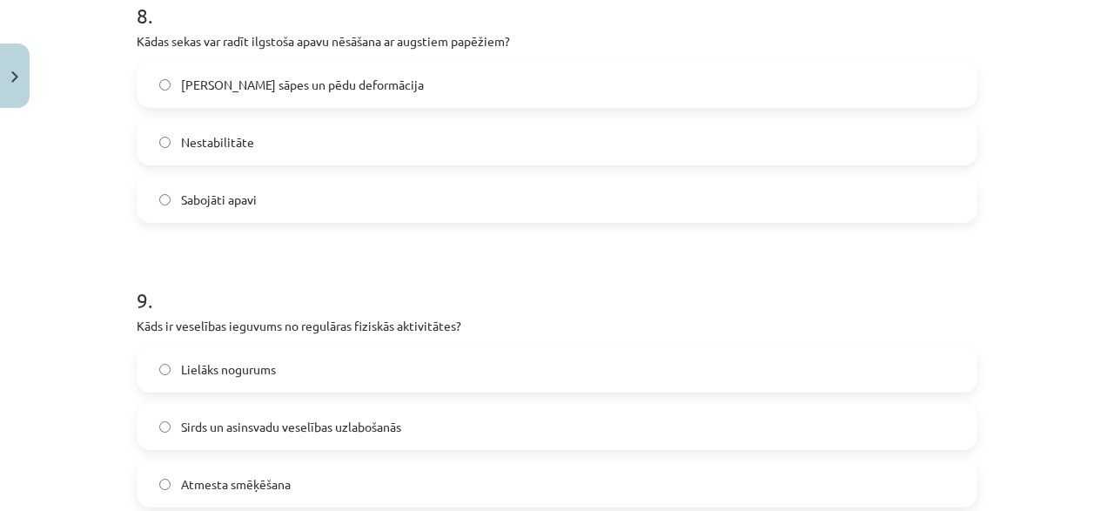
scroll to position [2377, 0]
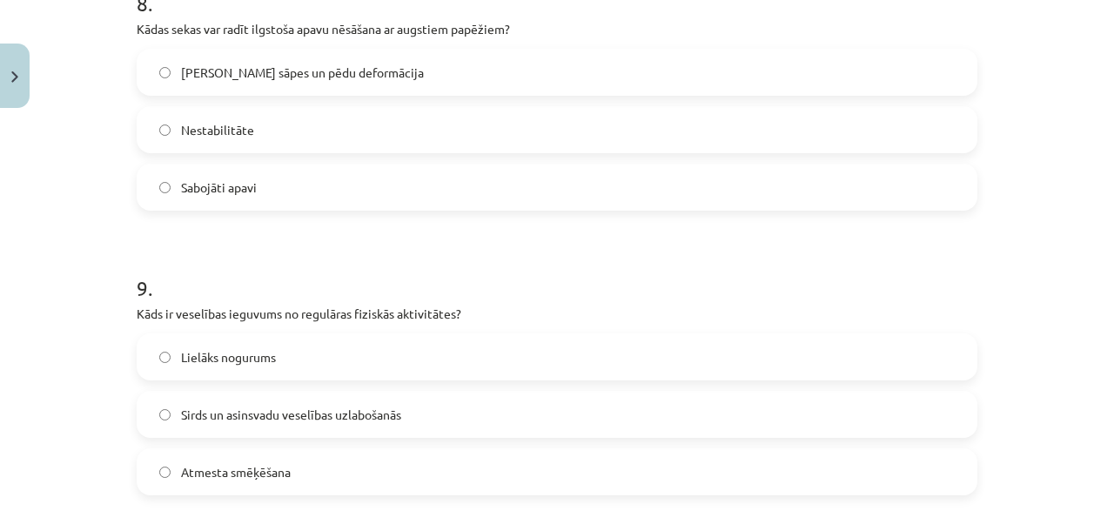
click at [218, 406] on span "Sirds un asinsvadu veselības uzlabošanās" at bounding box center [291, 415] width 220 height 18
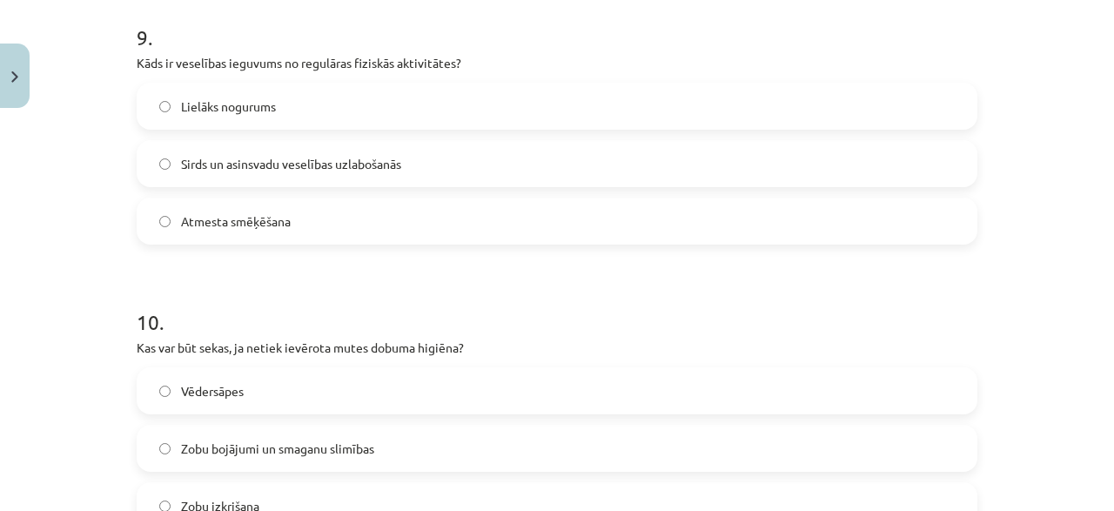
scroll to position [2712, 0]
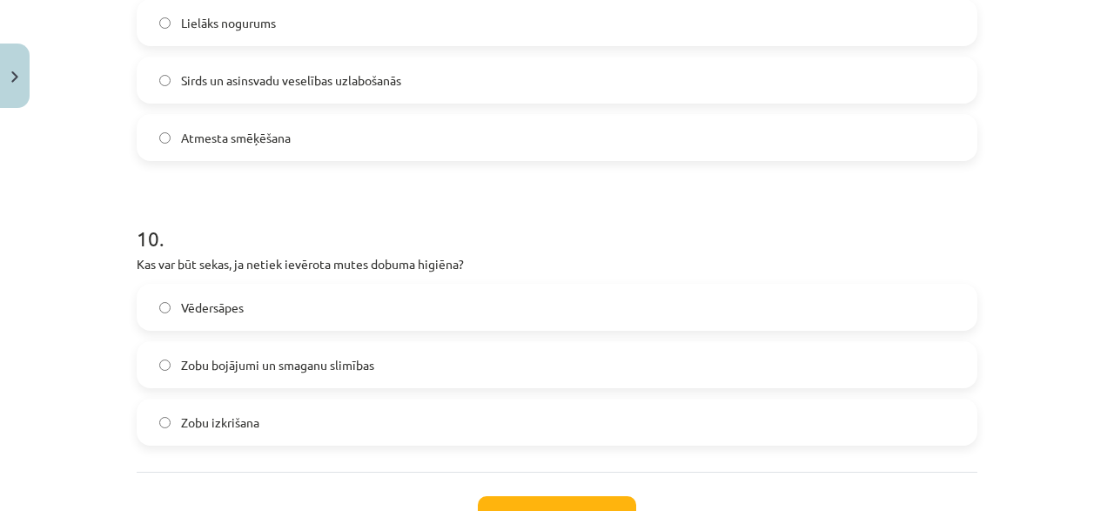
click at [247, 373] on span "Zobu bojājumi un smaganu slimības" at bounding box center [277, 365] width 193 height 18
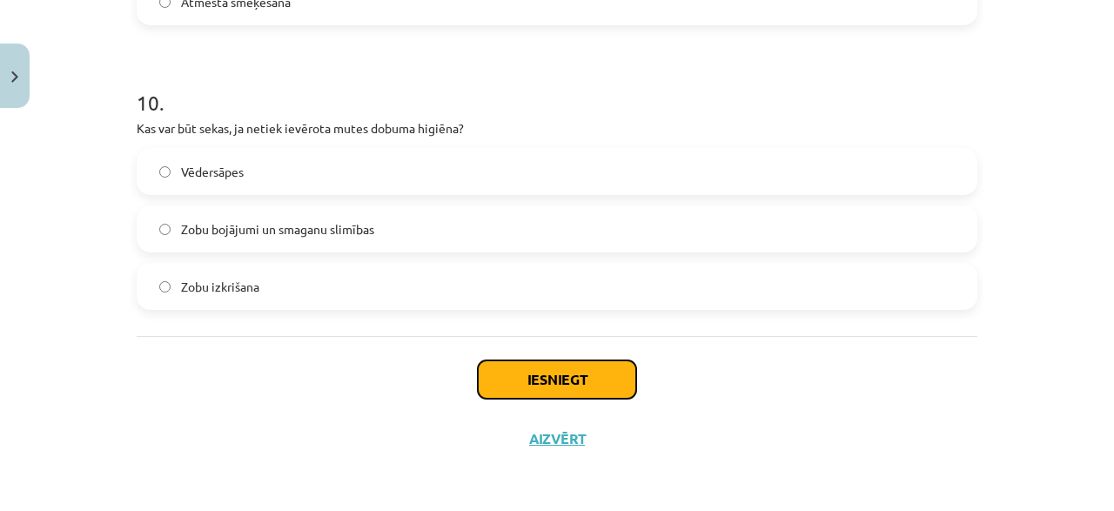
click at [579, 375] on button "Iesniegt" at bounding box center [557, 379] width 158 height 38
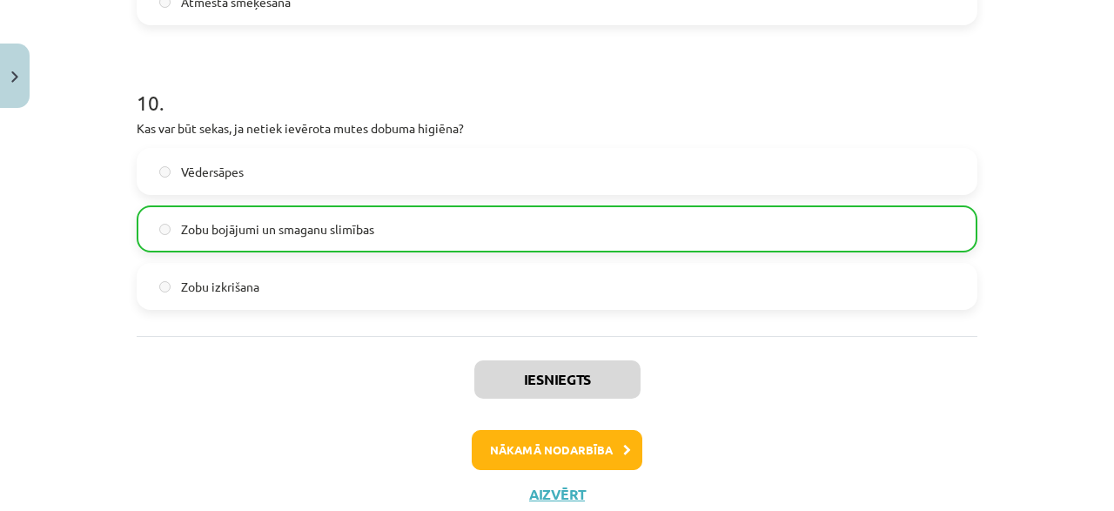
scroll to position [2901, 0]
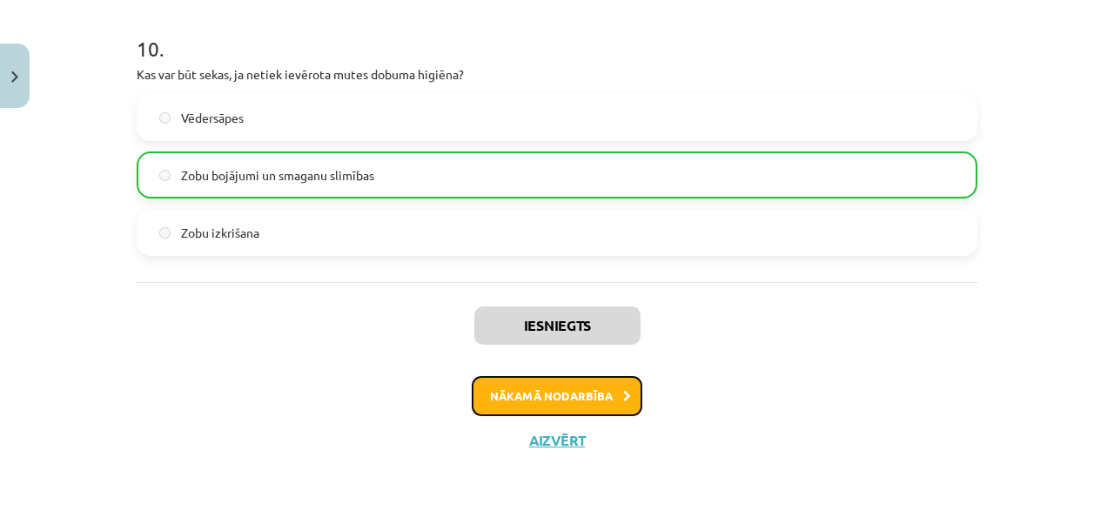
click at [574, 406] on button "Nākamā nodarbība" at bounding box center [557, 396] width 171 height 40
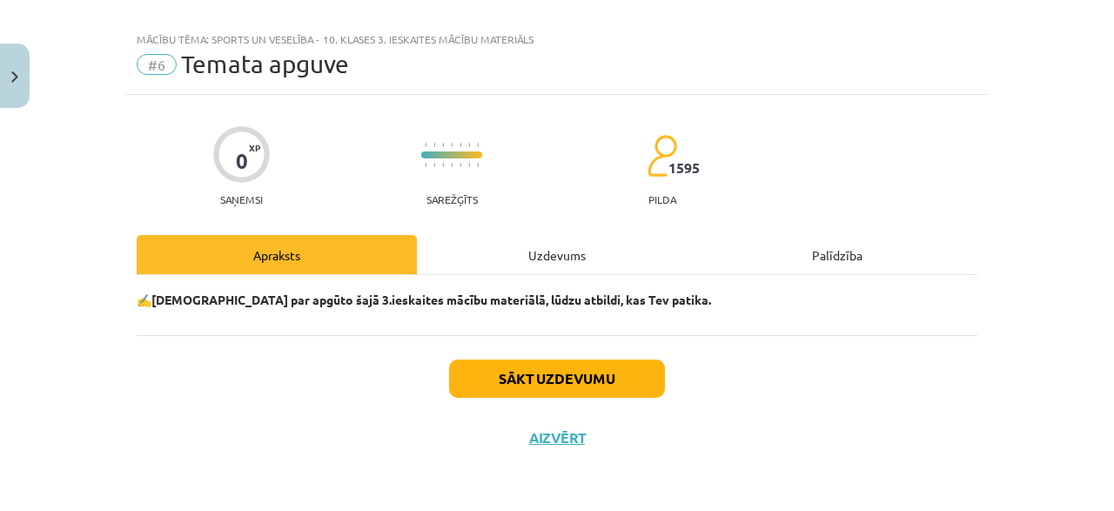
scroll to position [19, 0]
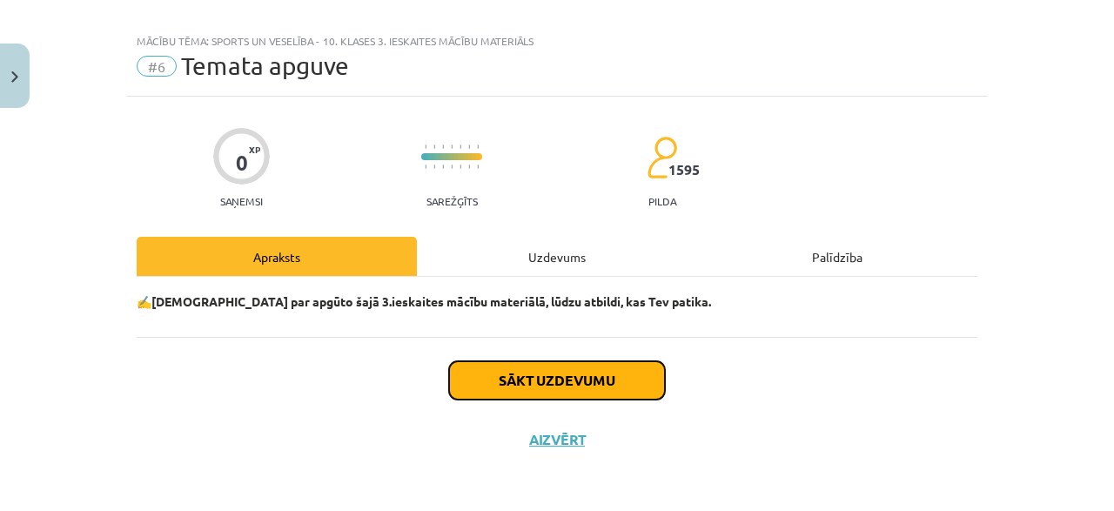
click at [547, 387] on button "Sākt uzdevumu" at bounding box center [557, 380] width 216 height 38
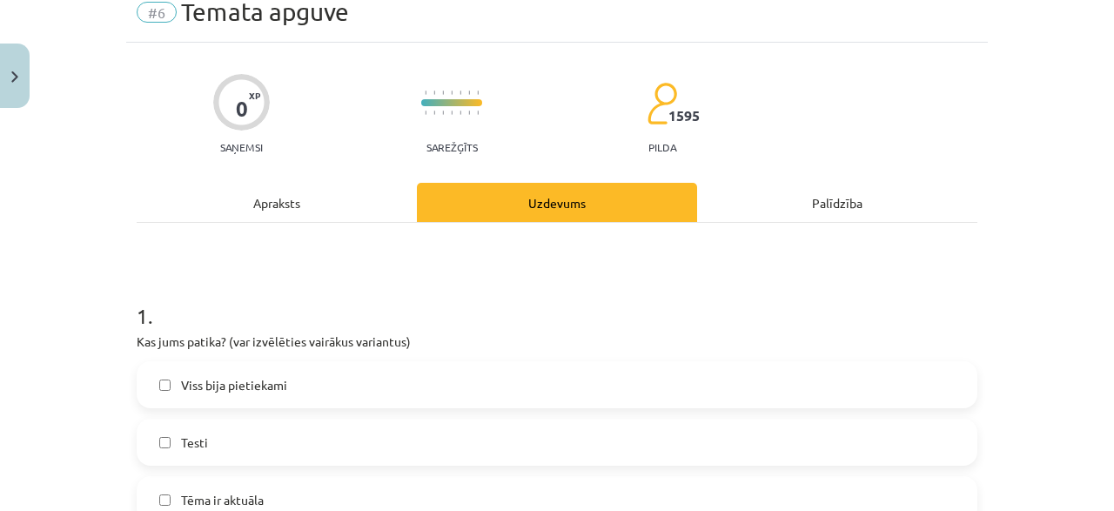
scroll to position [103, 0]
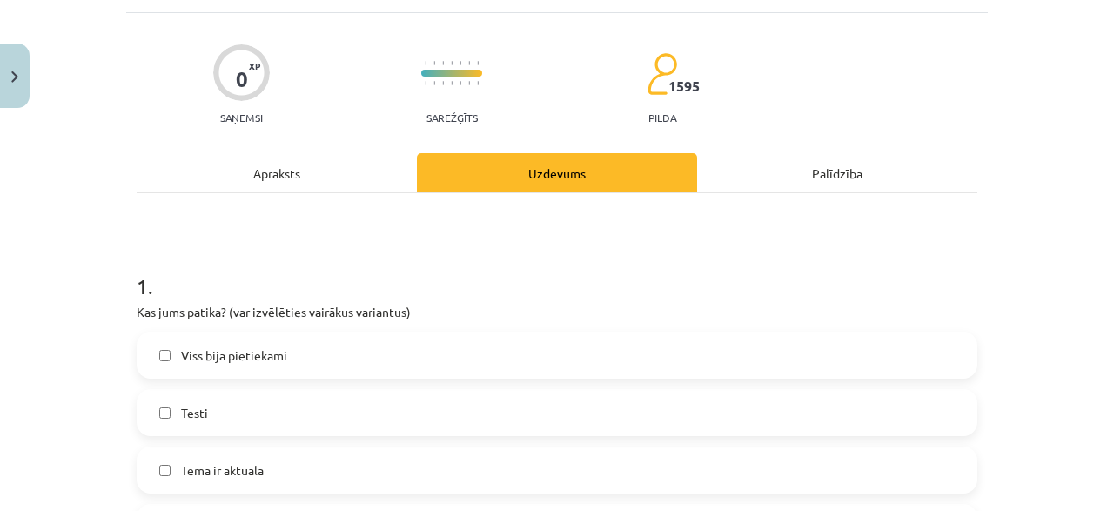
click at [238, 361] on span "Viss bija pietiekami" at bounding box center [234, 355] width 106 height 18
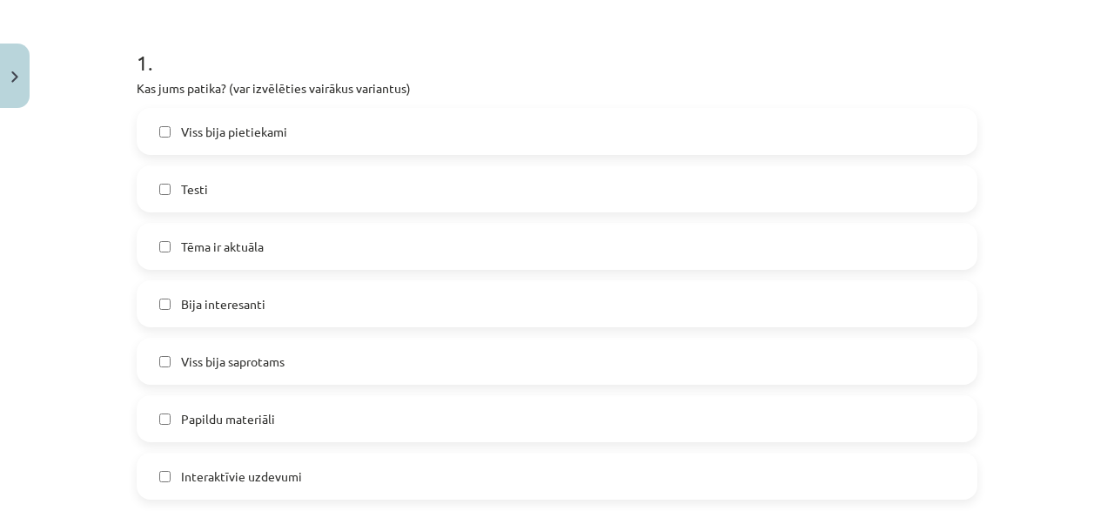
scroll to position [353, 0]
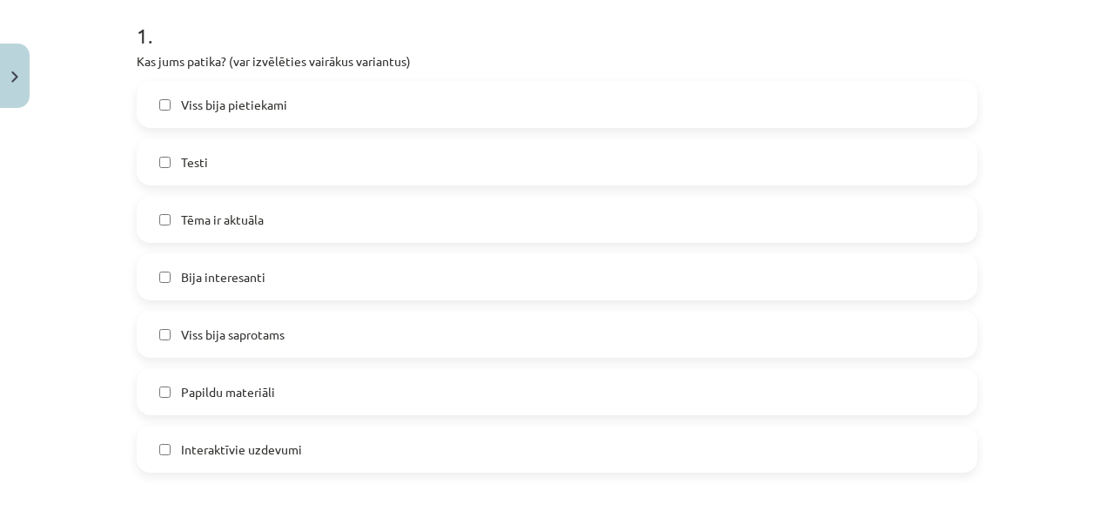
click at [269, 280] on label "Bija interesanti" at bounding box center [556, 277] width 837 height 44
click at [255, 325] on span "Viss bija saprotams" at bounding box center [233, 334] width 104 height 18
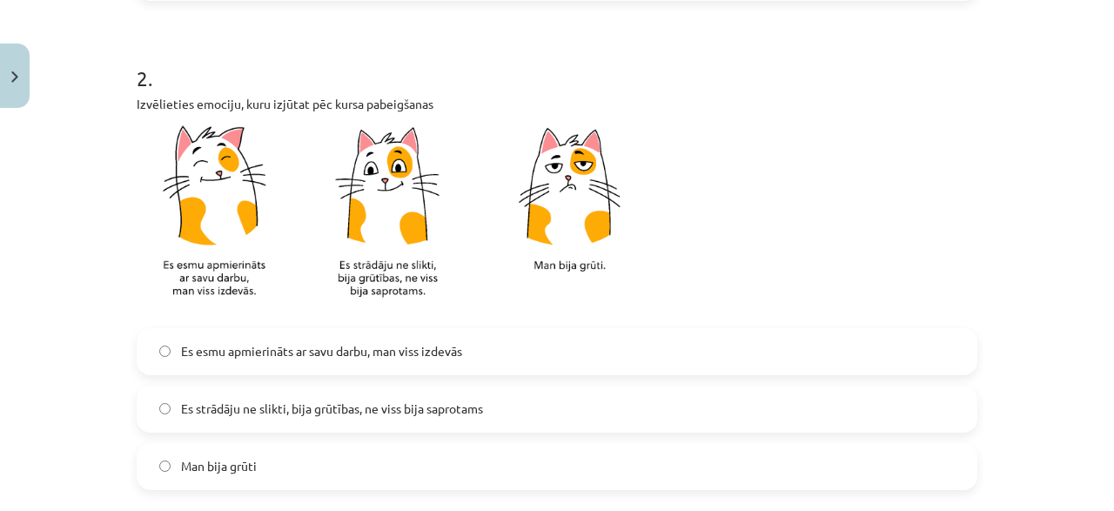
scroll to position [855, 0]
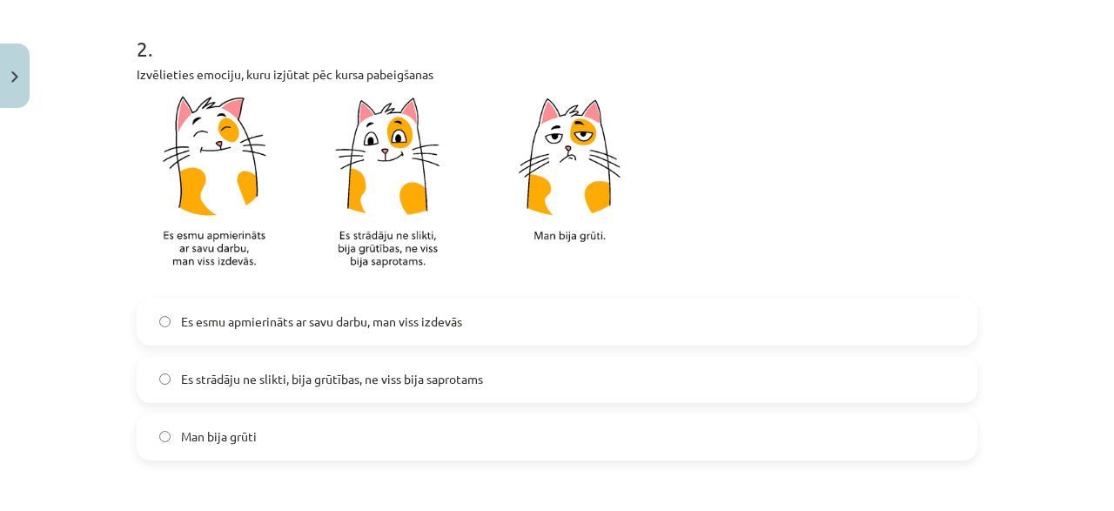
click at [255, 325] on span "Es esmu apmierināts ar savu darbu, man viss izdevās" at bounding box center [321, 321] width 281 height 18
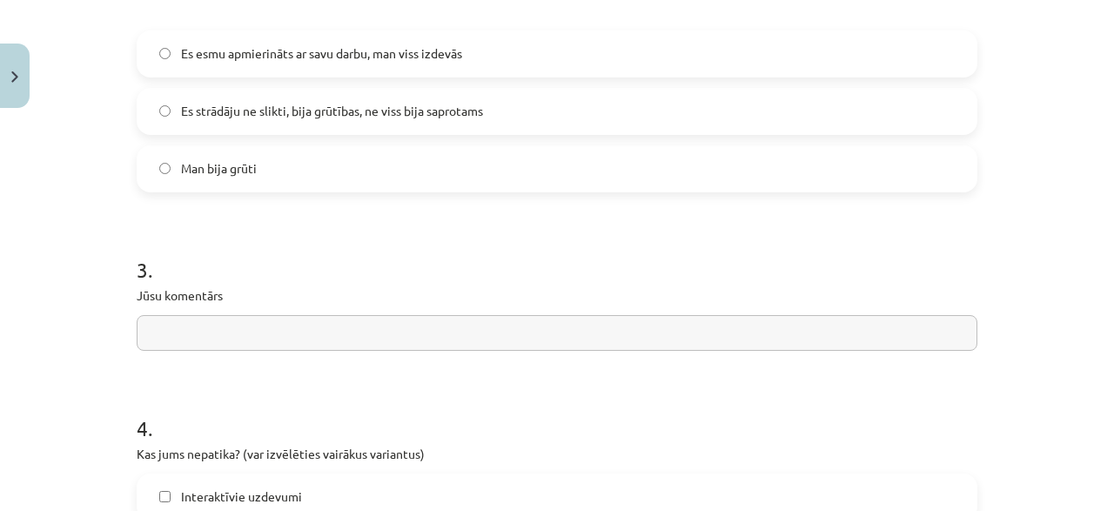
scroll to position [1189, 0]
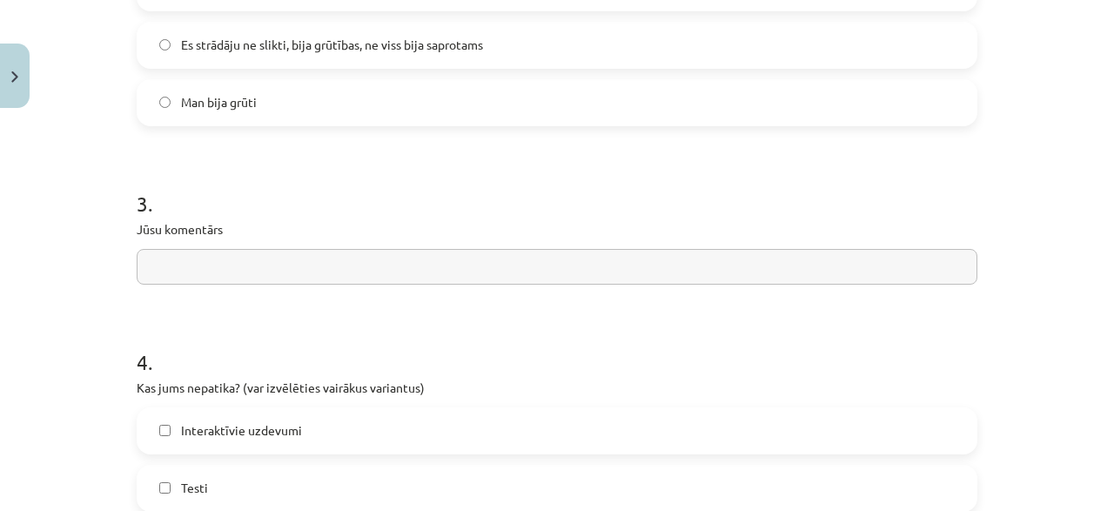
click at [290, 271] on input "text" at bounding box center [557, 267] width 841 height 36
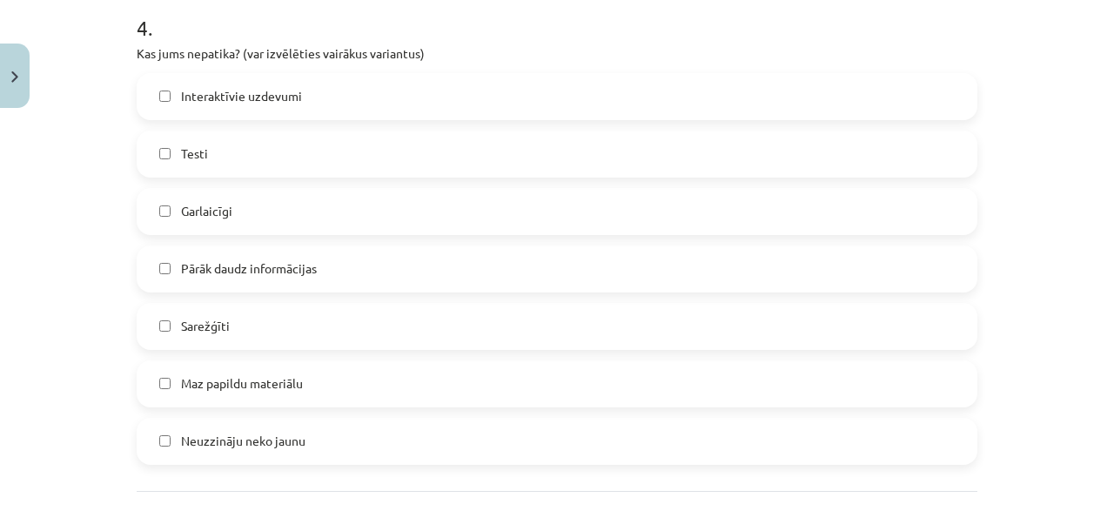
scroll to position [1606, 0]
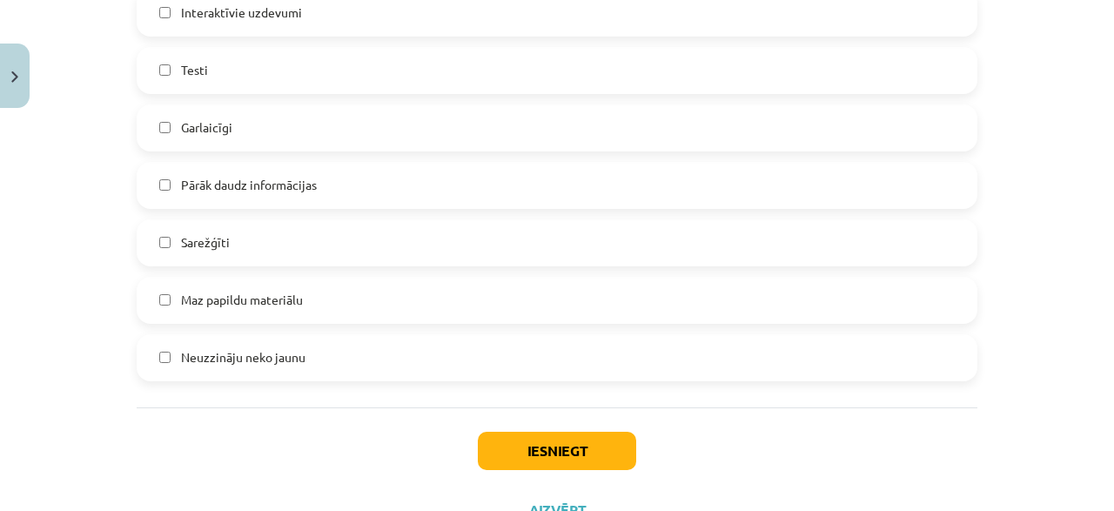
type input "**********"
click at [185, 309] on label "Maz papildu materiālu" at bounding box center [556, 300] width 837 height 44
click at [170, 362] on label "Neuzzināju neko jaunu" at bounding box center [556, 358] width 837 height 44
click at [539, 441] on button "Iesniegt" at bounding box center [557, 451] width 158 height 38
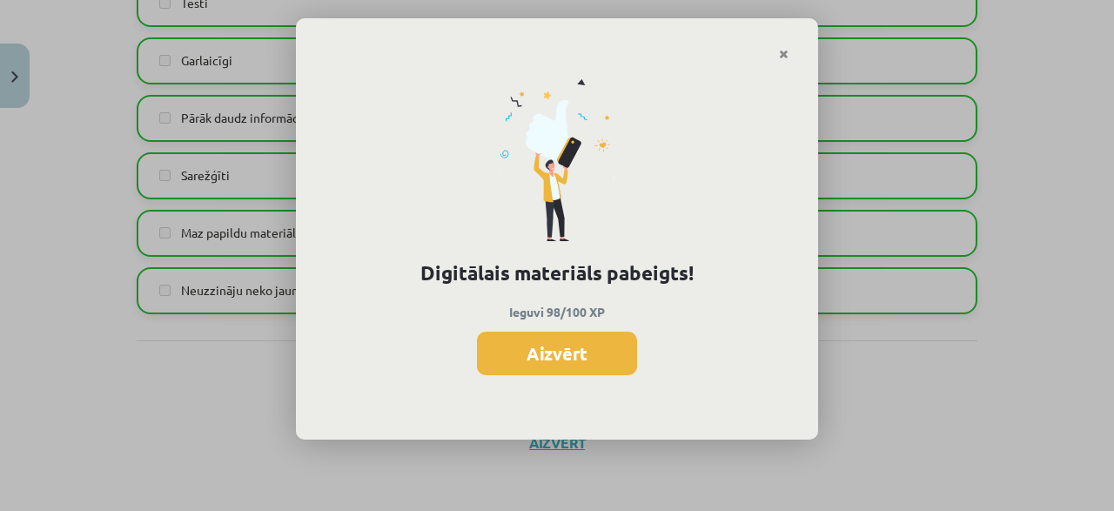
scroll to position [1677, 0]
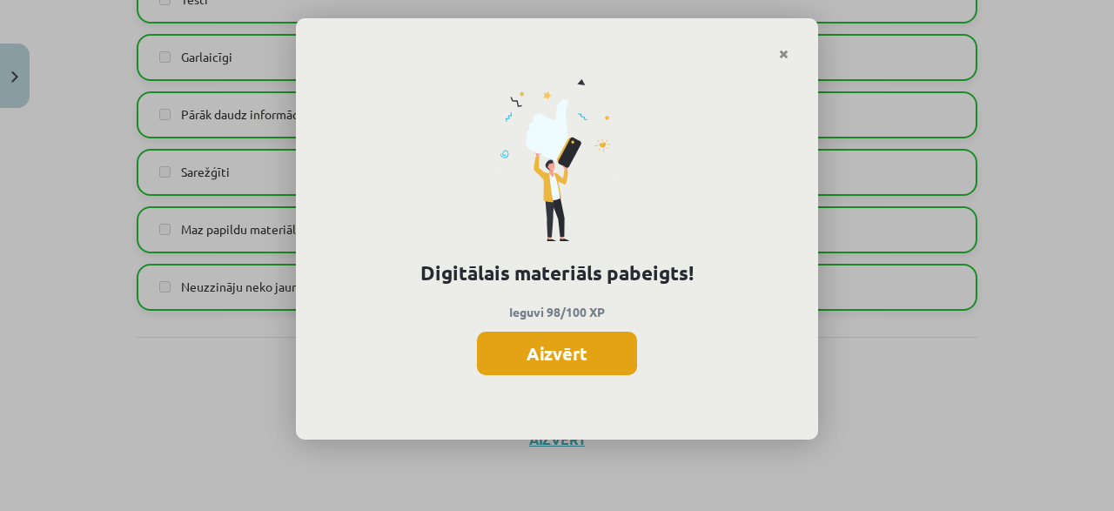
click at [595, 353] on button "Aizvērt" at bounding box center [557, 354] width 160 height 44
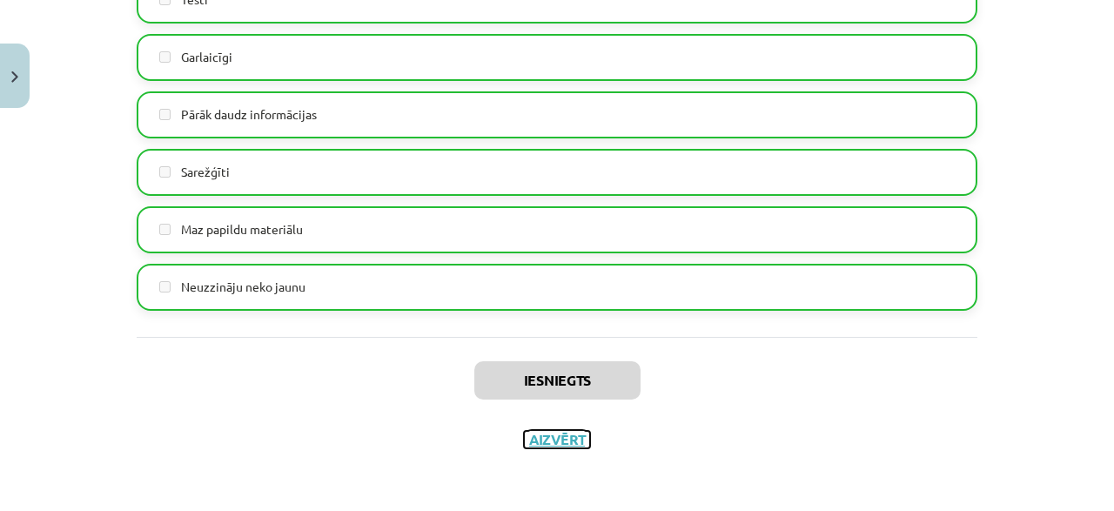
click at [574, 431] on button "Aizvērt" at bounding box center [557, 439] width 66 height 17
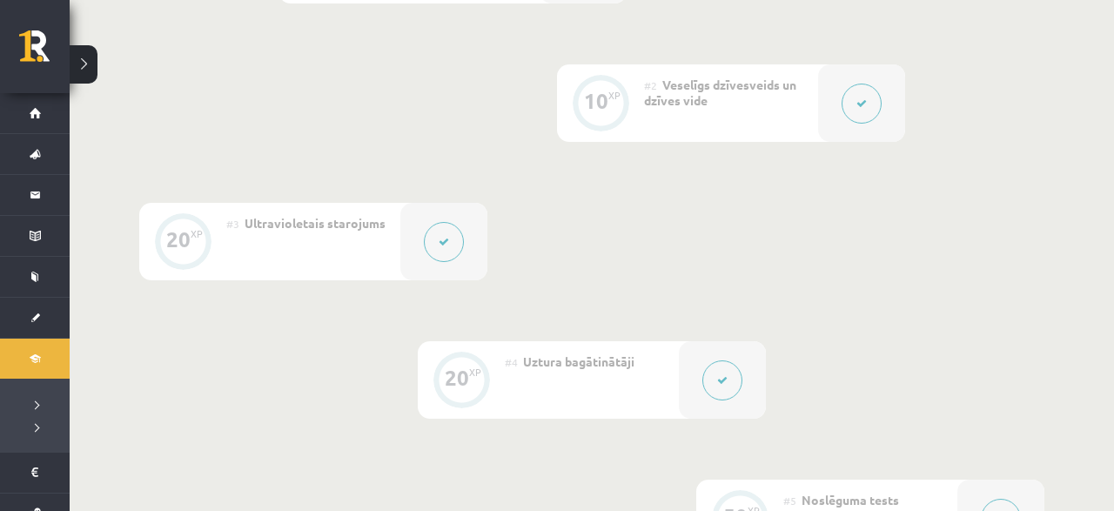
scroll to position [0, 0]
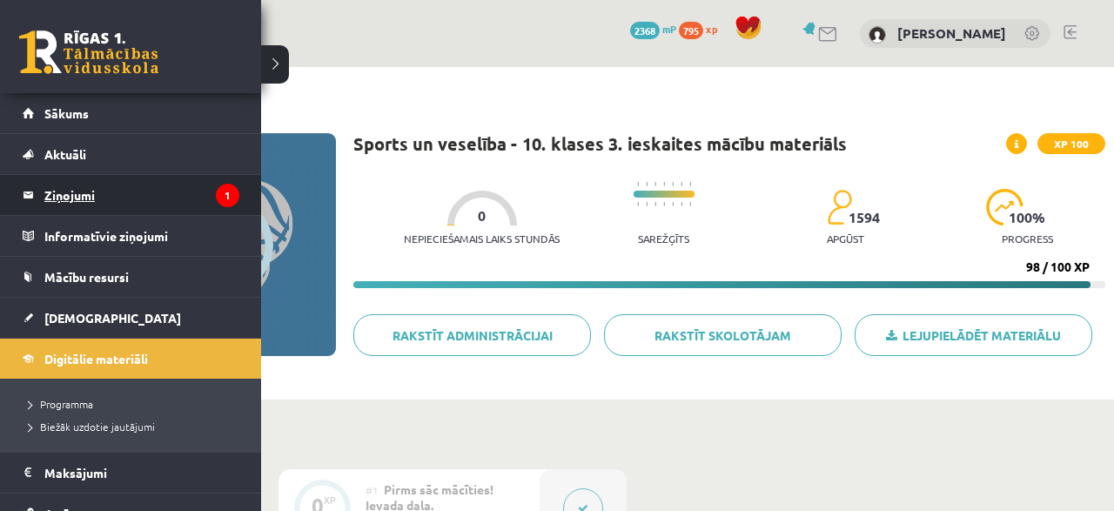
click at [97, 188] on legend "Ziņojumi 1" at bounding box center [141, 195] width 195 height 40
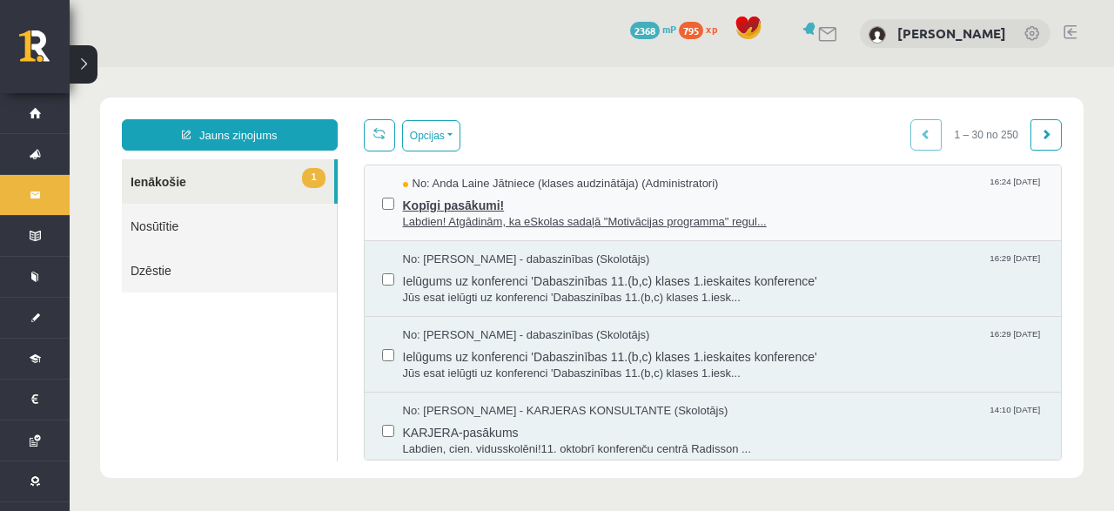
click at [411, 198] on span "Kopīgi pasākumi!" at bounding box center [723, 203] width 641 height 22
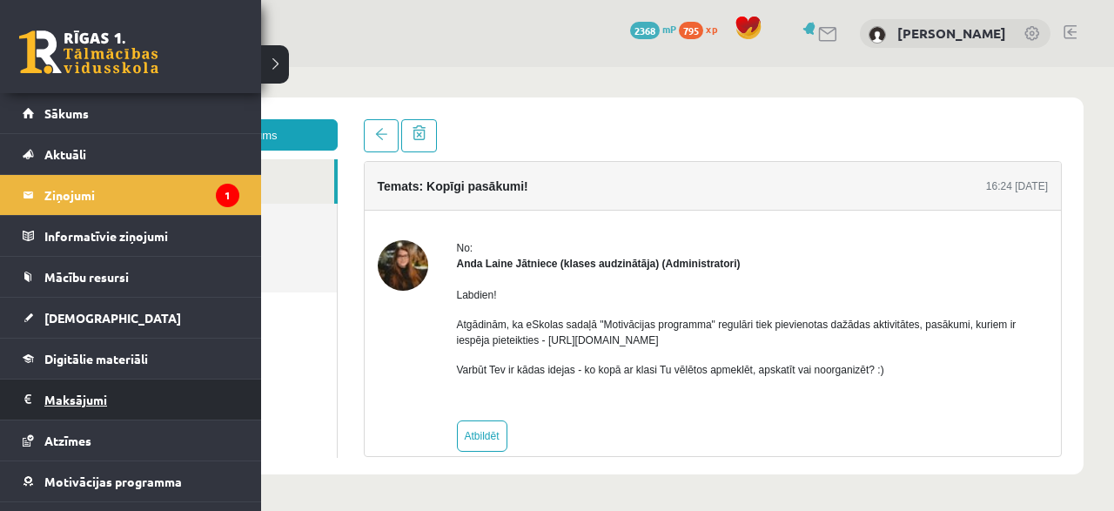
click at [62, 404] on legend "Maksājumi 0" at bounding box center [141, 399] width 195 height 40
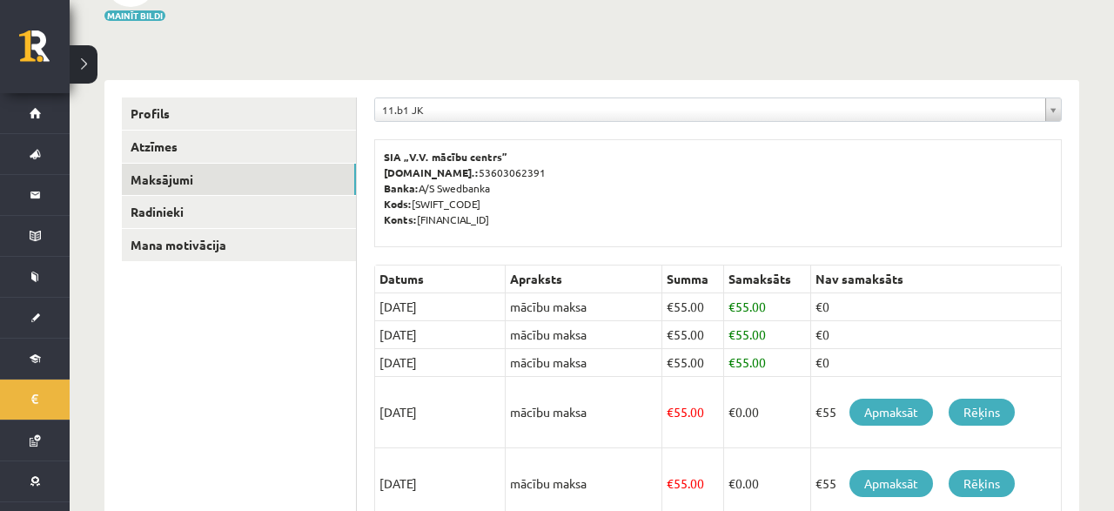
scroll to position [181, 0]
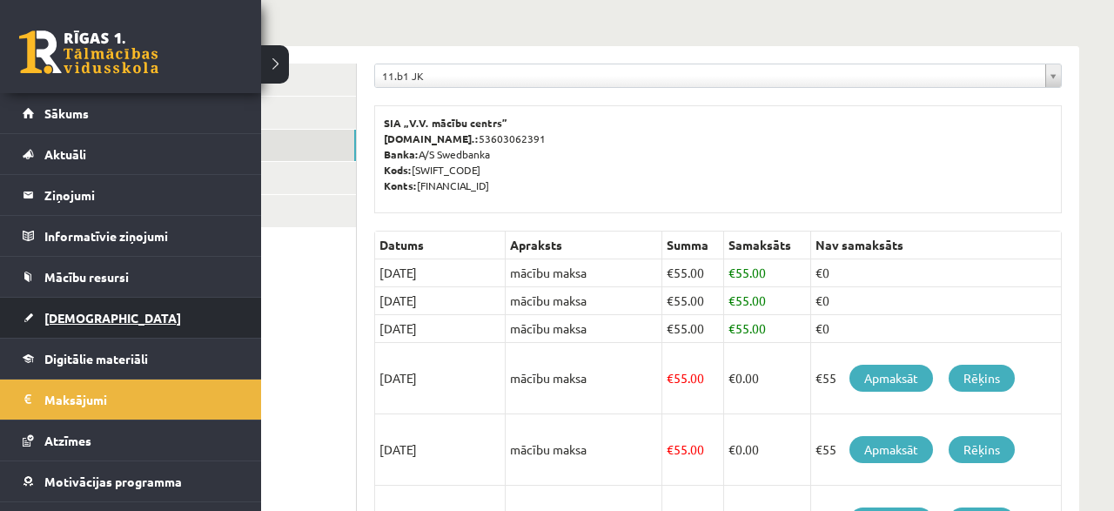
click at [63, 307] on link "[DEMOGRAPHIC_DATA]" at bounding box center [131, 318] width 217 height 40
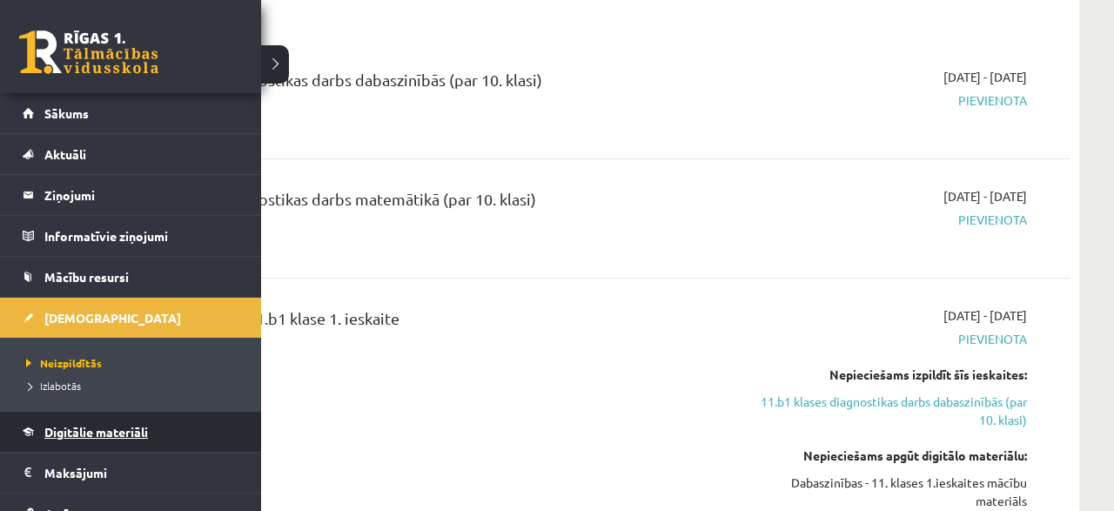
click at [93, 421] on link "Digitālie materiāli" at bounding box center [131, 432] width 217 height 40
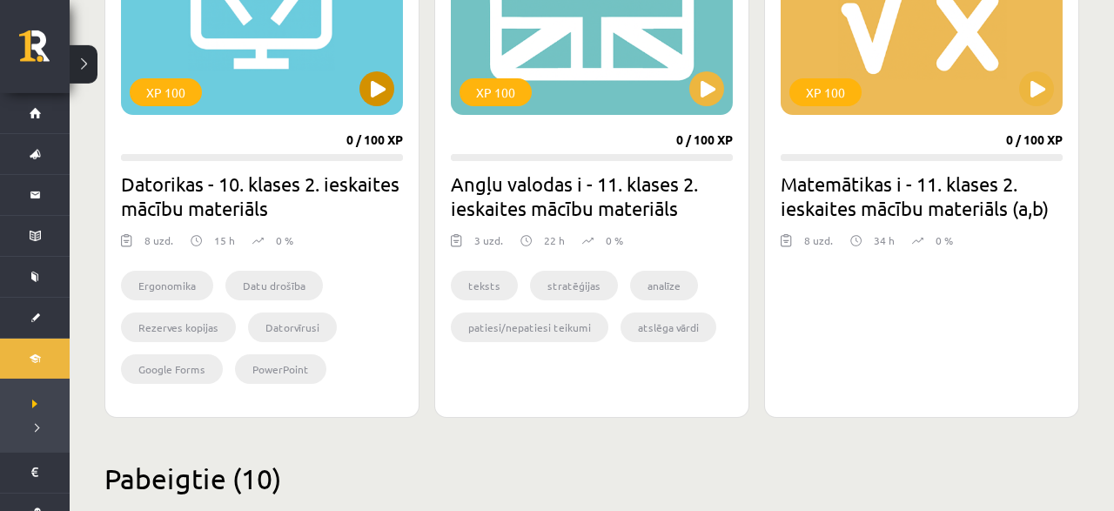
scroll to position [1629, 0]
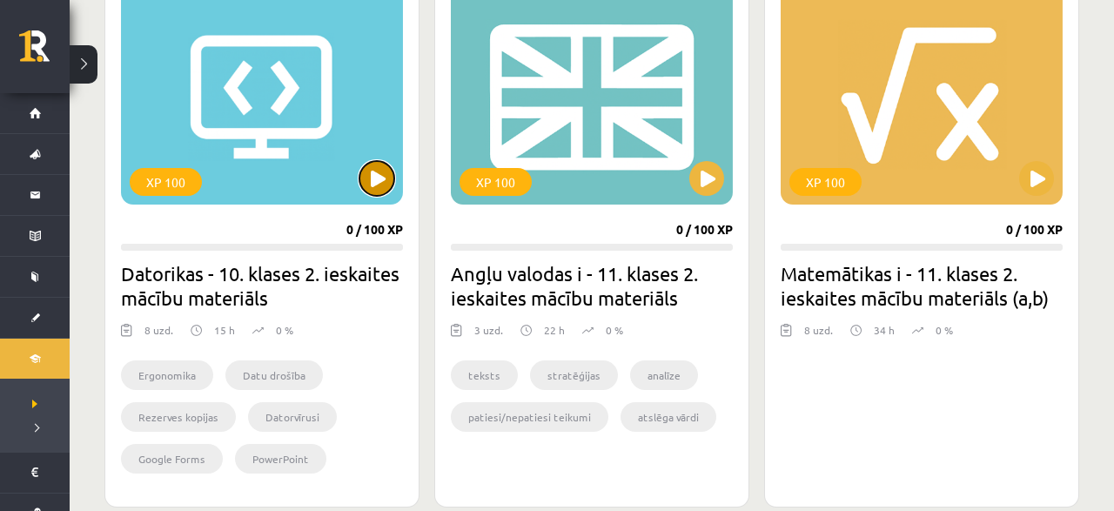
click at [383, 173] on button at bounding box center [376, 178] width 35 height 35
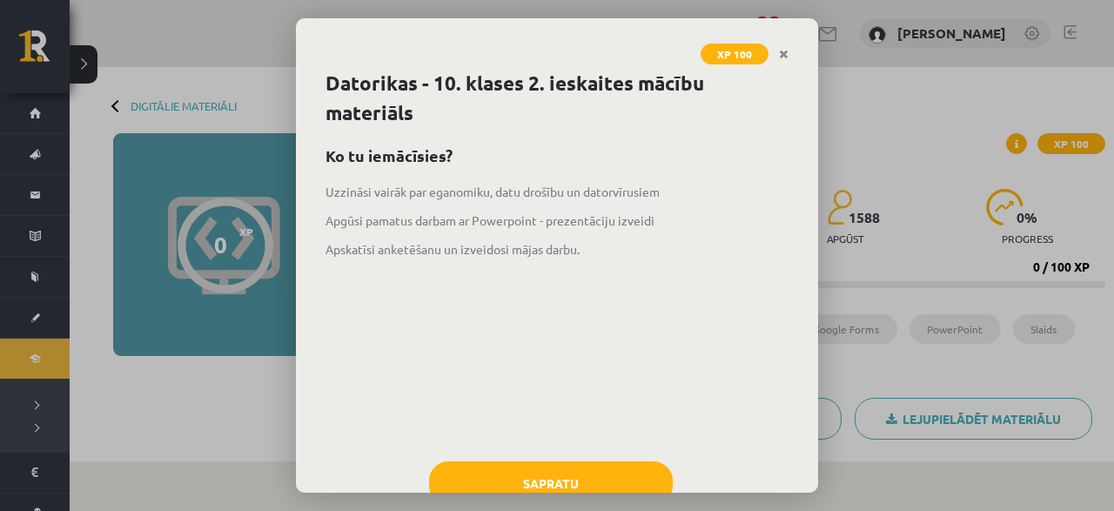
scroll to position [52, 0]
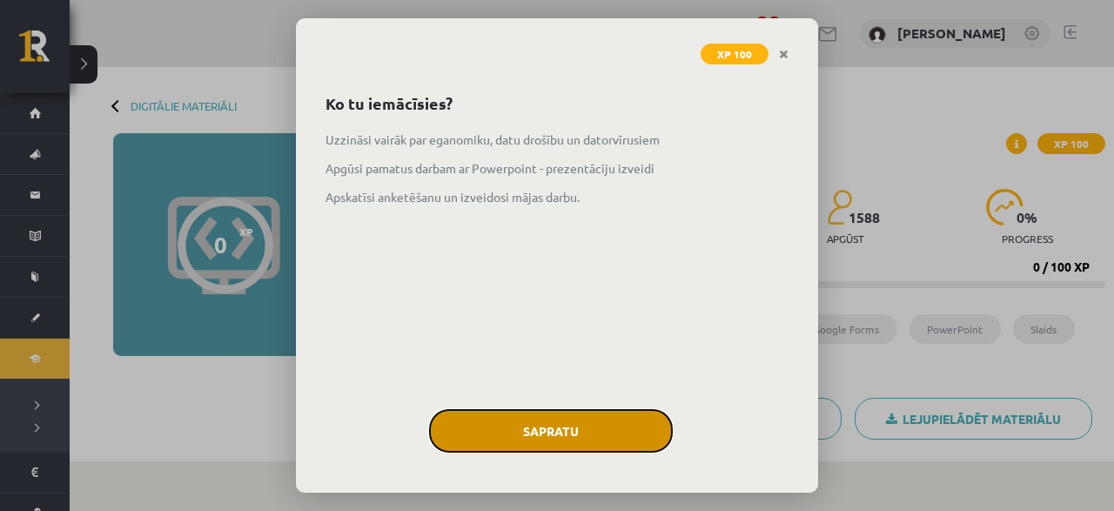
click at [592, 429] on button "Sapratu" at bounding box center [551, 431] width 244 height 44
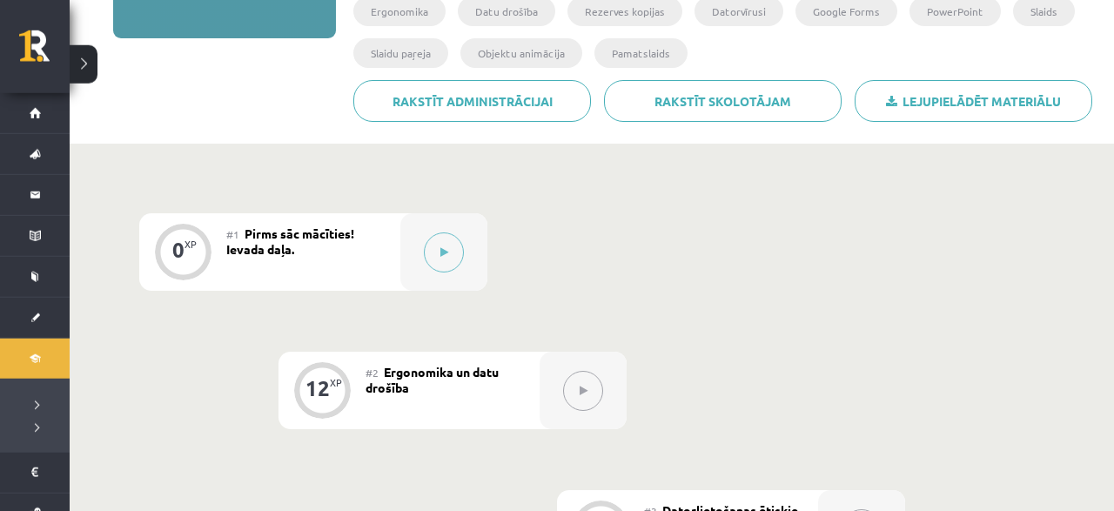
scroll to position [374, 0]
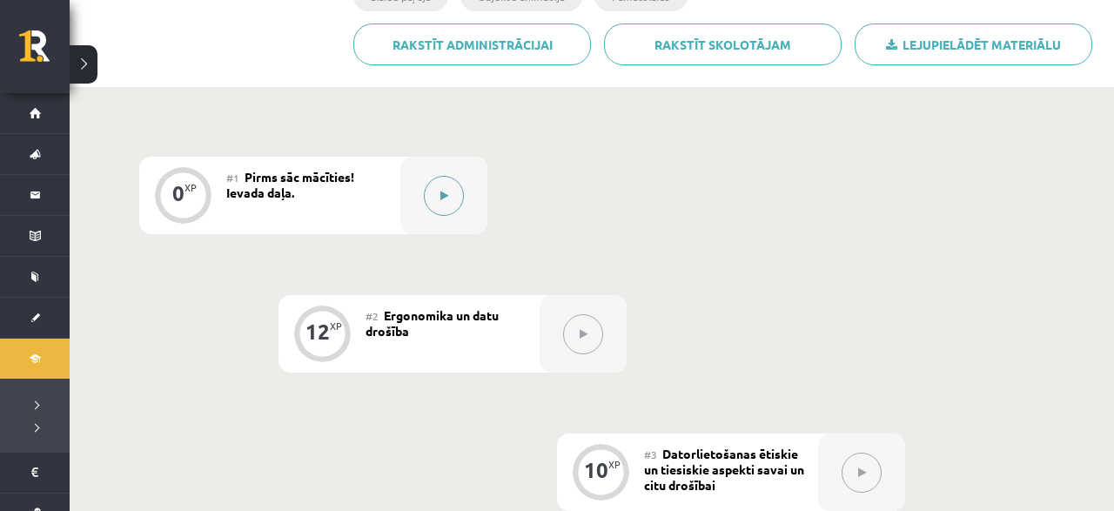
click at [445, 210] on button at bounding box center [444, 196] width 40 height 40
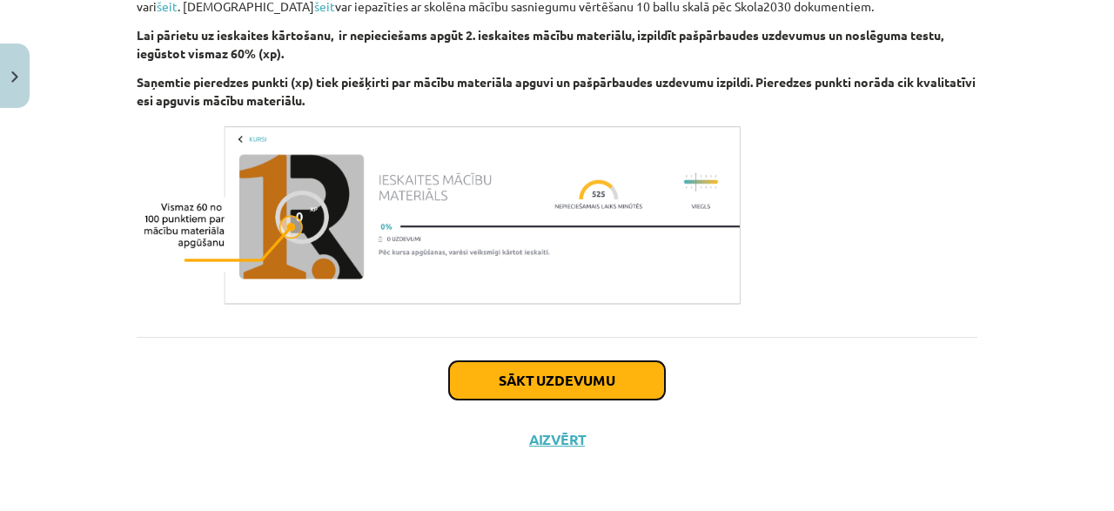
click at [550, 379] on button "Sākt uzdevumu" at bounding box center [557, 380] width 216 height 38
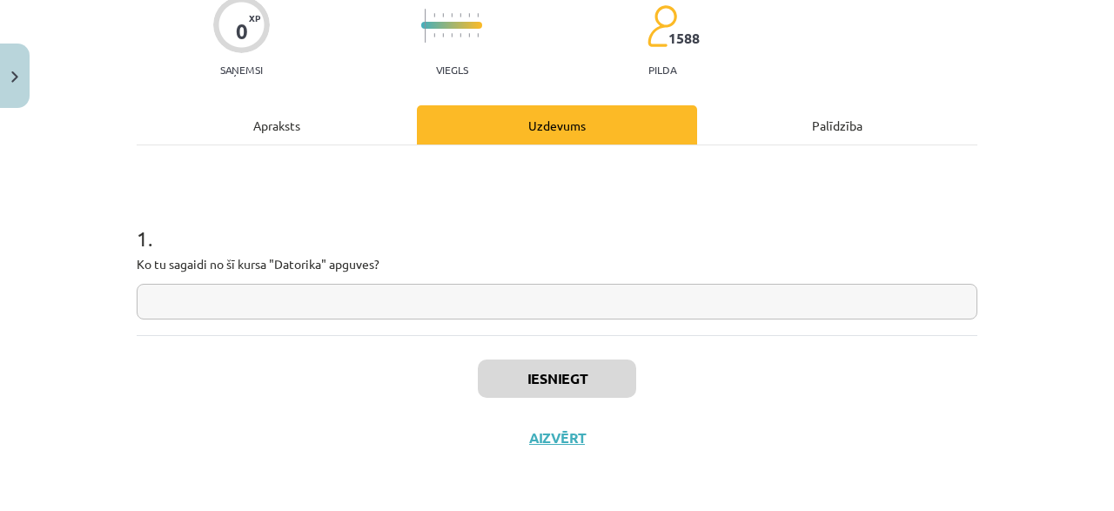
scroll to position [150, 0]
click at [385, 311] on input "text" at bounding box center [557, 303] width 841 height 36
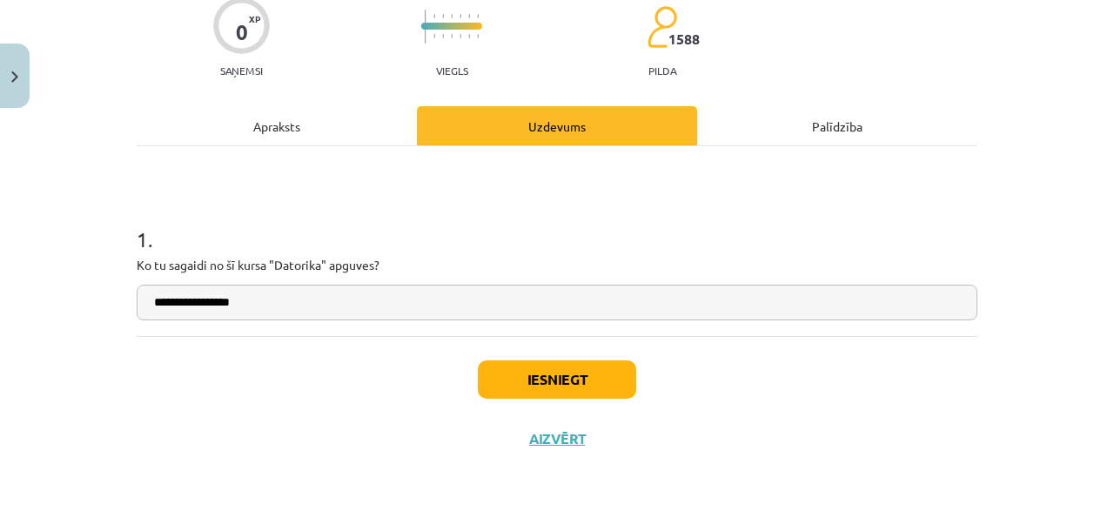
type input "**********"
click at [493, 379] on button "Iesniegt" at bounding box center [557, 379] width 158 height 38
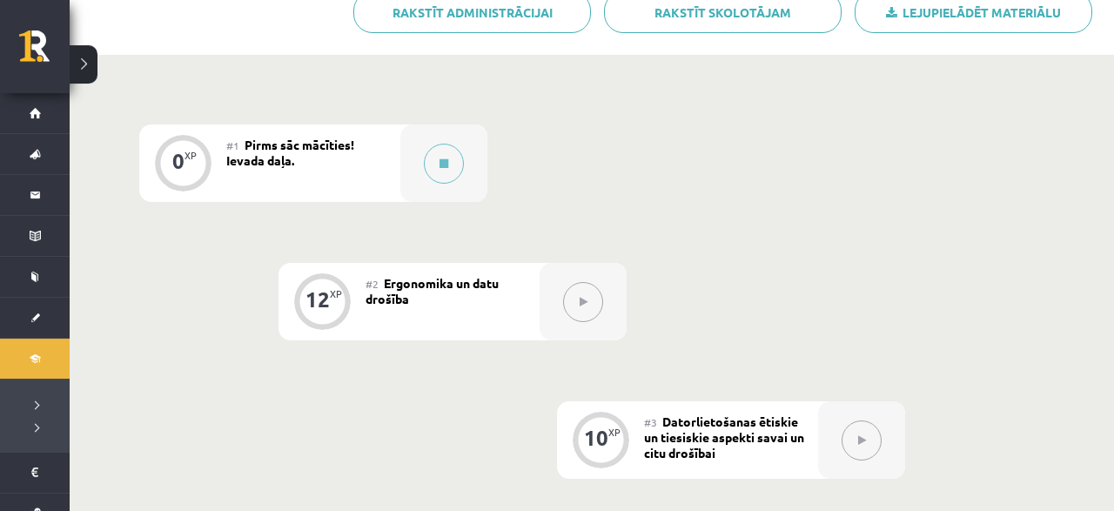
scroll to position [453, 0]
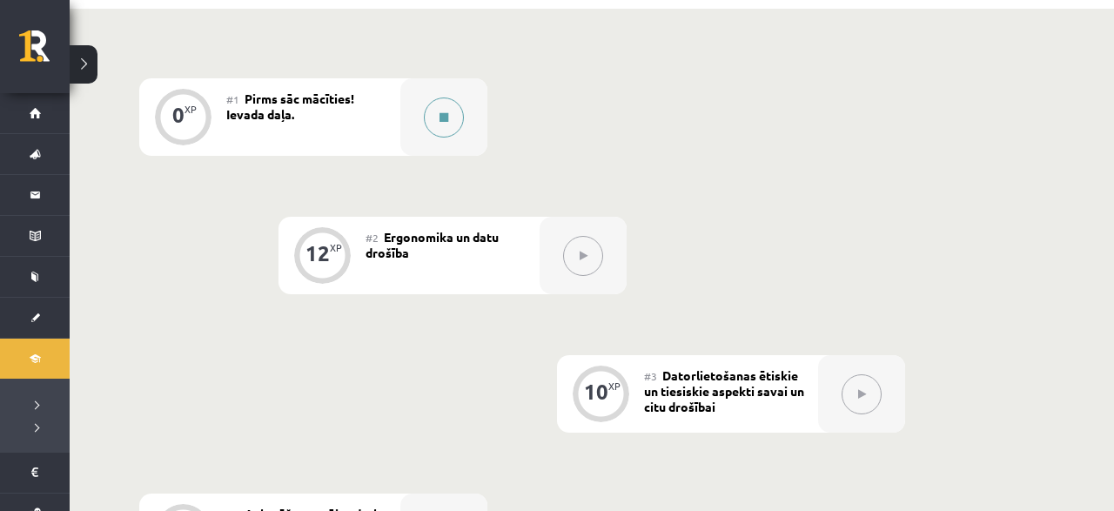
click at [429, 132] on div at bounding box center [443, 116] width 87 height 77
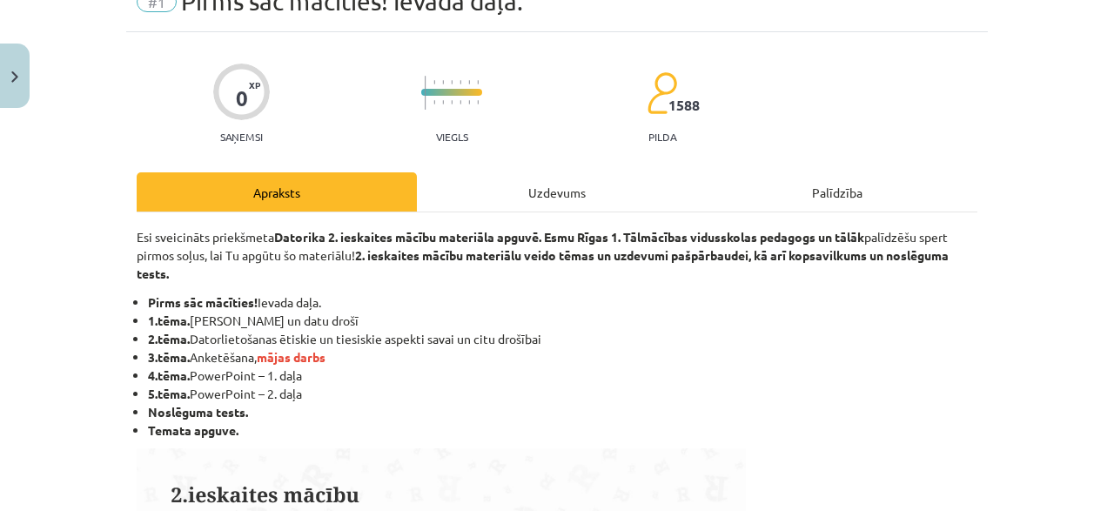
click at [468, 194] on div "Uzdevums" at bounding box center [557, 191] width 280 height 39
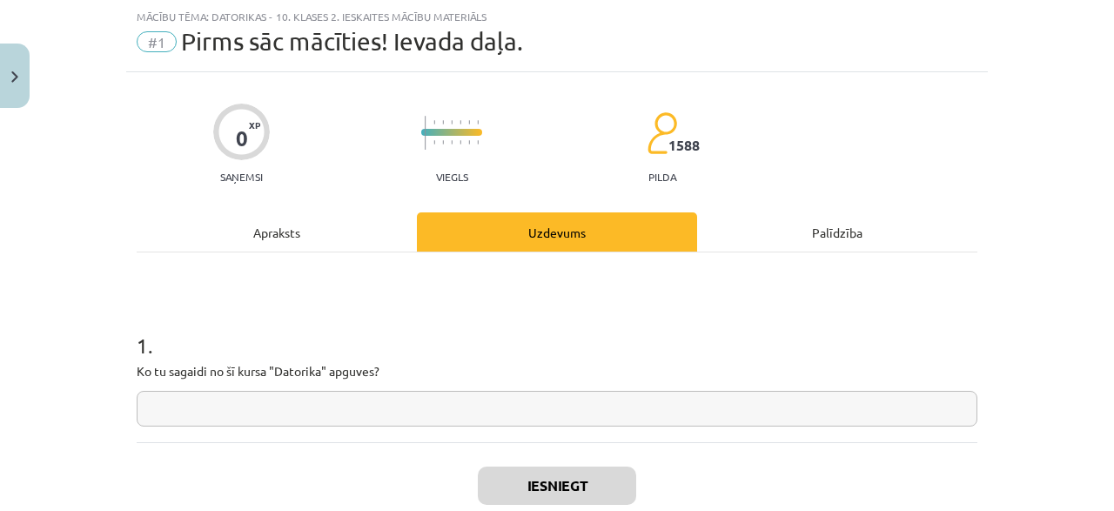
scroll to position [44, 0]
click at [278, 406] on input "text" at bounding box center [557, 409] width 841 height 36
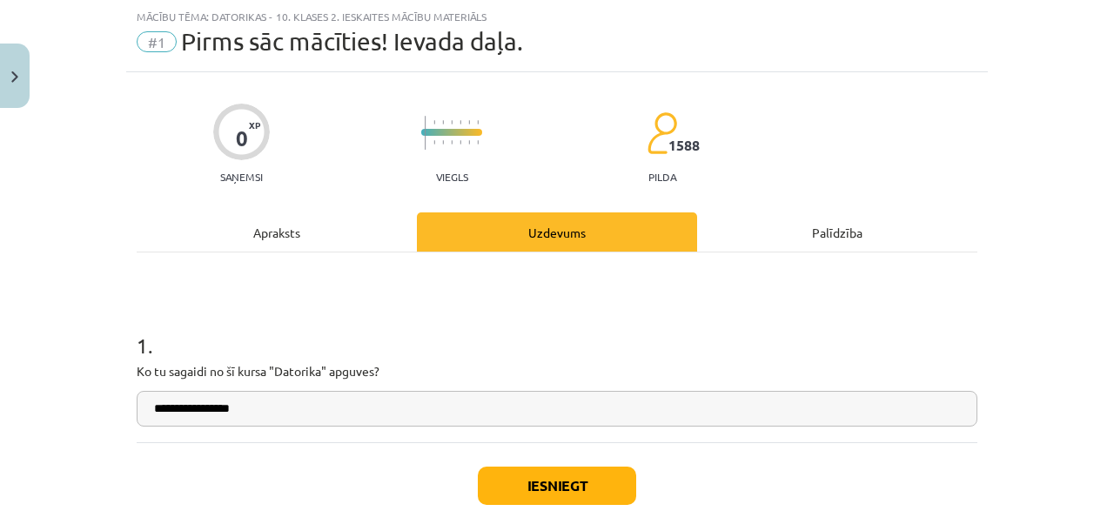
type input "**********"
click at [514, 477] on button "Iesniegt" at bounding box center [557, 485] width 158 height 38
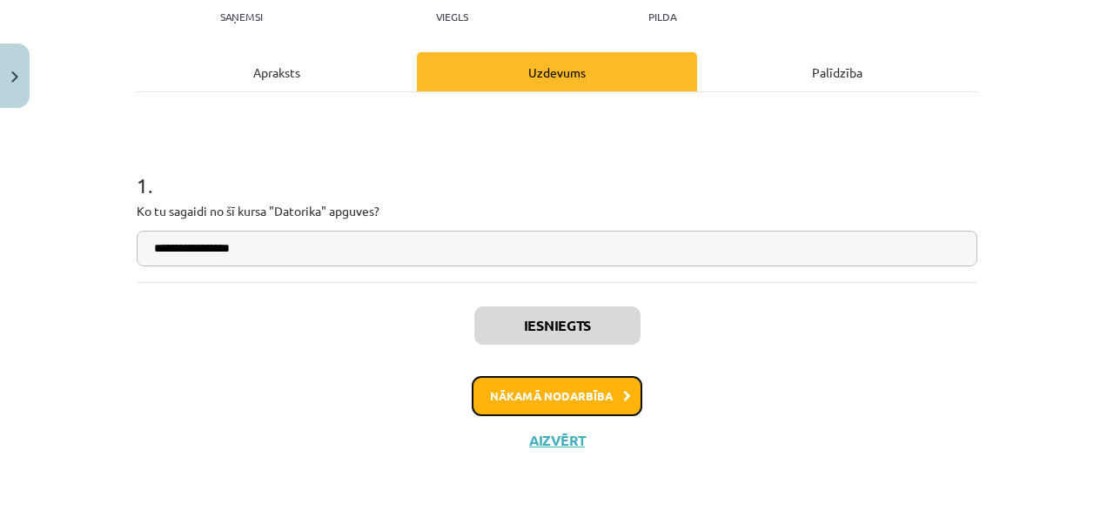
click at [584, 392] on button "Nākamā nodarbība" at bounding box center [557, 396] width 171 height 40
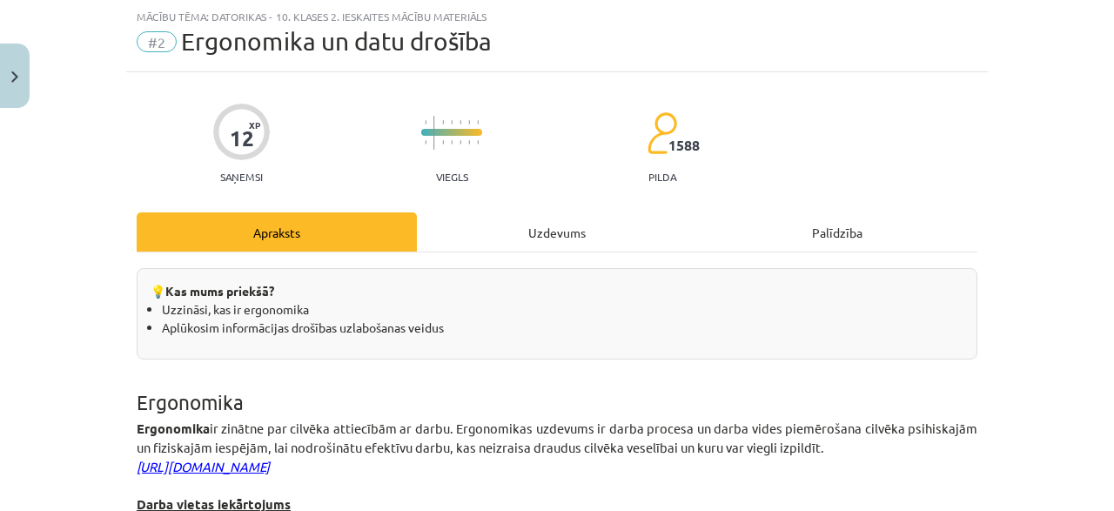
click at [471, 248] on div "Uzdevums" at bounding box center [557, 231] width 280 height 39
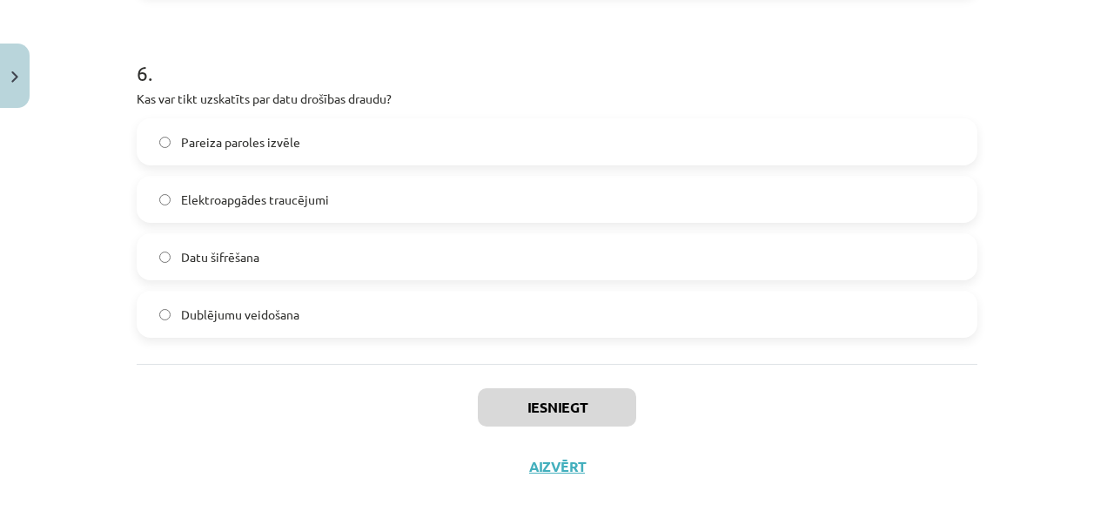
scroll to position [2054, 0]
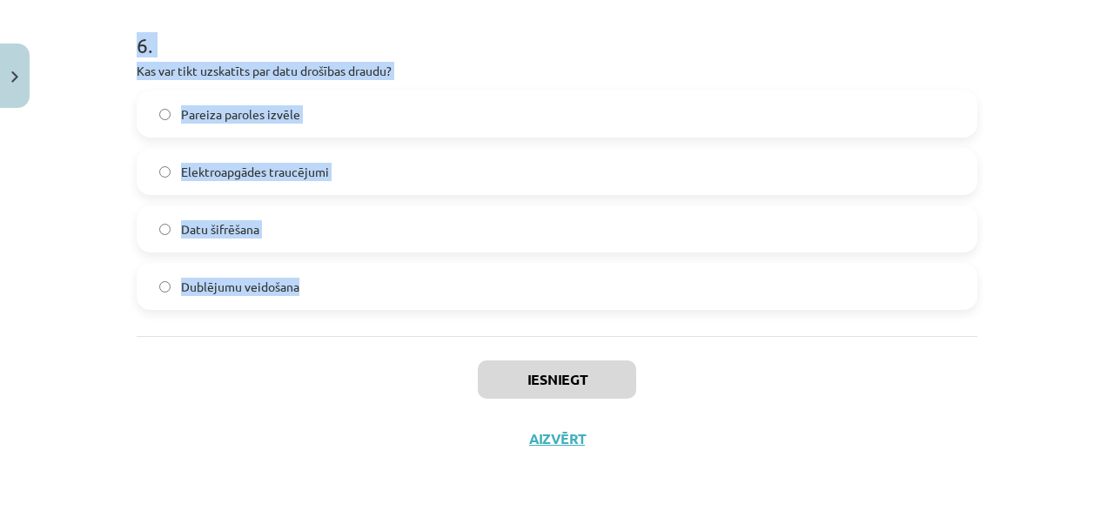
drag, startPoint x: 130, startPoint y: 158, endPoint x: 495, endPoint y: 345, distance: 410.2
copy form "Lor ip dolorsitamet, con adipisci elitseddoe temporinc? Utlaboree dolorema al e…"
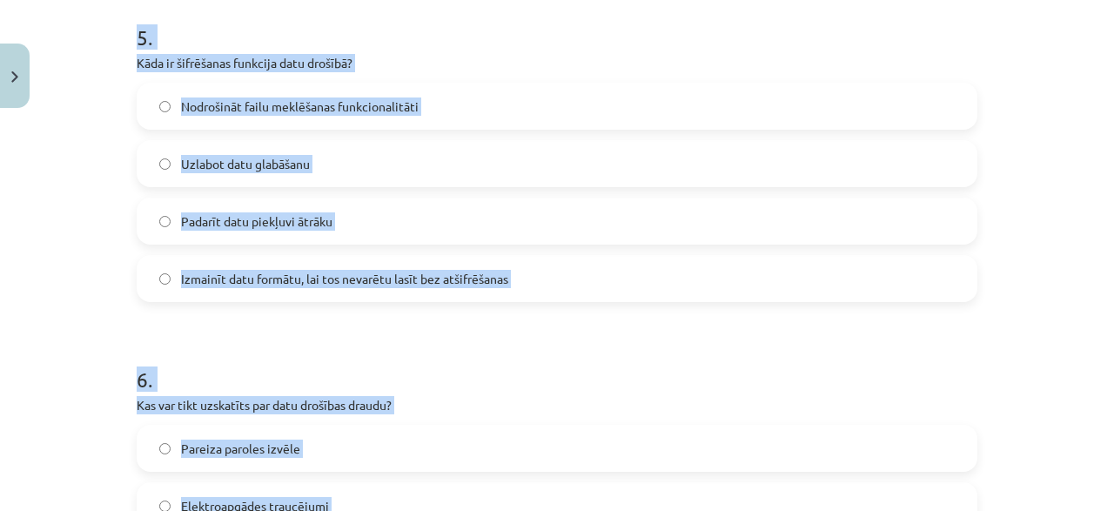
click at [626, 356] on h1 "6 ." at bounding box center [557, 364] width 841 height 54
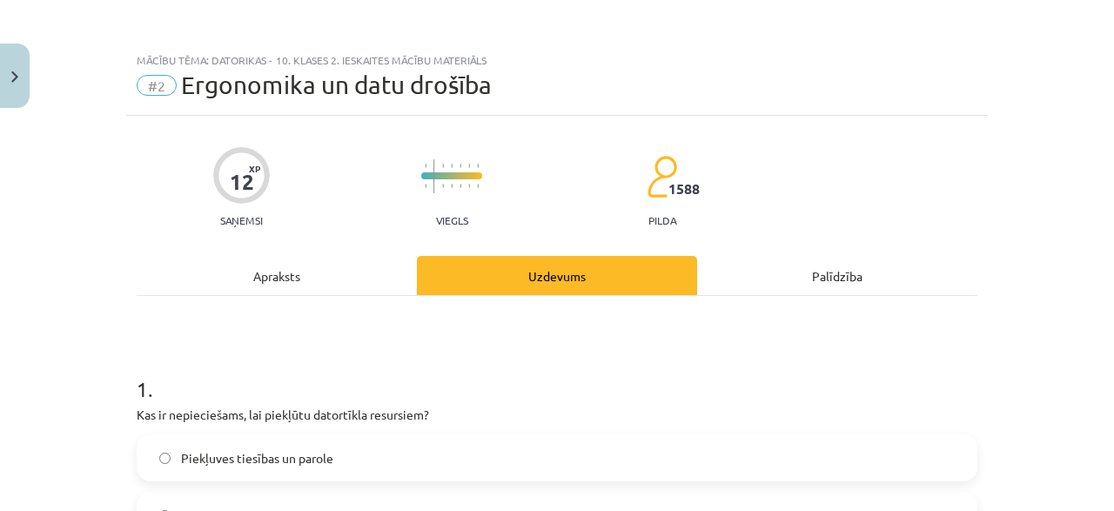
scroll to position [167, 0]
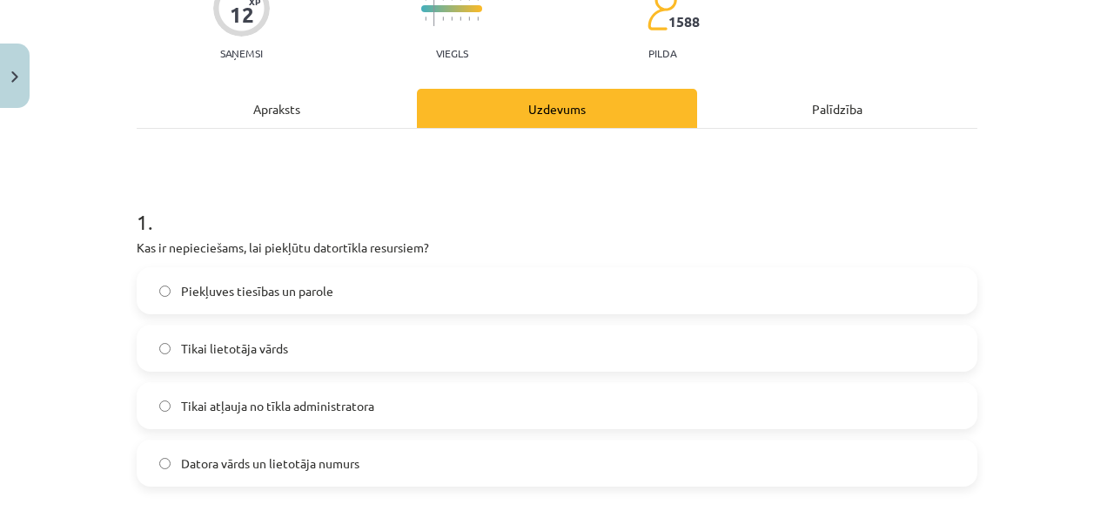
click at [288, 304] on label "Piekļuves tiesības un parole" at bounding box center [556, 291] width 837 height 44
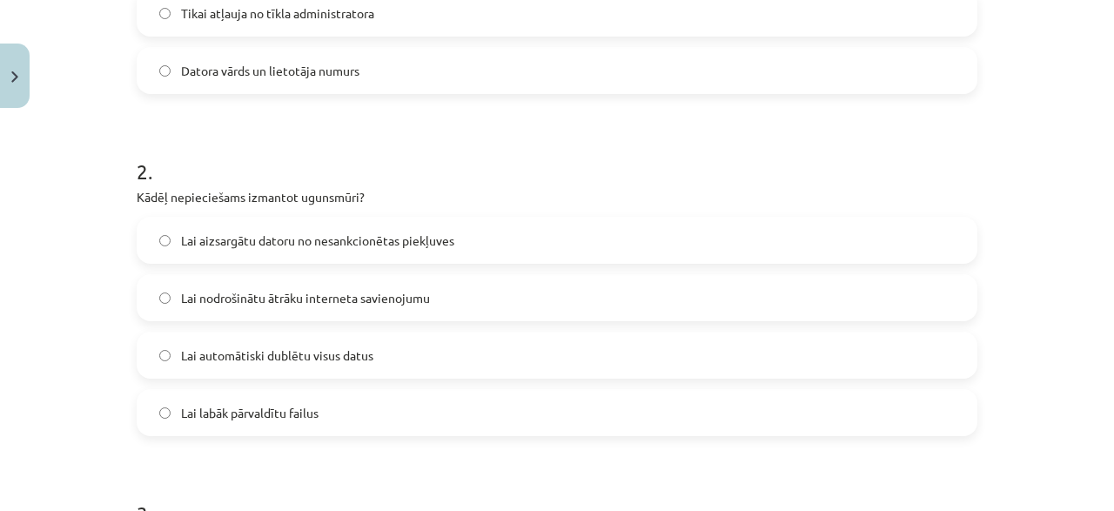
scroll to position [585, 0]
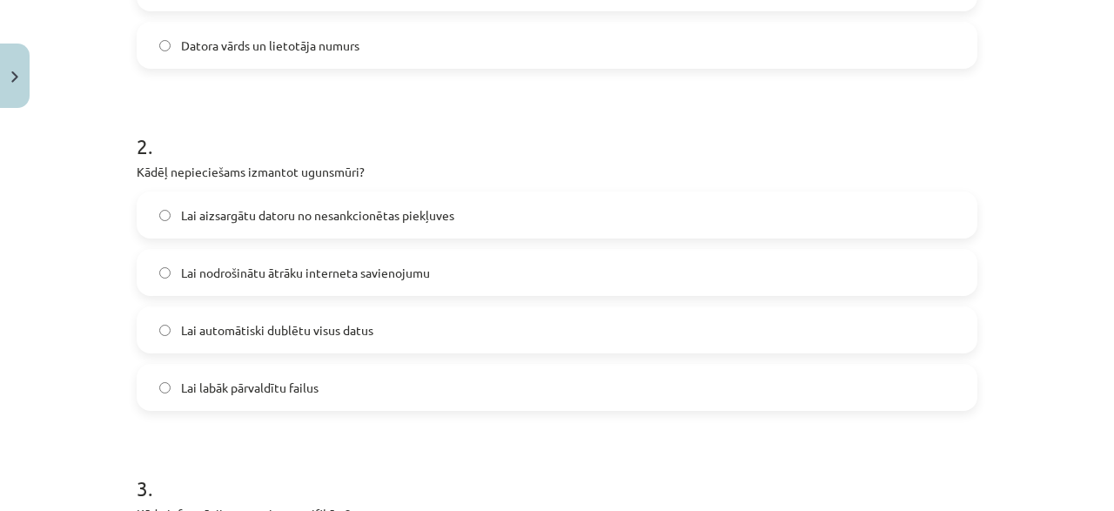
click at [259, 220] on span "Lai aizsargātu datoru no nesankcionētas piekļuves" at bounding box center [317, 215] width 273 height 18
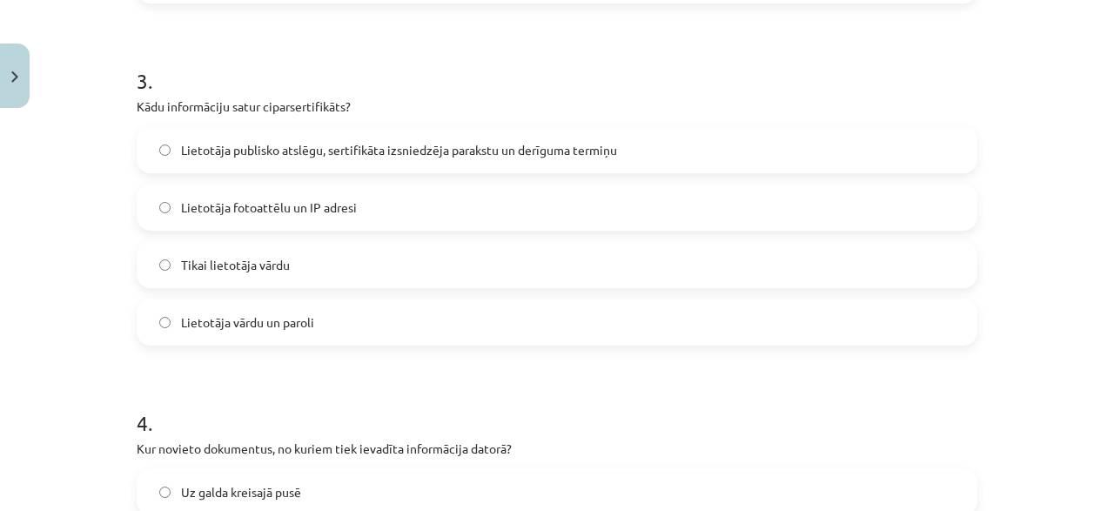
scroll to position [1002, 0]
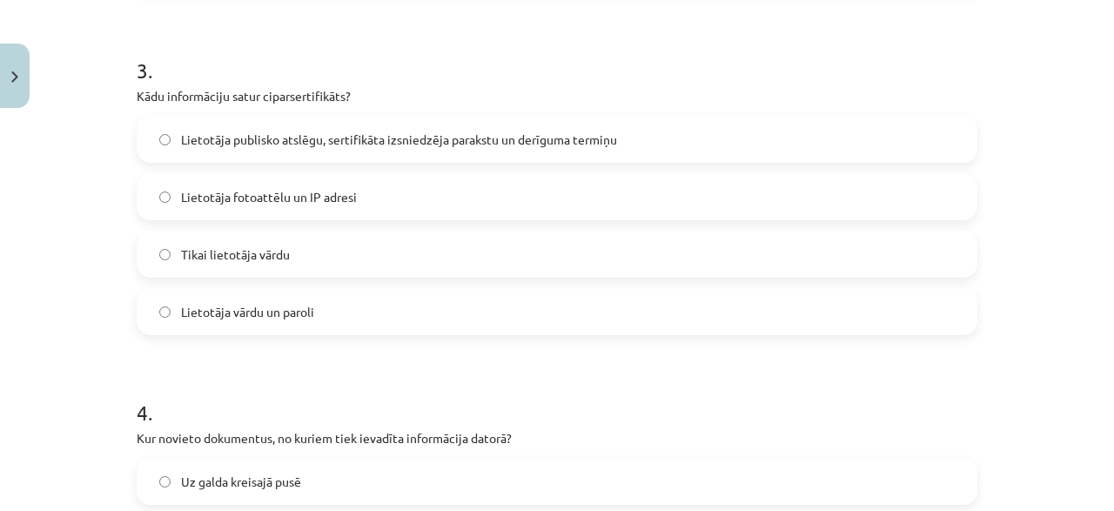
click at [331, 153] on label "Lietotāja publisko atslēgu, sertifikāta izsniedzēja parakstu un derīguma termiņu" at bounding box center [556, 139] width 837 height 44
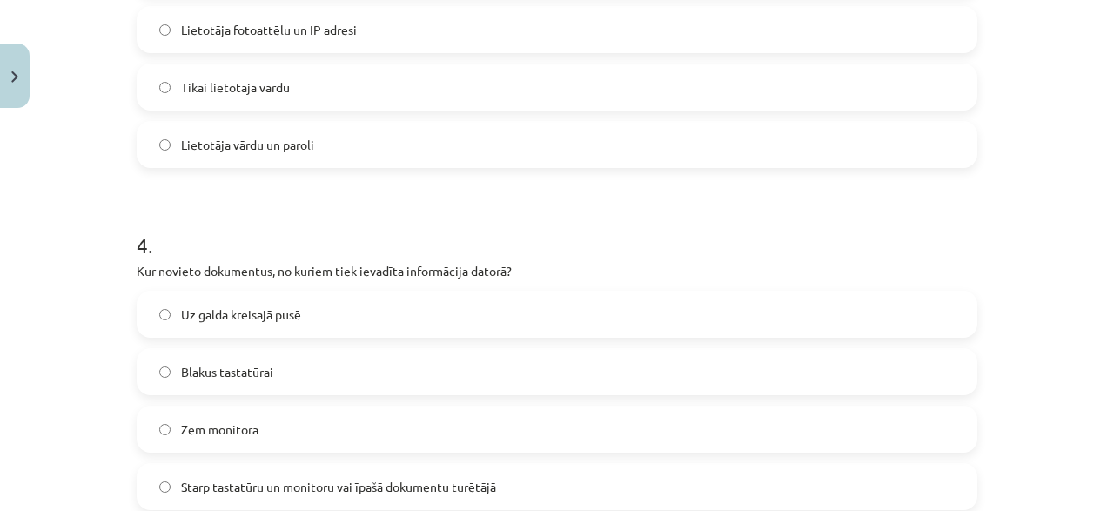
scroll to position [1337, 0]
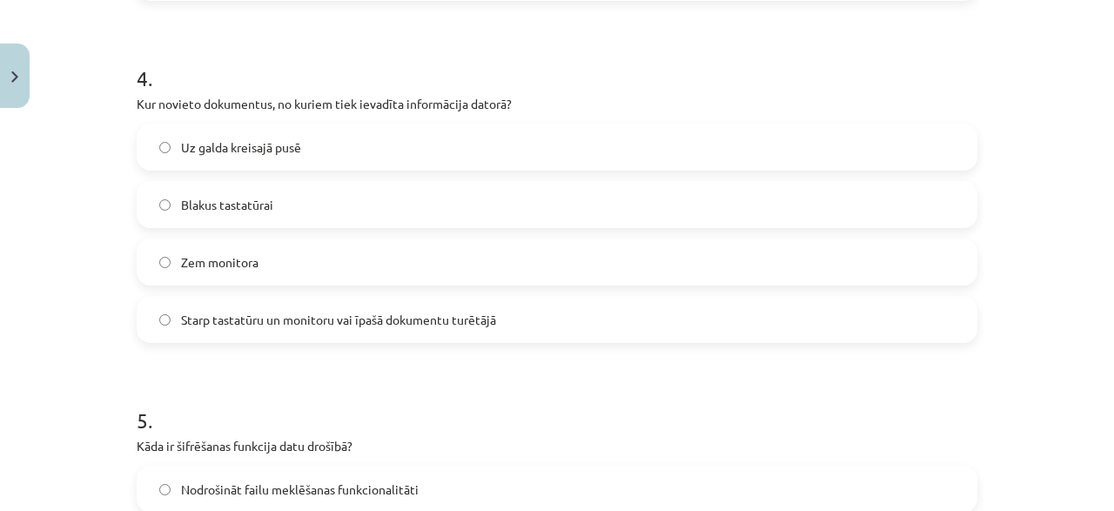
click at [260, 315] on span "Starp tastatūru un monitoru vai īpašā dokumentu turētājā" at bounding box center [338, 320] width 315 height 18
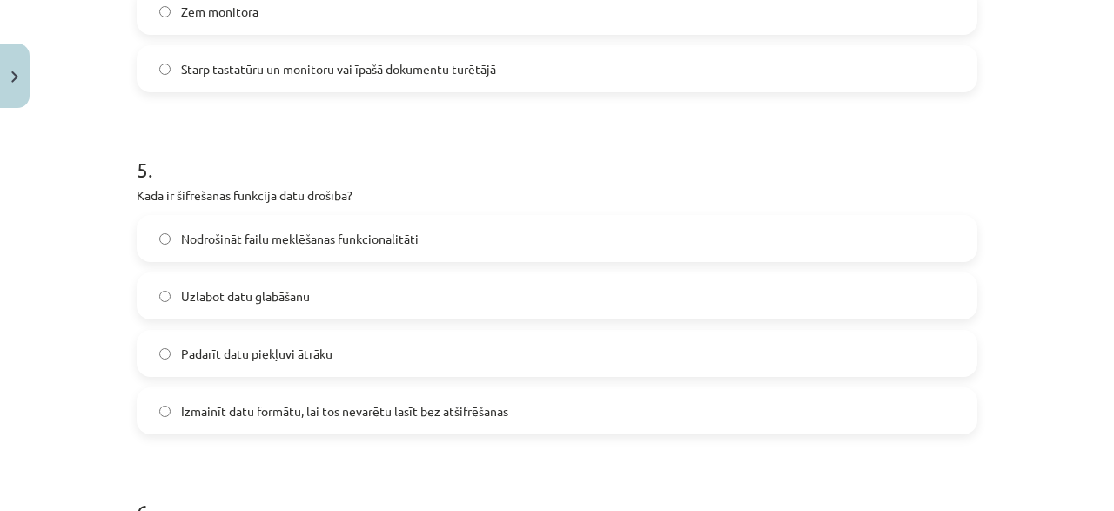
scroll to position [1671, 0]
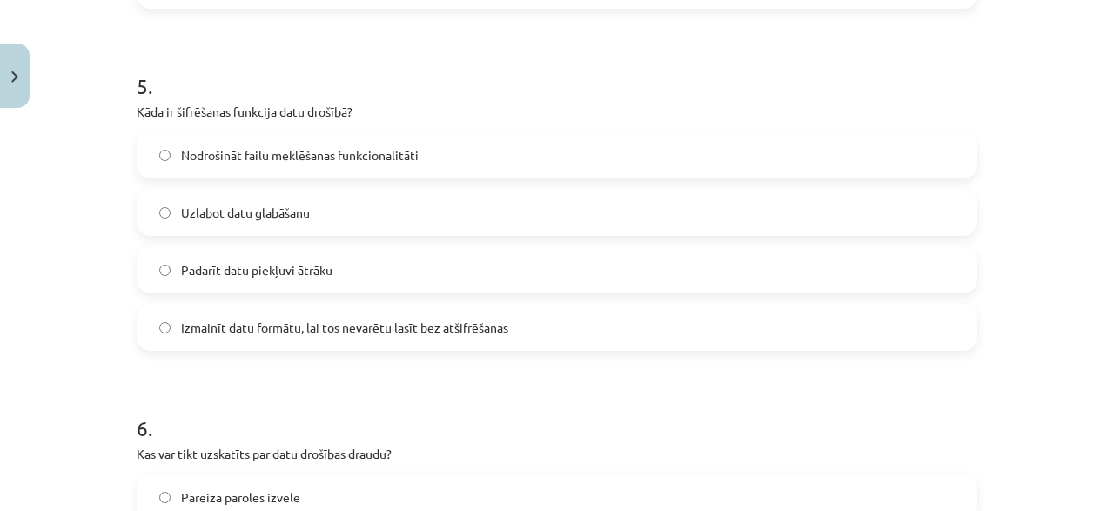
click at [454, 310] on label "Izmainīt datu formātu, lai tos nevarētu lasīt bez atšifrēšanas" at bounding box center [556, 327] width 837 height 44
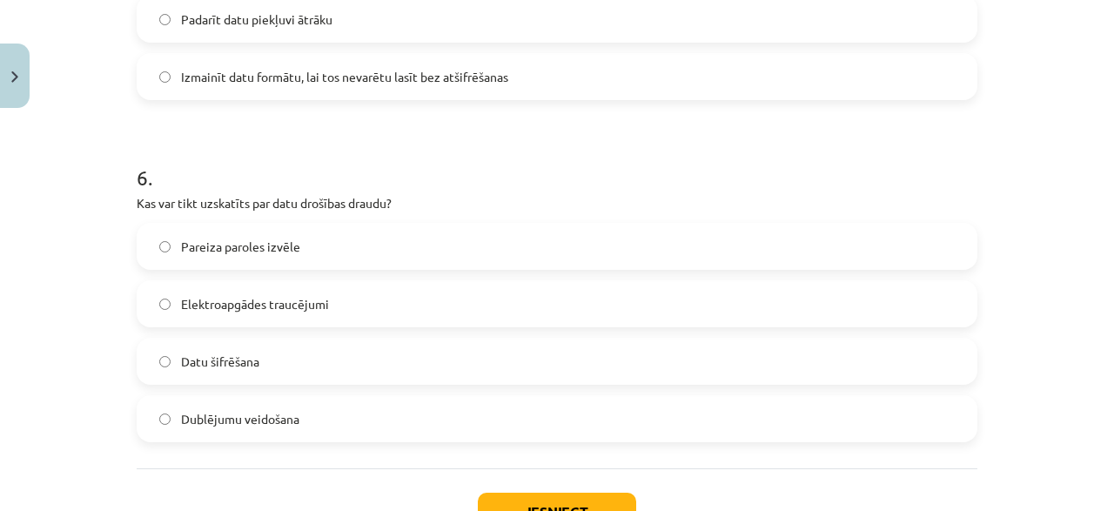
scroll to position [2005, 0]
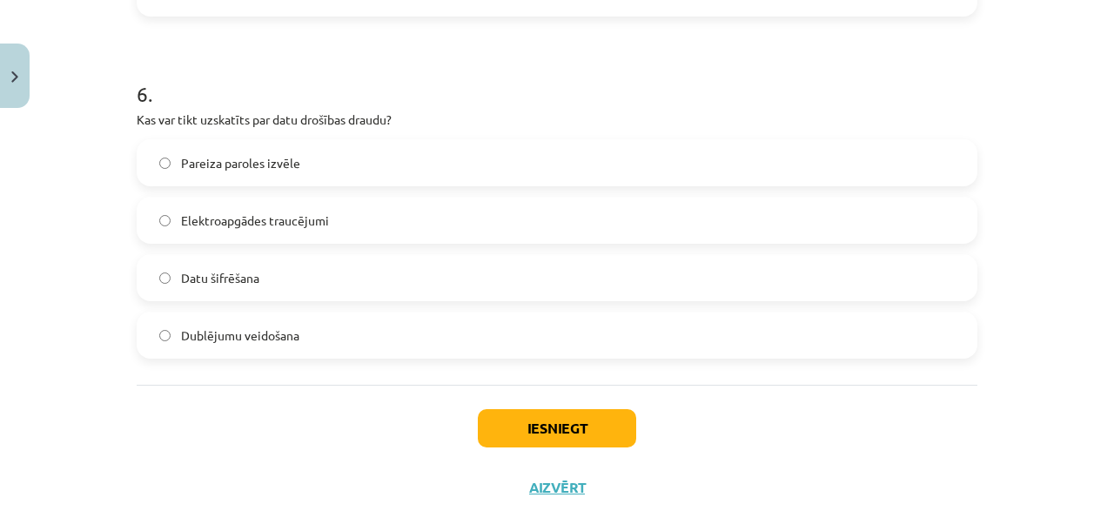
click at [274, 234] on label "Elektroapgādes traucējumi" at bounding box center [556, 220] width 837 height 44
click at [531, 426] on button "Iesniegt" at bounding box center [557, 428] width 158 height 38
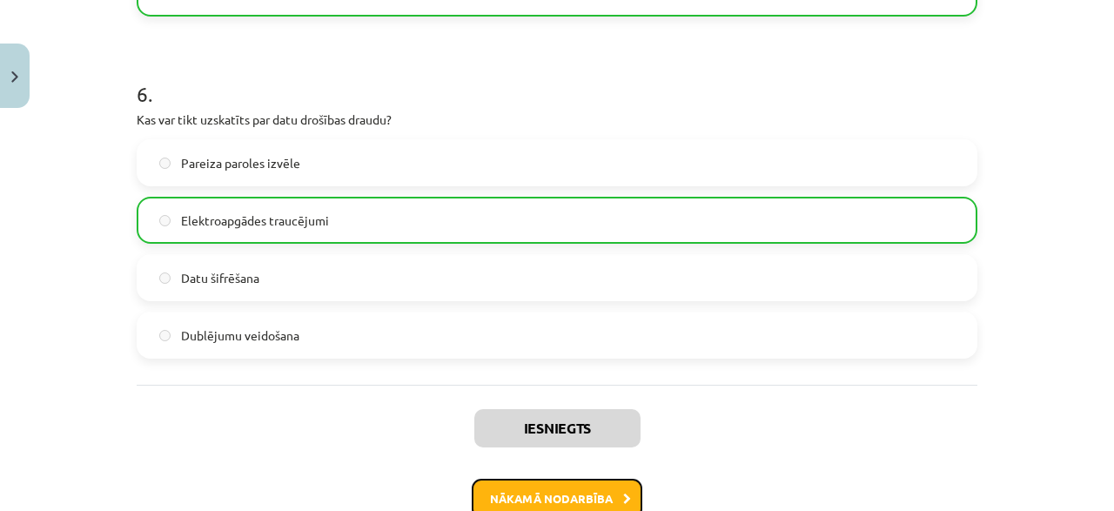
click at [542, 495] on button "Nākamā nodarbība" at bounding box center [557, 499] width 171 height 40
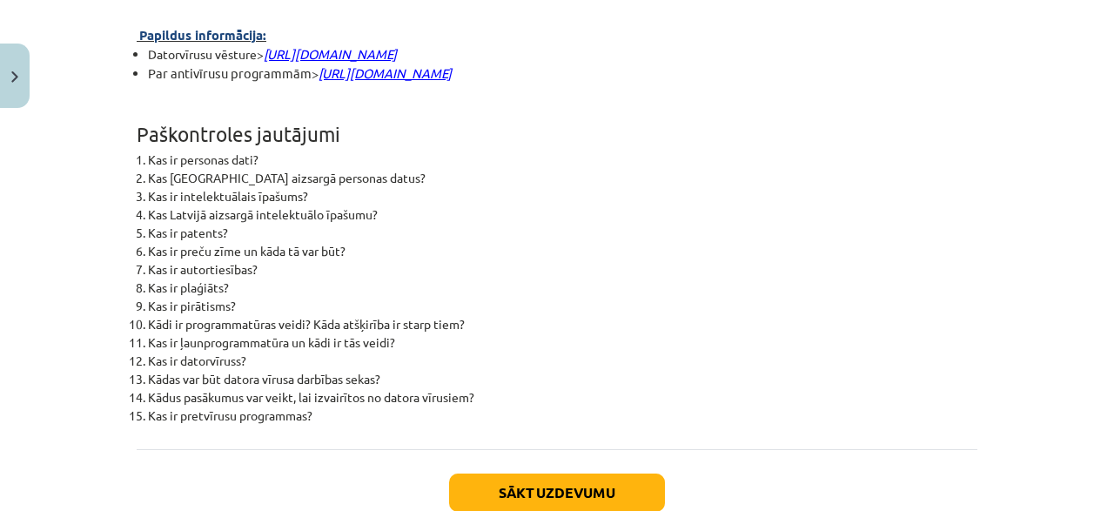
scroll to position [4556, 0]
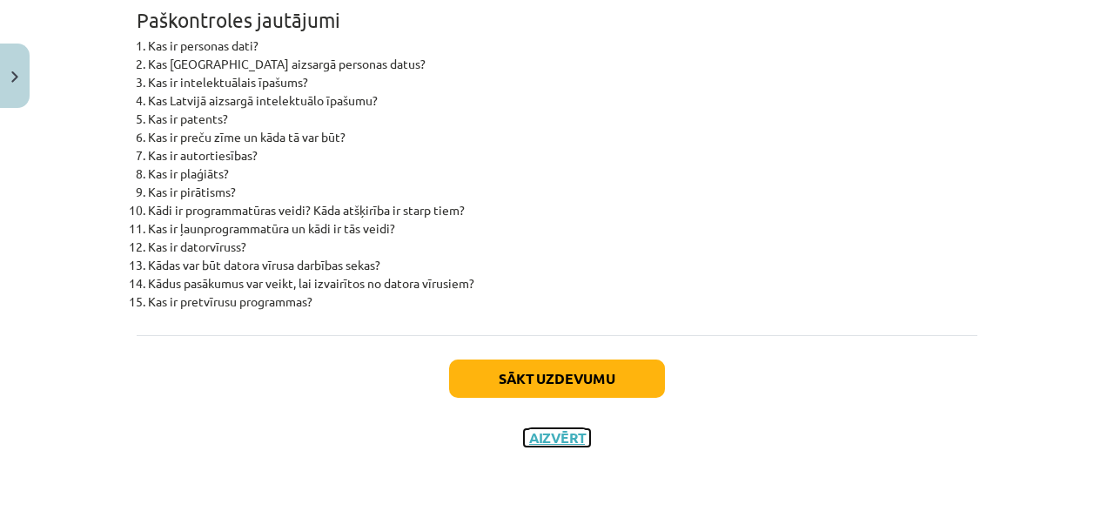
click at [565, 441] on button "Aizvērt" at bounding box center [557, 437] width 66 height 17
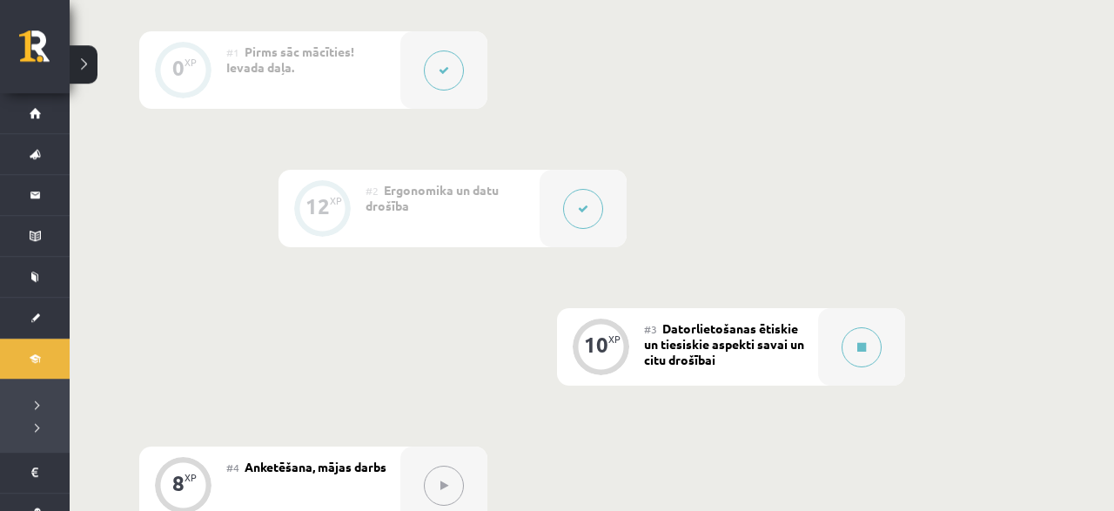
scroll to position [543, 0]
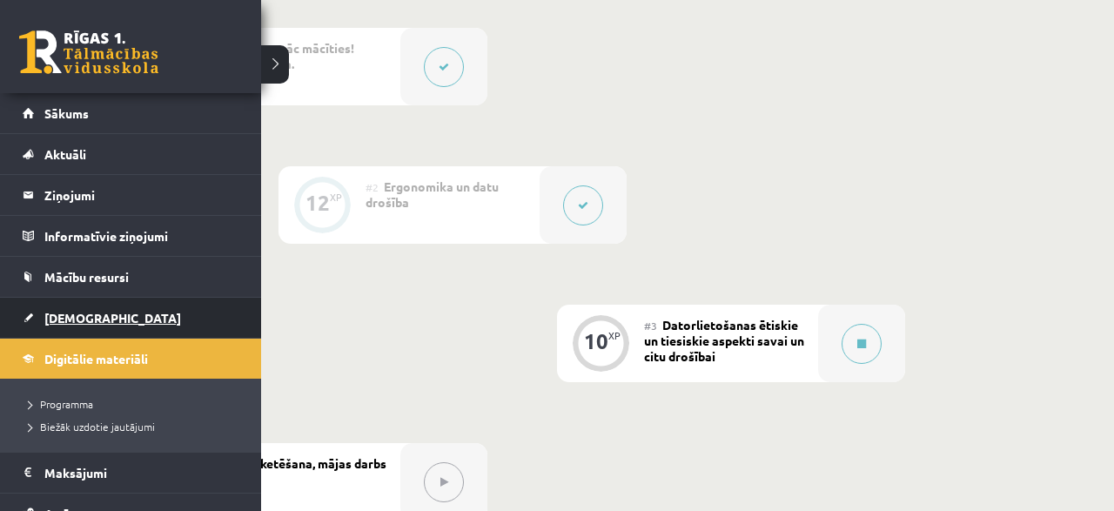
click at [41, 314] on link "[DEMOGRAPHIC_DATA]" at bounding box center [131, 318] width 217 height 40
